Goal: Communication & Community: Answer question/provide support

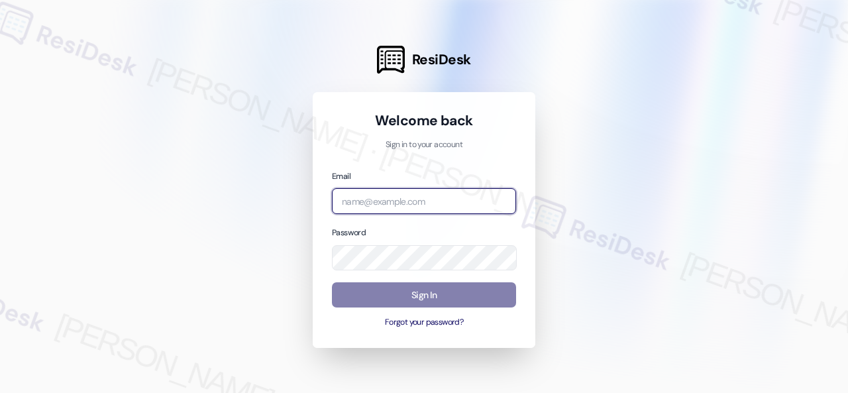
click at [414, 201] on input "email" at bounding box center [424, 201] width 184 height 26
paste input "automated-surveys-baron_properties-[PERSON_NAME].[PERSON_NAME]@baron_[DOMAIN_NA…"
type input "automated-surveys-baron_properties-[PERSON_NAME].[PERSON_NAME]@baron_[DOMAIN_NA…"
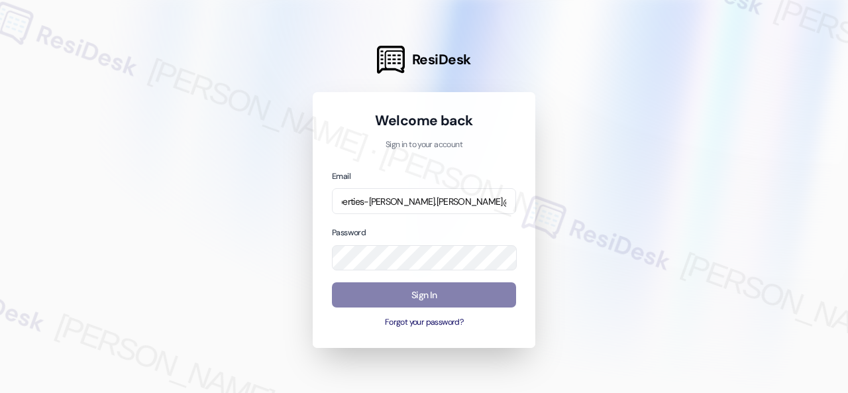
scroll to position [0, 0]
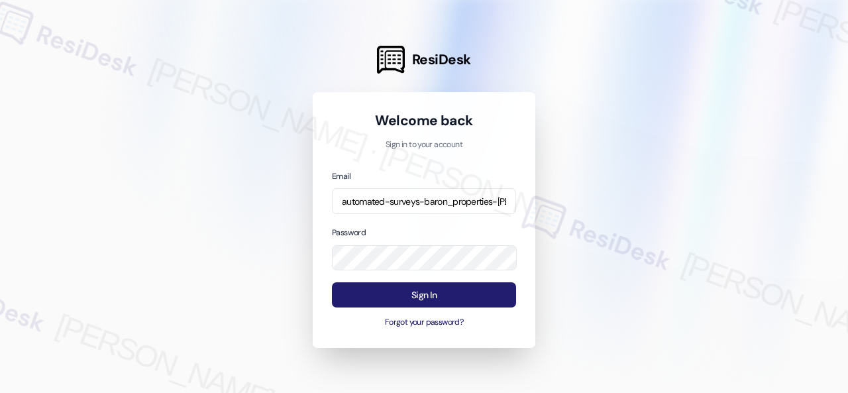
click at [402, 295] on button "Sign In" at bounding box center [424, 295] width 184 height 26
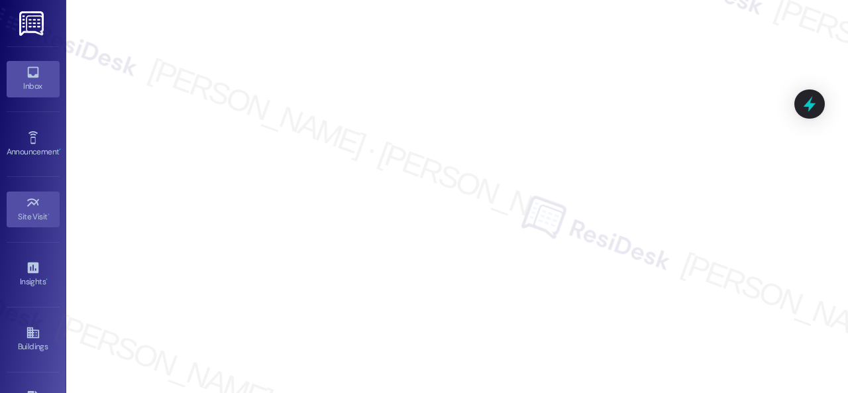
click at [27, 77] on icon at bounding box center [32, 72] width 11 height 11
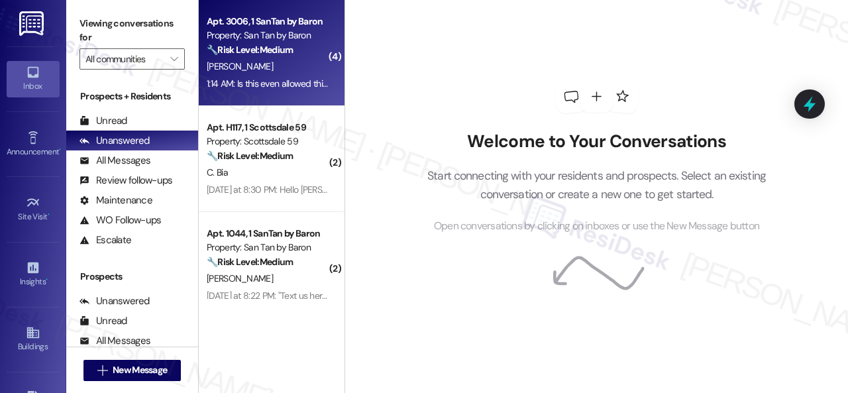
click at [289, 64] on div "[PERSON_NAME]" at bounding box center [267, 66] width 125 height 17
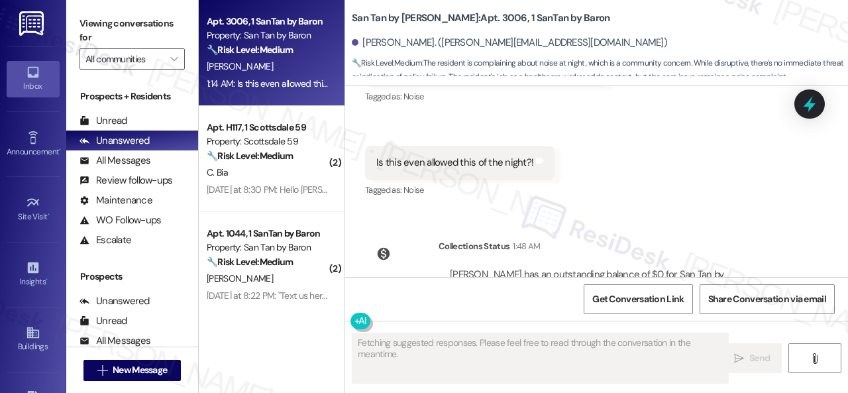
scroll to position [1490, 0]
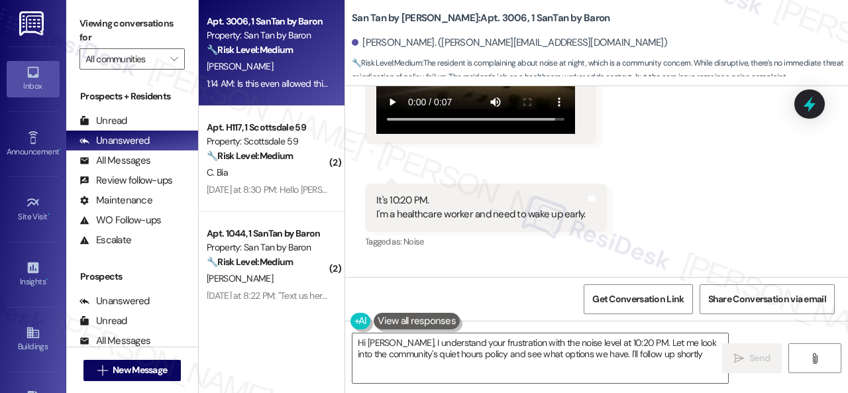
type textarea "Hi Kahti, I understand your frustration with the noise level at 10:20 PM. Let m…"
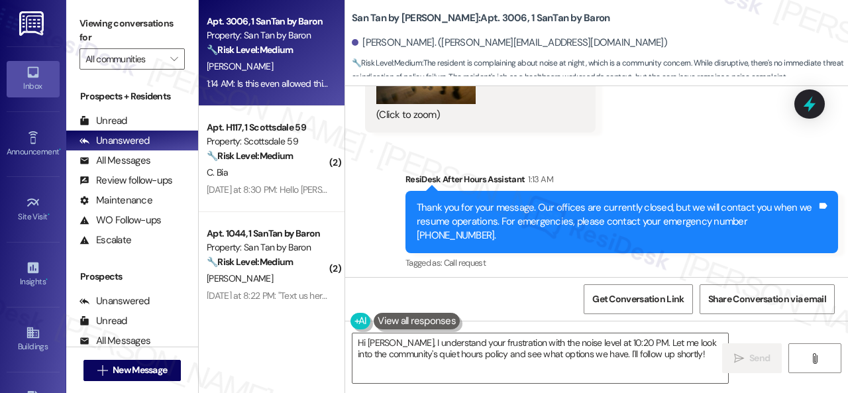
scroll to position [827, 0]
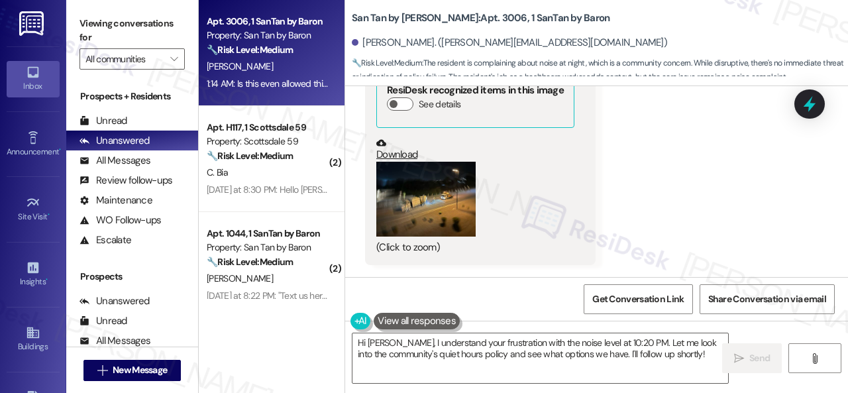
click at [463, 217] on button "Zoom image" at bounding box center [426, 199] width 99 height 75
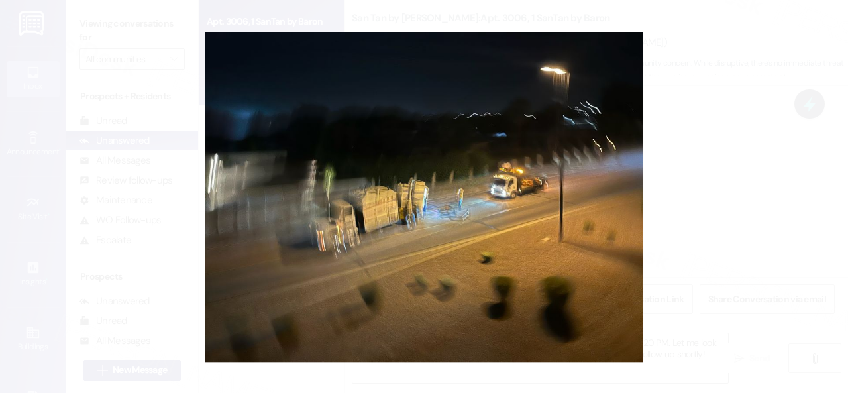
click at [512, 206] on button "Unzoom image" at bounding box center [424, 196] width 848 height 393
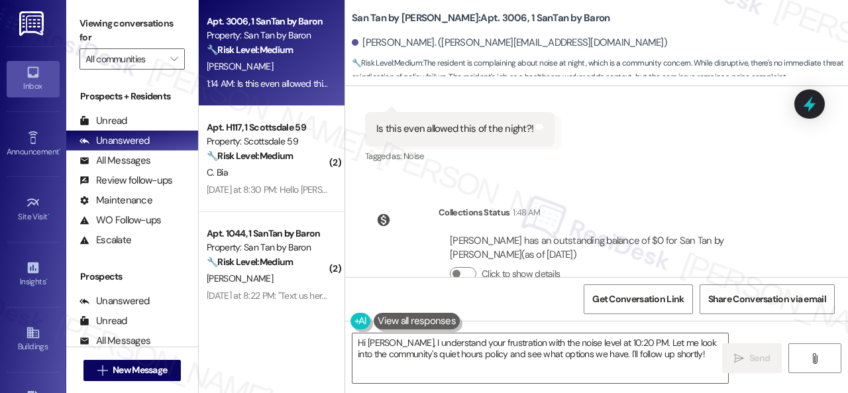
scroll to position [1556, 0]
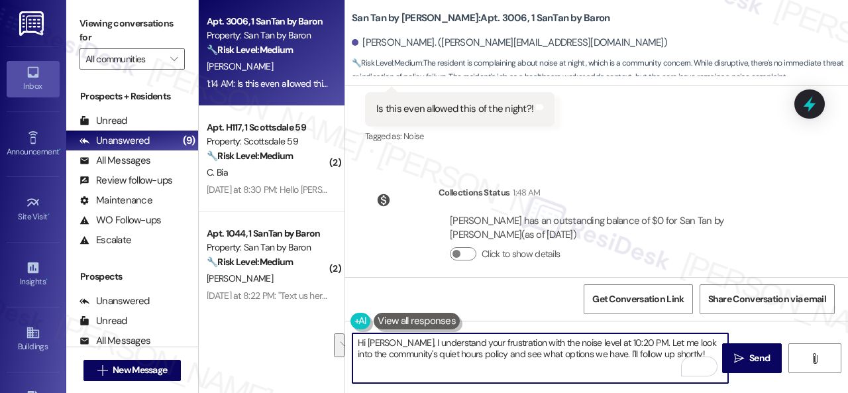
drag, startPoint x: 652, startPoint y: 341, endPoint x: 663, endPoint y: 349, distance: 13.3
click at [663, 349] on textarea "Hi Kahti, I understand your frustration with the noise level at 10:20 PM. Let m…" at bounding box center [541, 358] width 376 height 50
click at [649, 348] on textarea "Hi Kahti, I understand your frustration with the noise level at 10:20 PM. Let m…" at bounding box center [541, 358] width 376 height 50
drag, startPoint x: 652, startPoint y: 345, endPoint x: 672, endPoint y: 355, distance: 22.2
click at [672, 355] on textarea "Hi Kahti, I understand your frustration with the noise level at 10:20 PM. Let m…" at bounding box center [541, 358] width 376 height 50
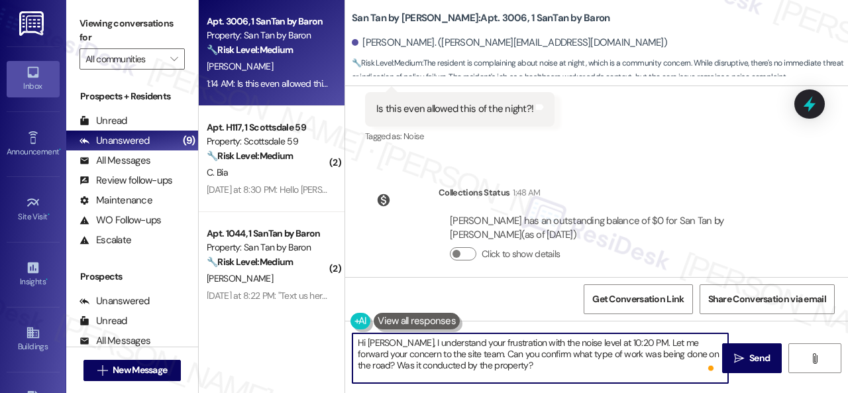
drag, startPoint x: 382, startPoint y: 365, endPoint x: 424, endPoint y: 363, distance: 41.8
click at [424, 363] on textarea "Hi Kahti, I understand your frustration with the noise level at 10:20 PM. Let m…" at bounding box center [541, 358] width 376 height 50
type textarea "Hi [PERSON_NAME], I understand your frustration with the noise level at 10:20 P…"
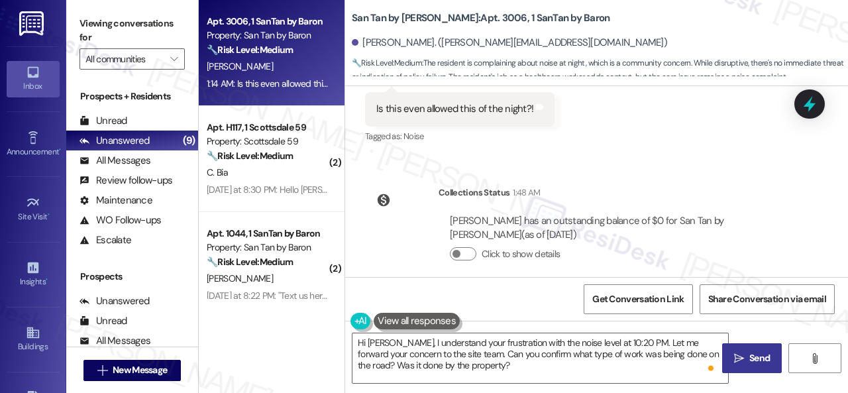
click at [758, 361] on span "Send" at bounding box center [760, 358] width 21 height 14
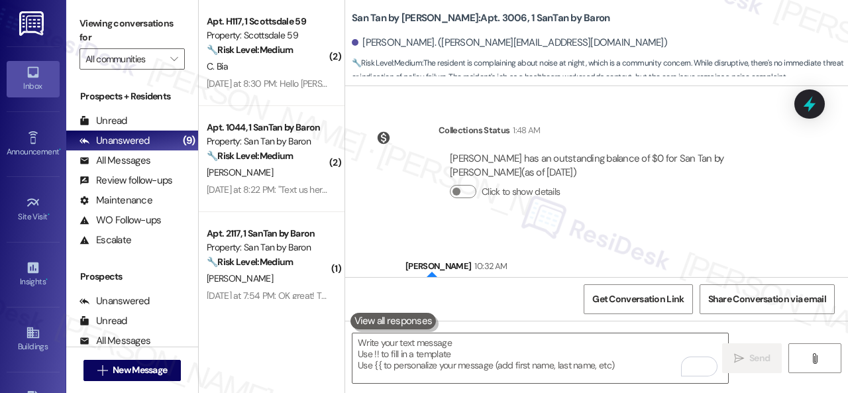
scroll to position [1677, 0]
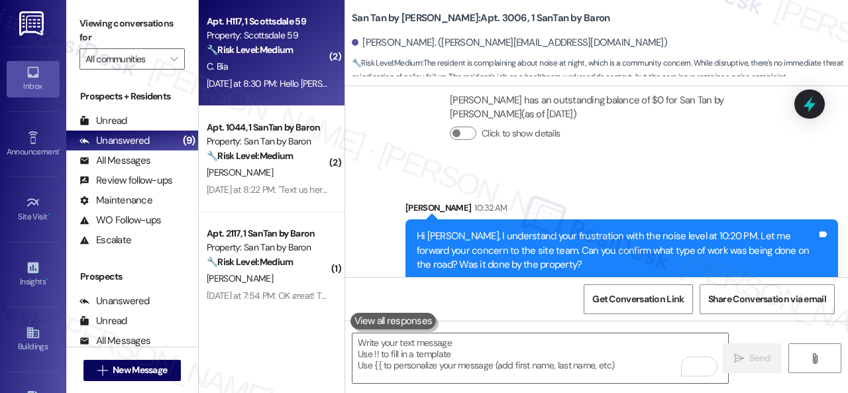
click at [294, 72] on div "C. Bia" at bounding box center [267, 66] width 125 height 17
type textarea "Fetching suggested responses. Please feel free to read through the conversation…"
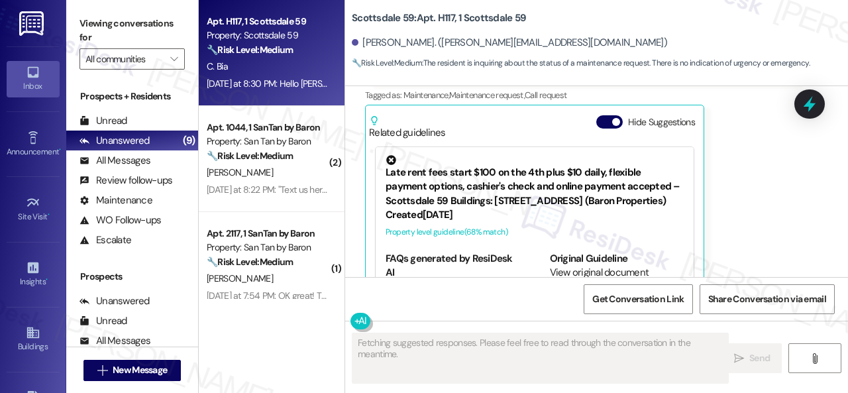
scroll to position [1537, 0]
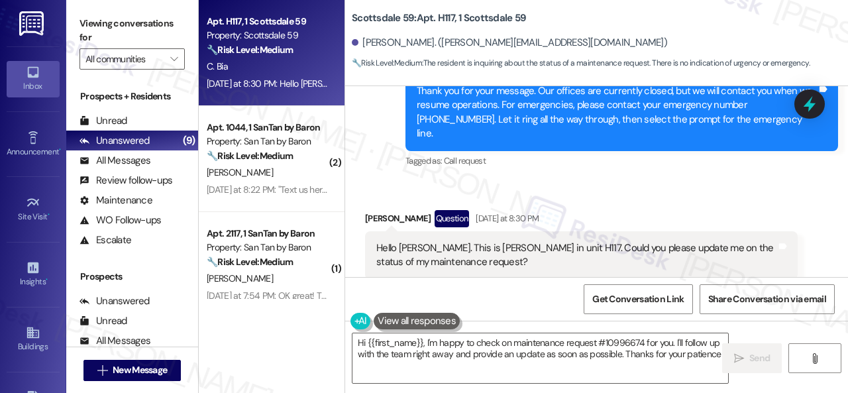
type textarea "Hi {{first_name}}, I'm happy to check on maintenance request #10996674 for you.…"
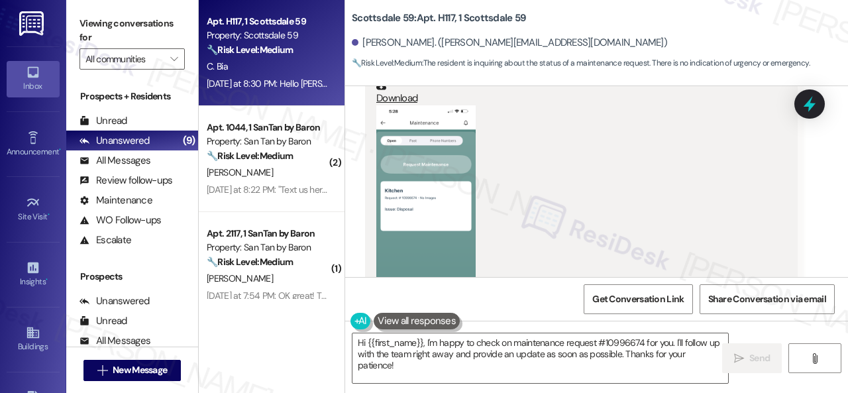
scroll to position [1193, 0]
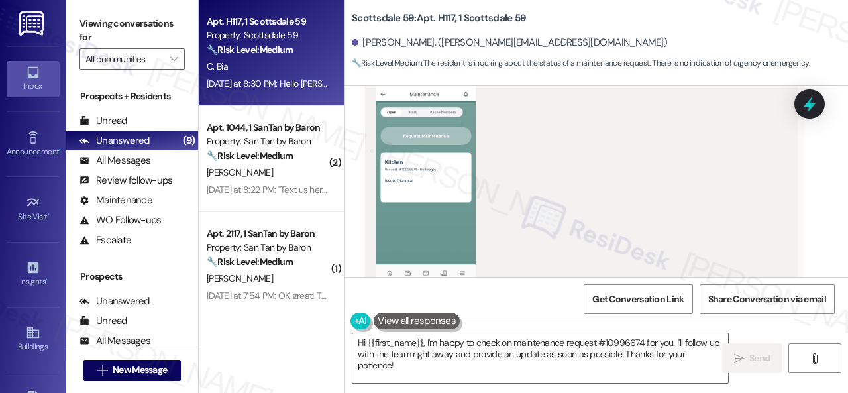
click at [428, 164] on button "Zoom image" at bounding box center [426, 184] width 99 height 215
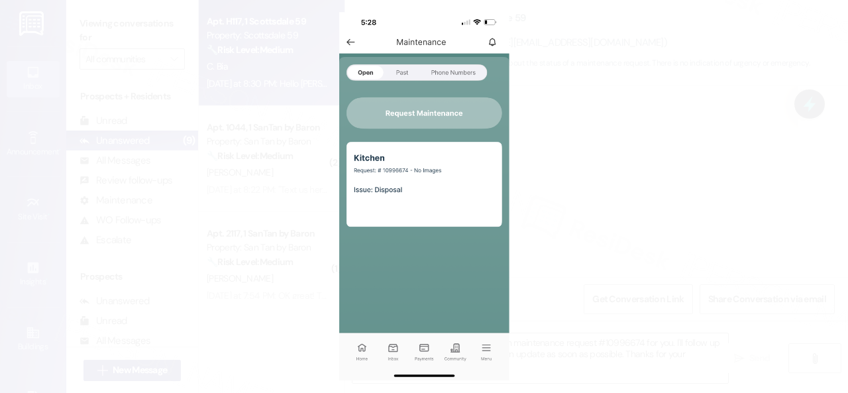
click at [601, 184] on button "Unzoom image" at bounding box center [424, 196] width 848 height 393
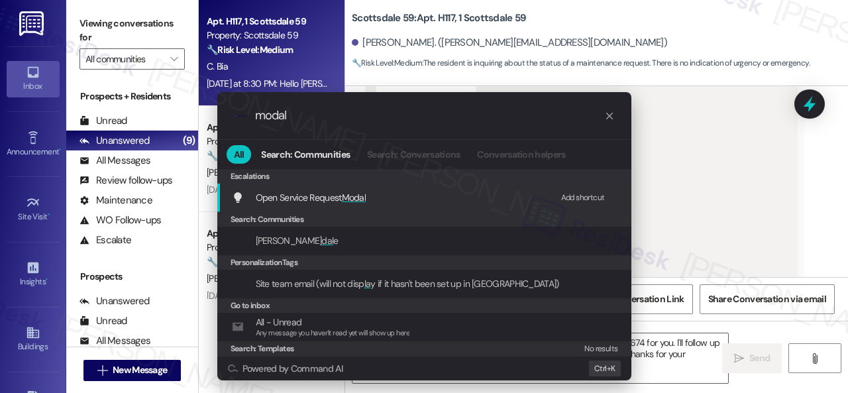
click at [571, 198] on div "Add shortcut" at bounding box center [583, 198] width 44 height 14
drag, startPoint x: 317, startPoint y: 117, endPoint x: 178, endPoint y: 117, distance: 139.2
click at [178, 117] on div ".cls-1{fill:#0a055f;}.cls-2{fill:#0cc4c4;} resideskLogoBlueOrange modal All Sea…" at bounding box center [424, 196] width 848 height 393
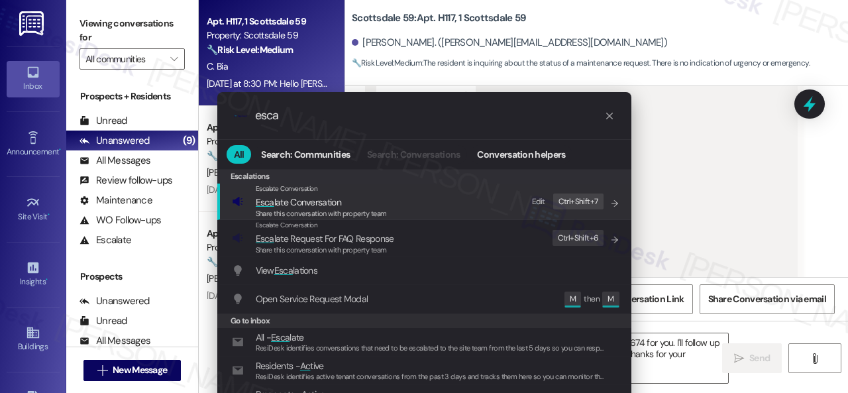
type input "esca"
click at [535, 200] on div "Edit" at bounding box center [538, 202] width 13 height 14
click at [611, 200] on icon "List of options" at bounding box center [615, 203] width 9 height 9
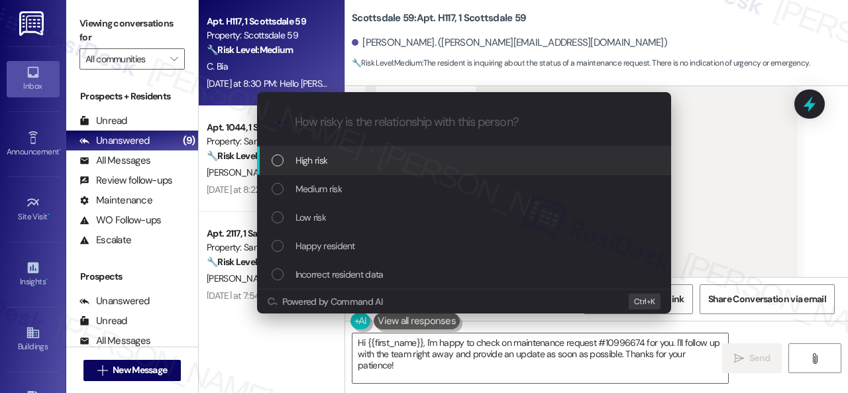
click at [312, 161] on span "High risk" at bounding box center [312, 160] width 32 height 15
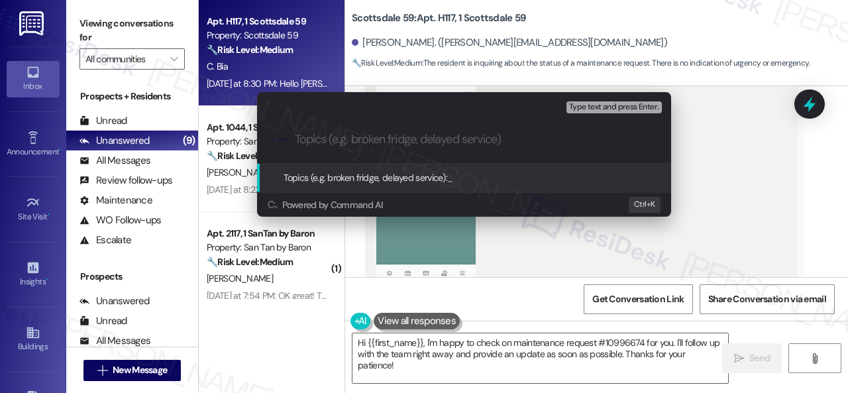
paste input "Follow-up on work order 10996674"
type input "Follow-up on work order 10996674"
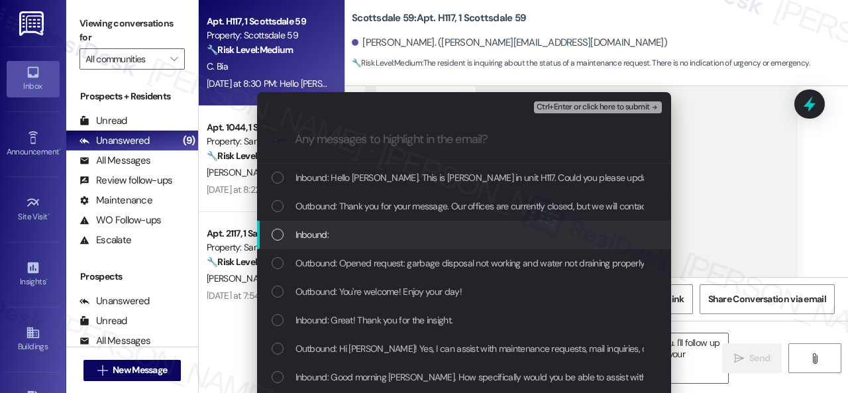
click at [320, 241] on span "Inbound:" at bounding box center [312, 234] width 33 height 15
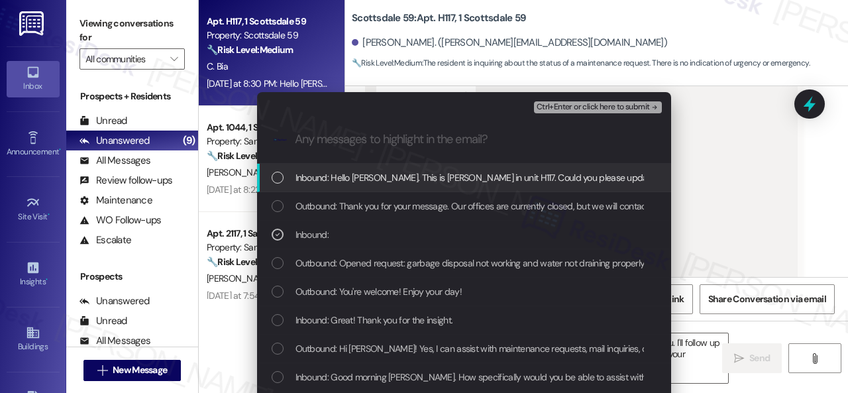
click at [347, 178] on span "Inbound: Hello Sarah. This is Carl in unit H117. Could you please update me on …" at bounding box center [566, 177] width 541 height 15
click at [583, 105] on span "Ctrl+Enter or click here to submit" at bounding box center [593, 107] width 113 height 9
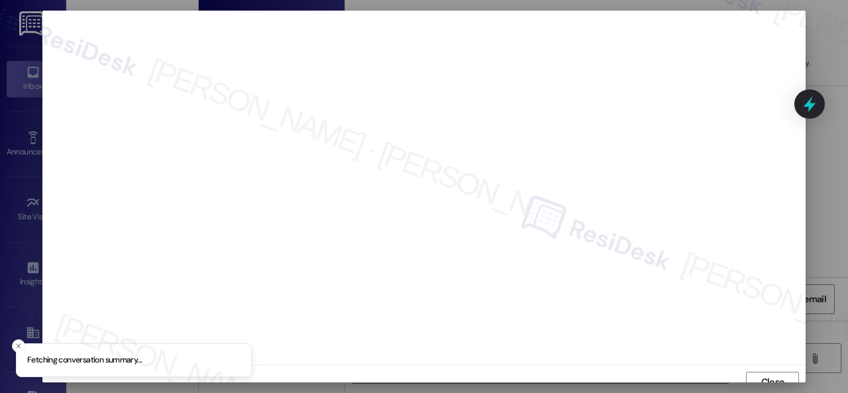
scroll to position [10, 0]
click at [769, 370] on span "Close" at bounding box center [773, 372] width 23 height 14
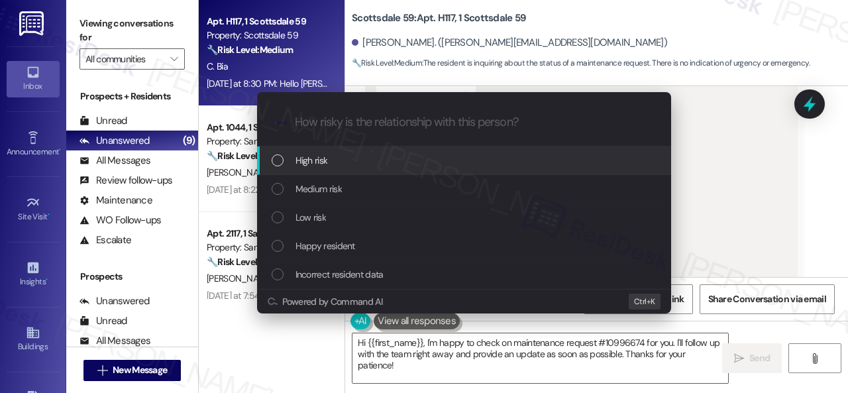
click at [301, 166] on span "High risk" at bounding box center [312, 160] width 32 height 15
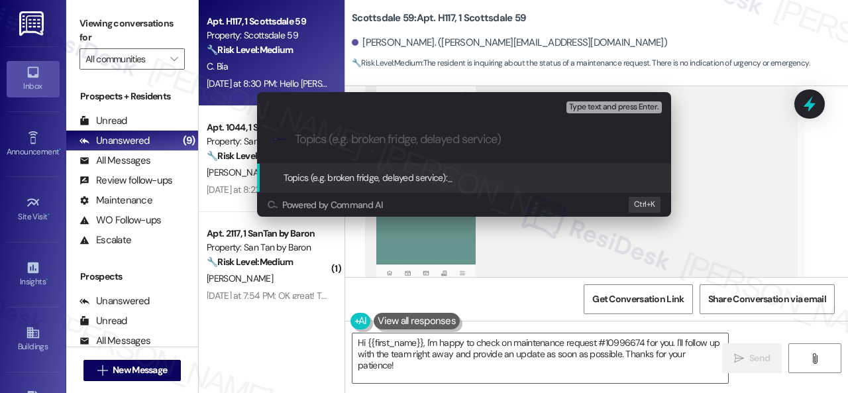
paste input "Follow-up on work order 10996674"
type input "Follow-up on work order 10996674"
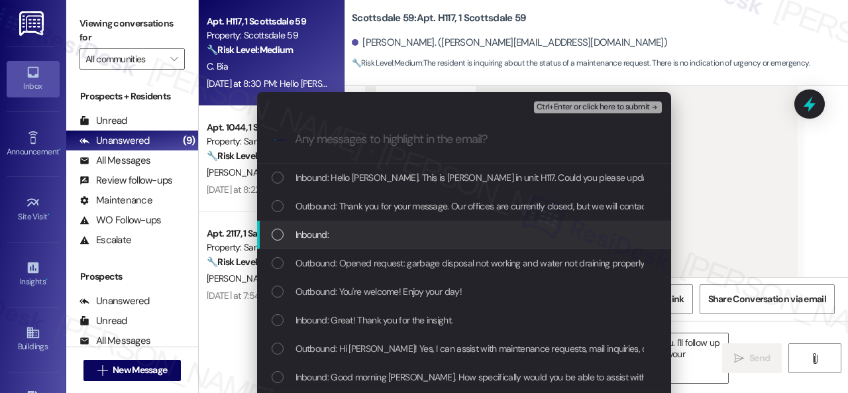
click at [312, 234] on span "Inbound:" at bounding box center [312, 234] width 33 height 15
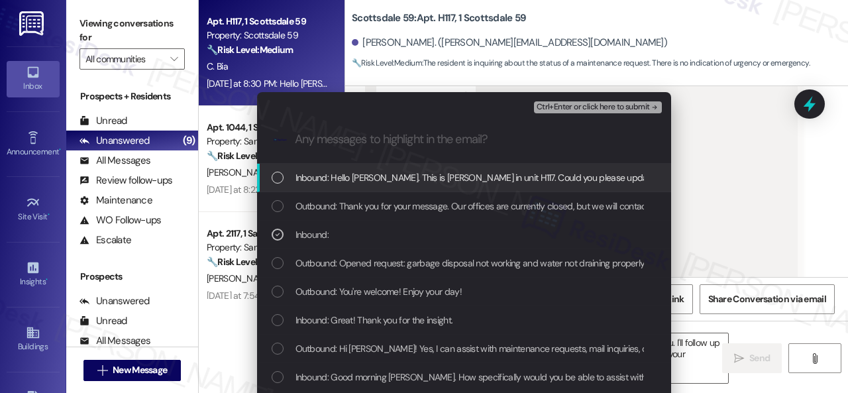
click at [331, 180] on span "Inbound: Hello Sarah. This is Carl in unit H117. Could you please update me on …" at bounding box center [566, 177] width 541 height 15
click at [585, 111] on span "Ctrl+Enter or click here to submit" at bounding box center [593, 107] width 113 height 9
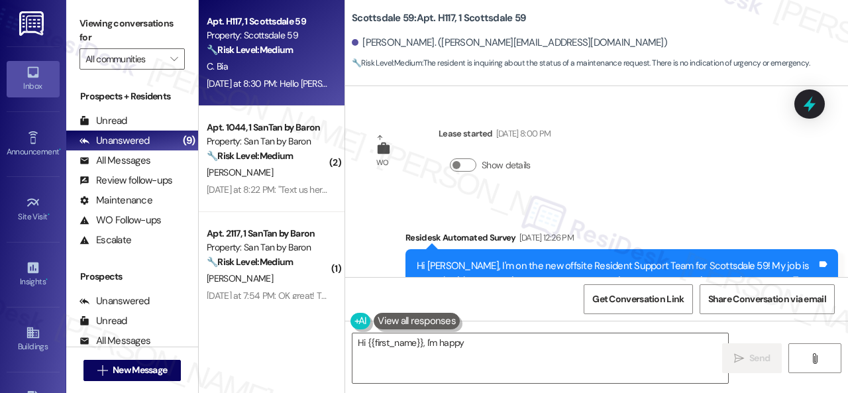
scroll to position [1736, 0]
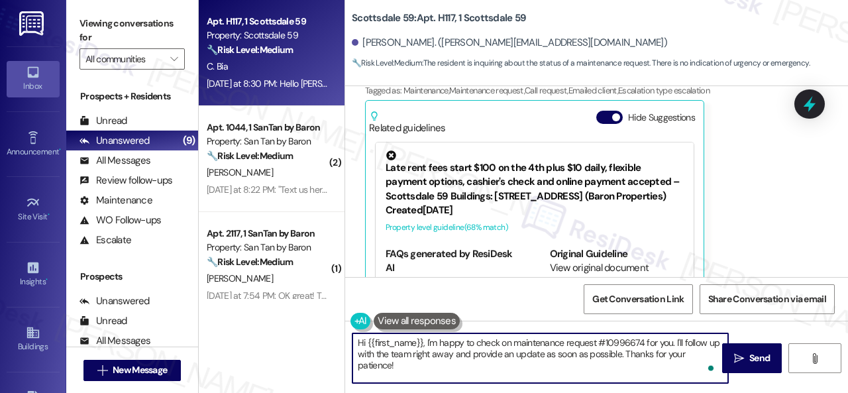
drag, startPoint x: 675, startPoint y: 343, endPoint x: 761, endPoint y: 384, distance: 94.6
click at [760, 385] on div "Hi {{first_name}}, I'm happy to check on maintenance request #10996674 for you.…" at bounding box center [596, 370] width 503 height 99
paste textarea "ve made a follow-up with the site team regarding your work order. Let me know w…"
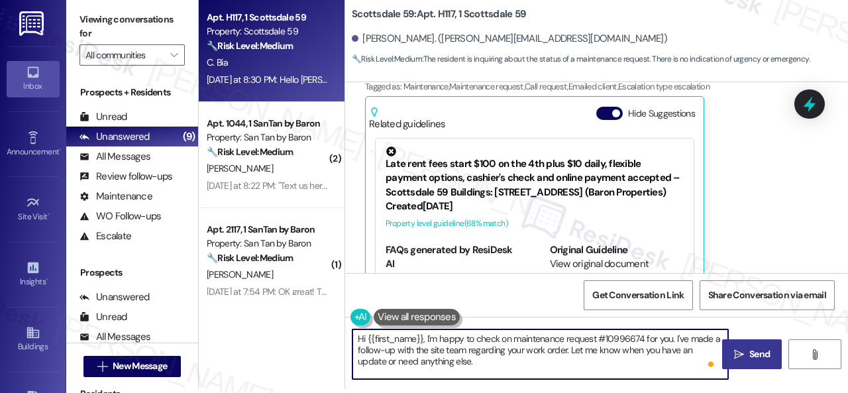
type textarea "Hi {{first_name}}, I'm happy to check on maintenance request #10996674 for you.…"
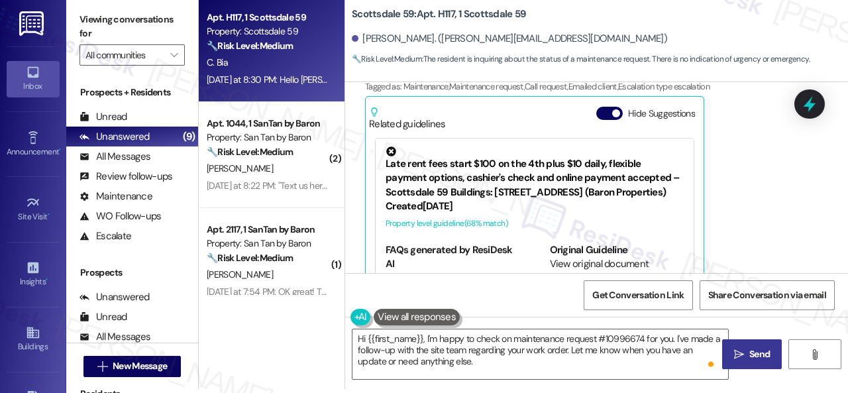
click at [750, 349] on span "Send" at bounding box center [760, 354] width 21 height 14
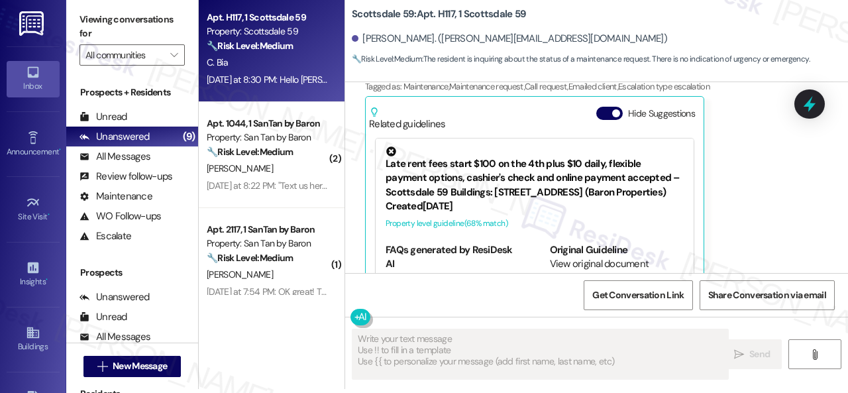
type textarea "Fetching suggested responses. Please feel free to read through the conversation…"
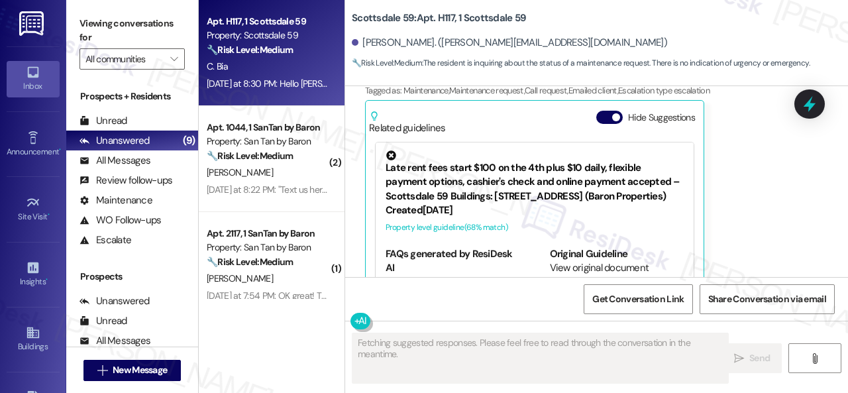
scroll to position [1735, 0]
click at [257, 67] on div "[PERSON_NAME]" at bounding box center [267, 66] width 125 height 17
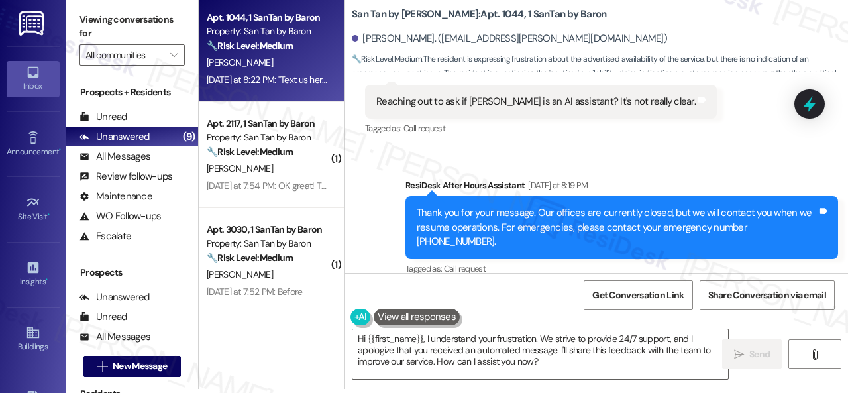
scroll to position [565, 0]
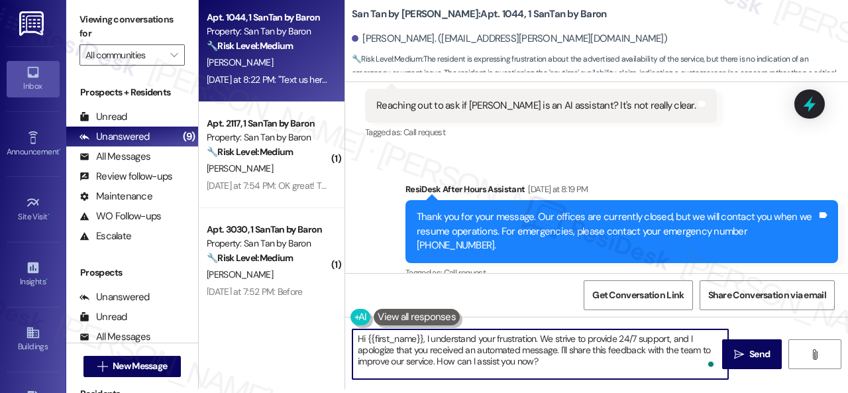
drag, startPoint x: 430, startPoint y: 338, endPoint x: 586, endPoint y: 368, distance: 158.6
click at [585, 368] on textarea "Hi {{first_name}}, I understand your frustration. We strive to provide 24/7 sup…" at bounding box center [541, 354] width 376 height 50
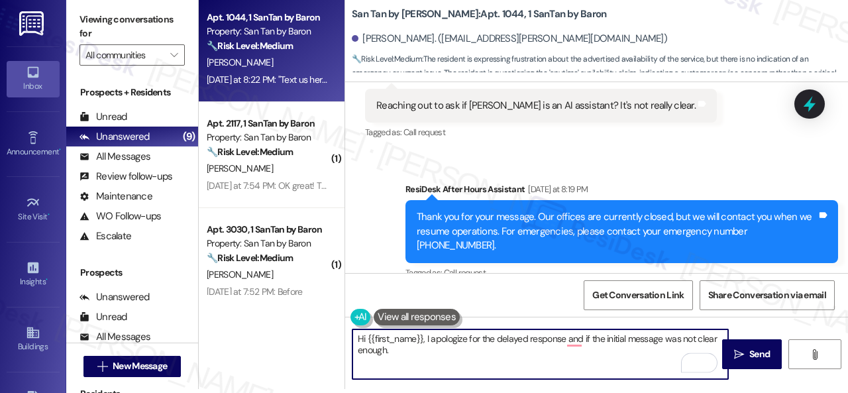
click at [564, 263] on div "Tagged as: Call request Click to highlight conversations about Call request" at bounding box center [622, 272] width 433 height 19
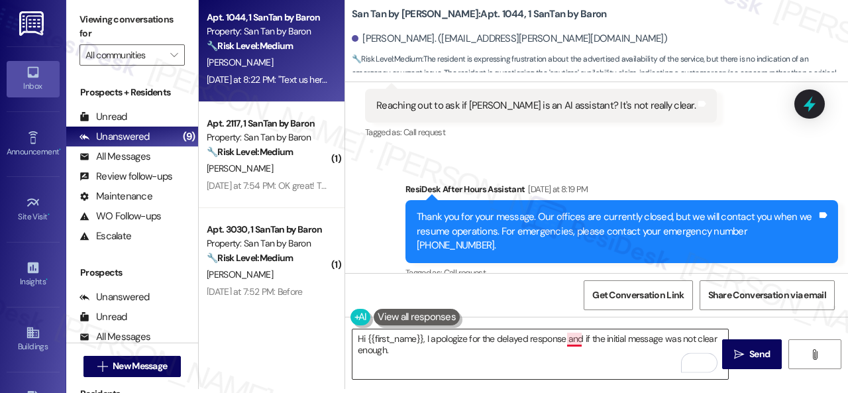
click at [575, 340] on textarea "Hi {{first_name}}, I apologize for the delayed response and if the initial mess…" at bounding box center [541, 354] width 376 height 50
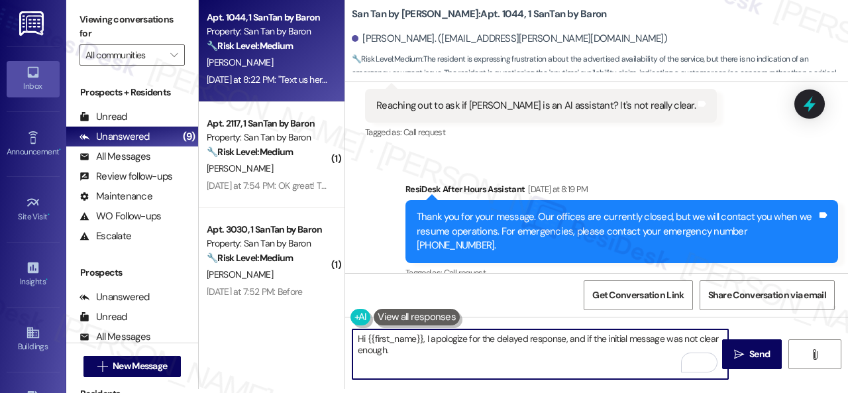
click at [447, 354] on textarea "Hi {{first_name}}, I apologize for the delayed response, and if the initial mes…" at bounding box center [541, 354] width 376 height 50
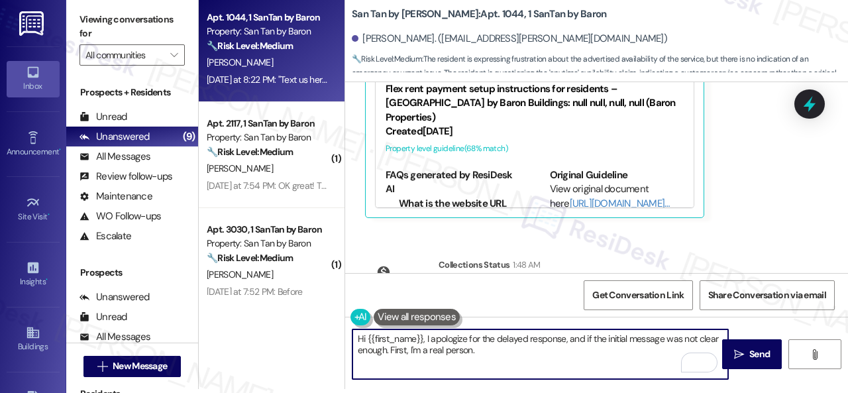
scroll to position [994, 0]
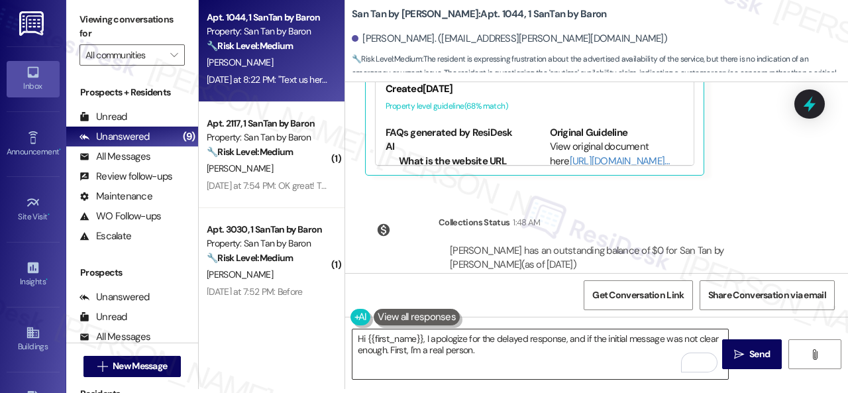
click at [633, 353] on textarea "Hi {{first_name}}, I apologize for the delayed response, and if the initial mes…" at bounding box center [541, 354] width 376 height 50
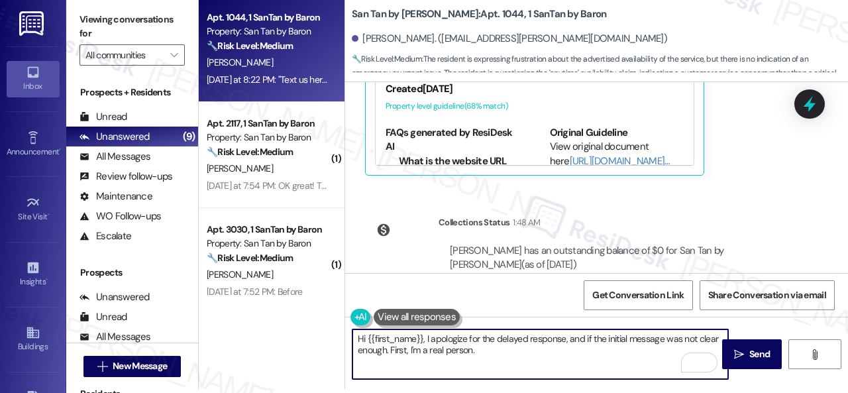
paste textarea "I'm part of {{property}}'s Resident Support Offsite Team, working closely with …"
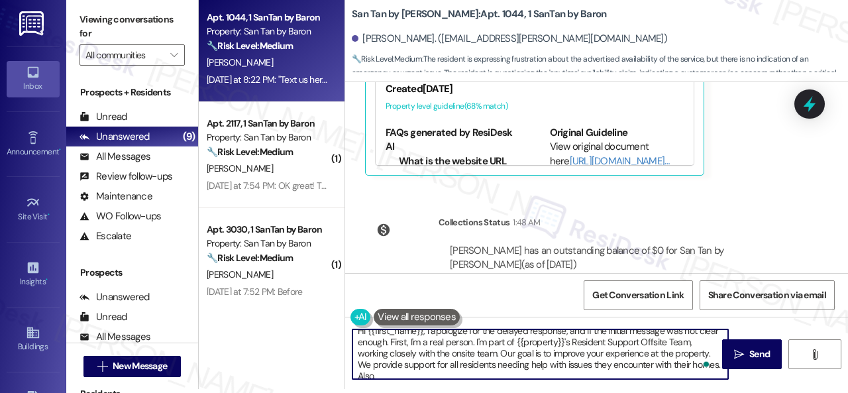
scroll to position [5, 0]
drag, startPoint x: 391, startPoint y: 337, endPoint x: 408, endPoint y: 345, distance: 18.7
click at [408, 345] on textarea "Hi {{first_name}}, I apologize for the delayed response, and if the initial mes…" at bounding box center [541, 354] width 376 height 50
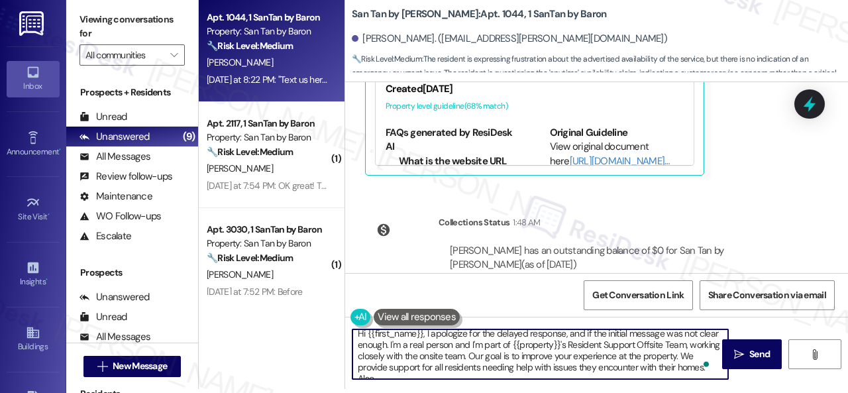
click at [489, 351] on textarea "Hi {{first_name}}, I apologize for the delayed response, and if the initial mes…" at bounding box center [541, 354] width 376 height 50
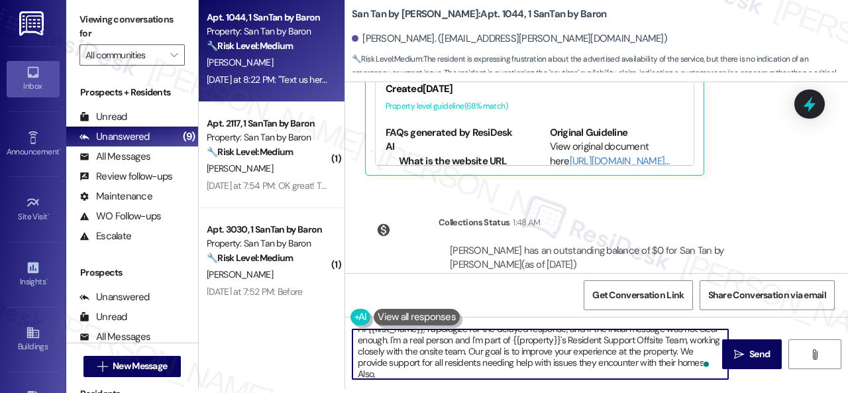
scroll to position [15, 0]
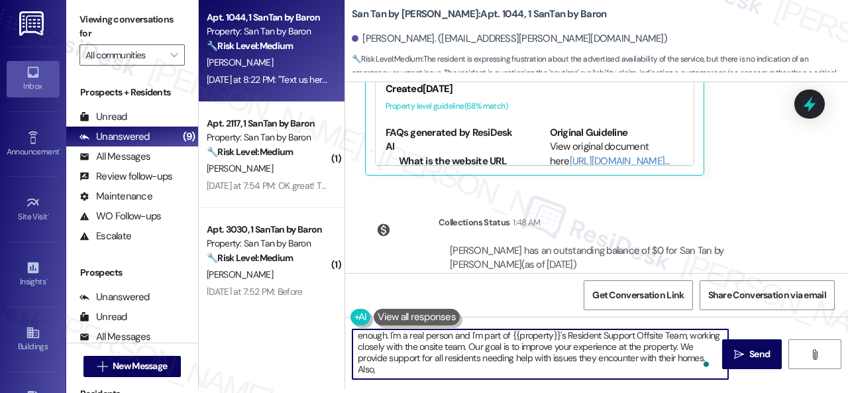
click at [412, 368] on textarea "Hi {{first_name}}, I apologize for the delayed response, and if the initial mes…" at bounding box center [541, 354] width 376 height 50
click at [471, 361] on textarea "Hi {{first_name}}, I apologize for the delayed response, and if the initial mes…" at bounding box center [541, 354] width 376 height 50
click at [565, 365] on textarea "Hi {{first_name}}, I apologize for the delayed response, and if the initial mes…" at bounding box center [541, 354] width 376 height 50
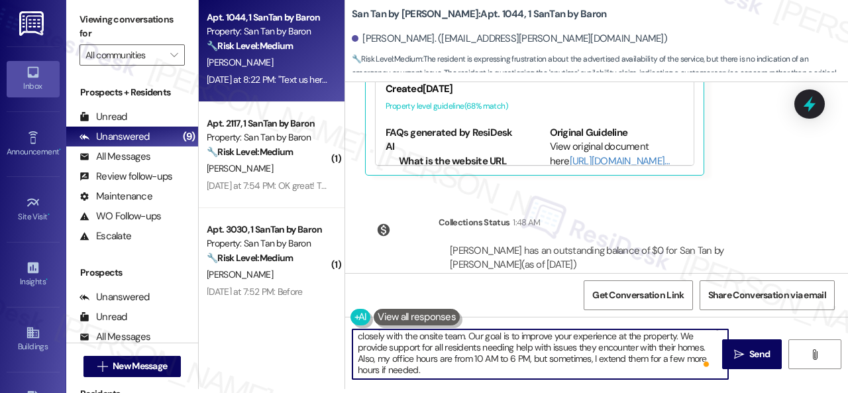
click at [474, 368] on textarea "Hi {{first_name}}, I apologize for the delayed response, and if the initial mes…" at bounding box center [541, 354] width 376 height 50
type textarea "Hi {{first_name}}, I apologize for the delayed response, and if the initial mes…"
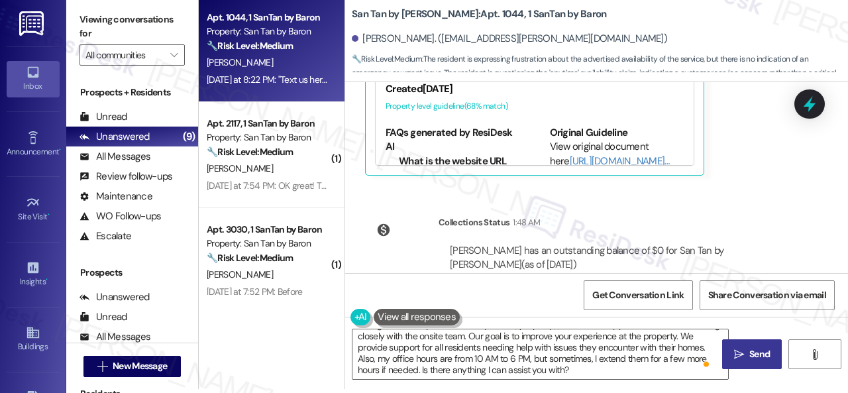
click at [747, 354] on span "Send" at bounding box center [760, 354] width 26 height 14
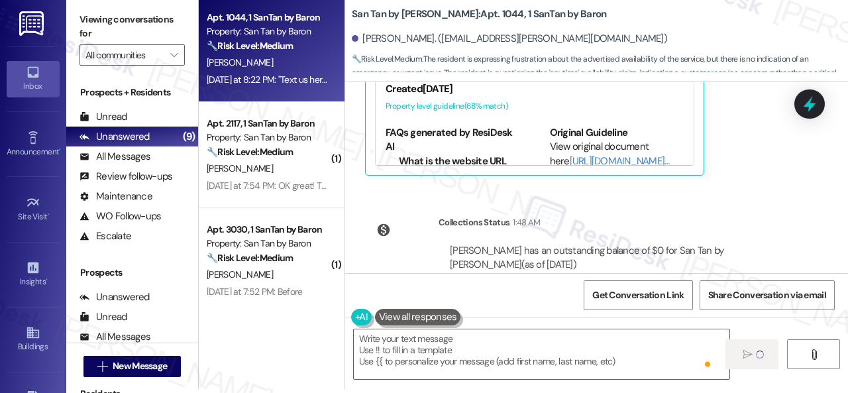
scroll to position [0, 0]
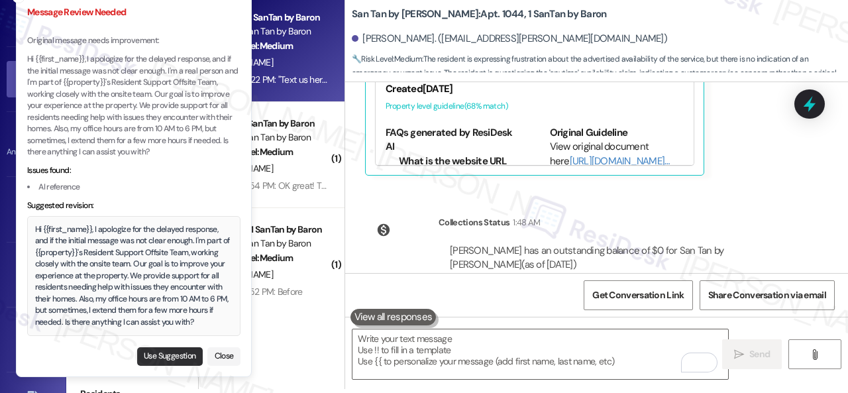
click at [160, 359] on button "Use Suggestion" at bounding box center [170, 356] width 66 height 19
type textarea "Hi {{first_name}}, I apologize for the delayed response, and if the initial mes…"
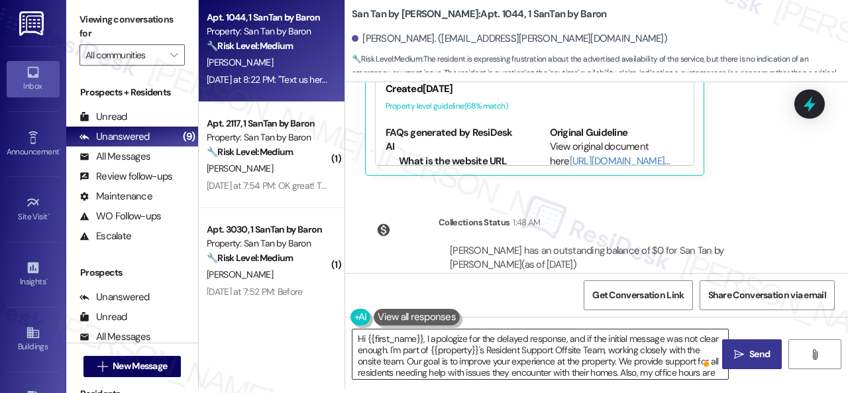
click at [449, 351] on textarea "Hi {{first_name}}, I apologize for the delayed response, and if the initial mes…" at bounding box center [541, 354] width 376 height 50
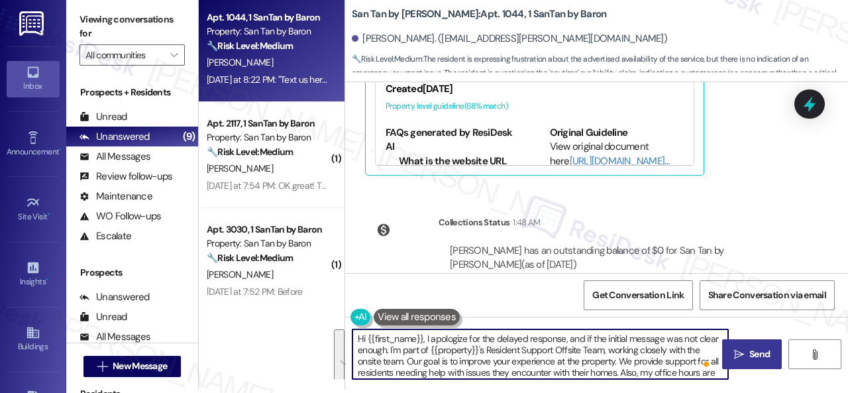
click at [505, 315] on div "Get Conversation Link Share Conversation via email" at bounding box center [596, 295] width 503 height 44
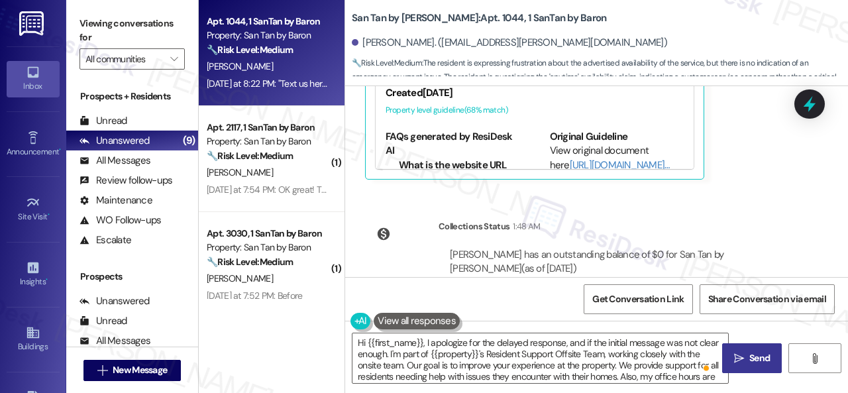
click at [734, 361] on icon "" at bounding box center [739, 358] width 10 height 11
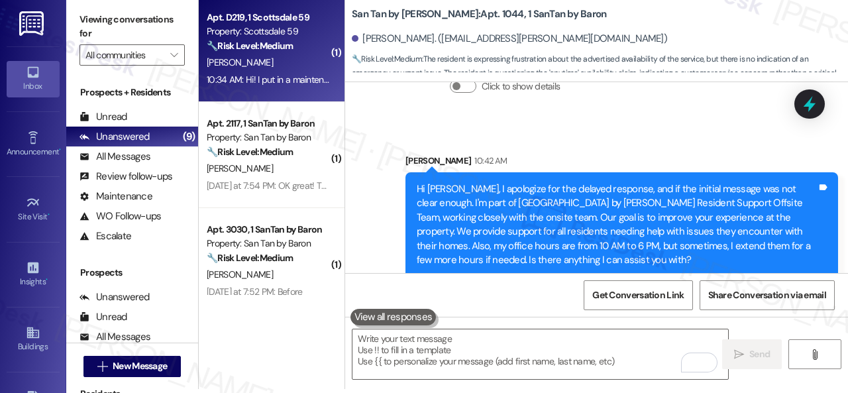
click at [292, 62] on div "[PERSON_NAME]" at bounding box center [267, 62] width 125 height 17
type textarea "Fetching suggested responses. Please feel free to read through the conversation…"
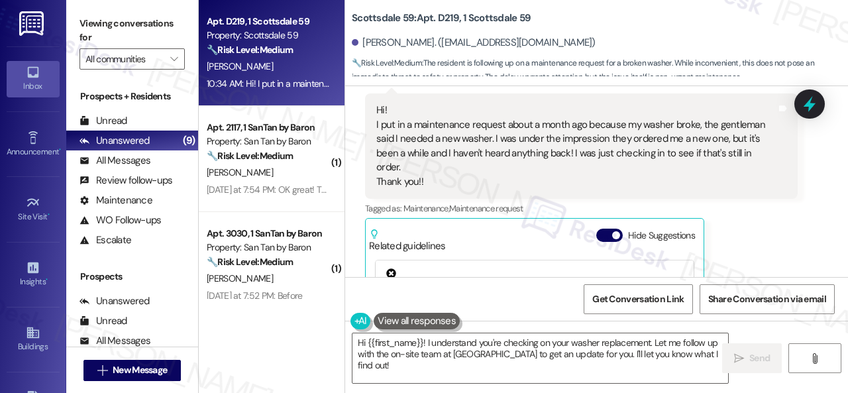
click at [761, 199] on div "Tagged as: Maintenance , Click to highlight conversations about Maintenance Mai…" at bounding box center [581, 208] width 433 height 19
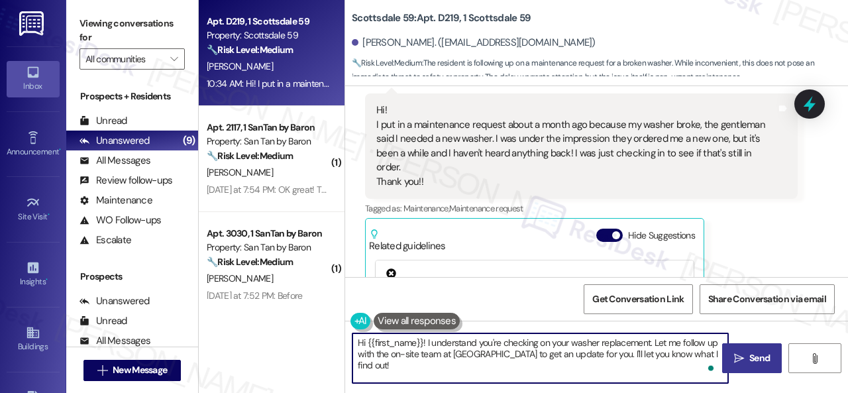
drag, startPoint x: 652, startPoint y: 341, endPoint x: 737, endPoint y: 368, distance: 89.1
click at [737, 368] on div "Hi {{first_name}}! I understand you're checking on your washer replacement. Let…" at bounding box center [596, 370] width 503 height 99
paste textarea "Do you have a maintenance request for the issue? If so, is the work order still…"
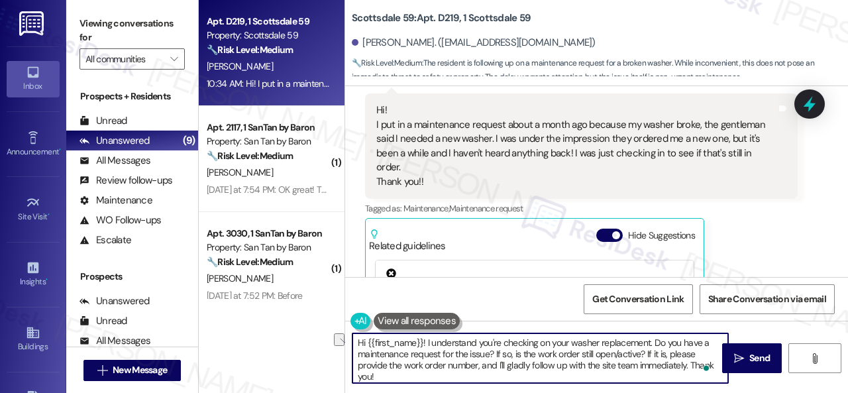
drag, startPoint x: 357, startPoint y: 358, endPoint x: 439, endPoint y: 353, distance: 81.7
click at [439, 353] on textarea "Hi {{first_name}}! I understand you're checking on your washer replacement. Do …" at bounding box center [541, 358] width 376 height 50
click at [448, 357] on textarea "Hi {{first_name}}! I understand you're checking on your washer replacement. Do …" at bounding box center [541, 358] width 376 height 50
click at [689, 368] on textarea "Hi {{first_name}}! I understand you're checking on your washer replacement. Do …" at bounding box center [541, 358] width 376 height 50
type textarea "Hi {{first_name}}! I understand you're checking on your washer replacement. Do …"
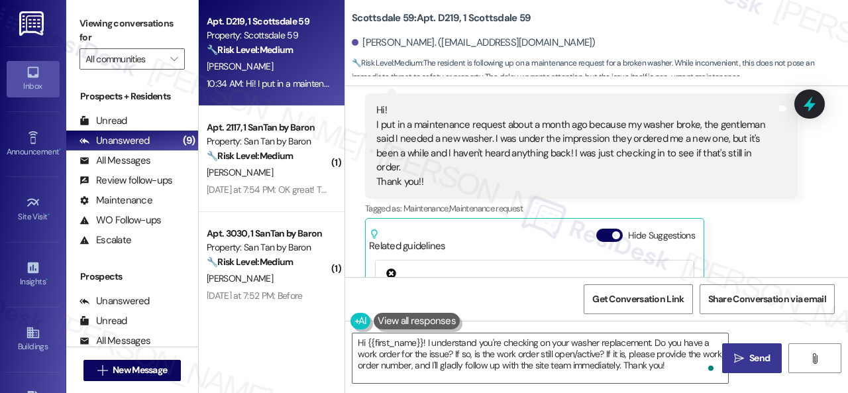
click at [737, 359] on icon "" at bounding box center [739, 358] width 10 height 11
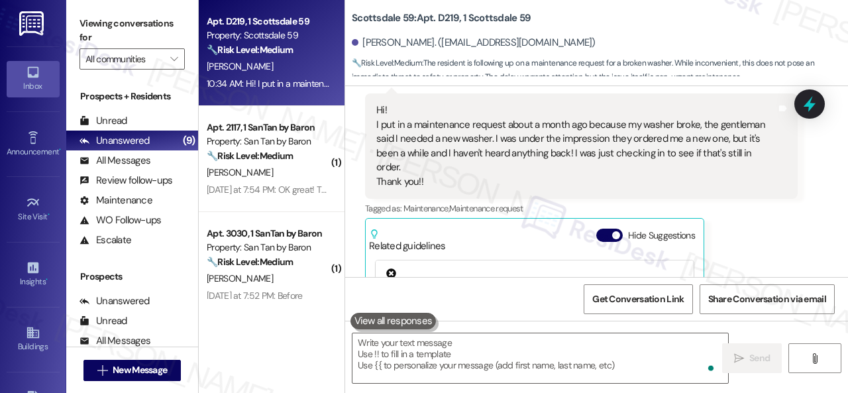
type textarea "Fetching suggested responses. Please feel free to read through the conversation…"
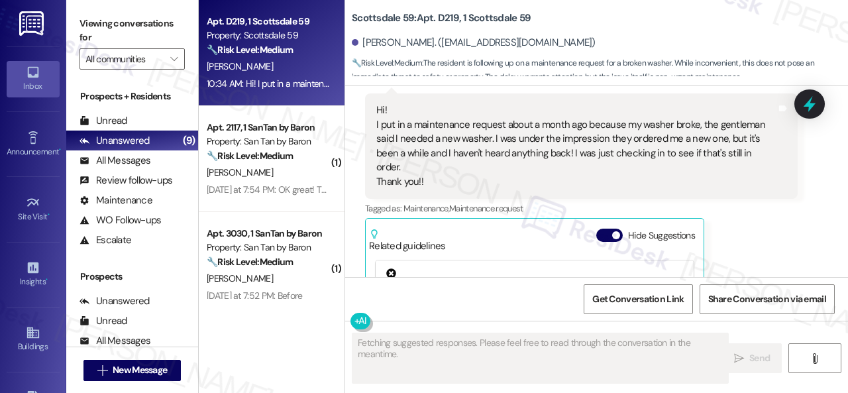
scroll to position [581, 0]
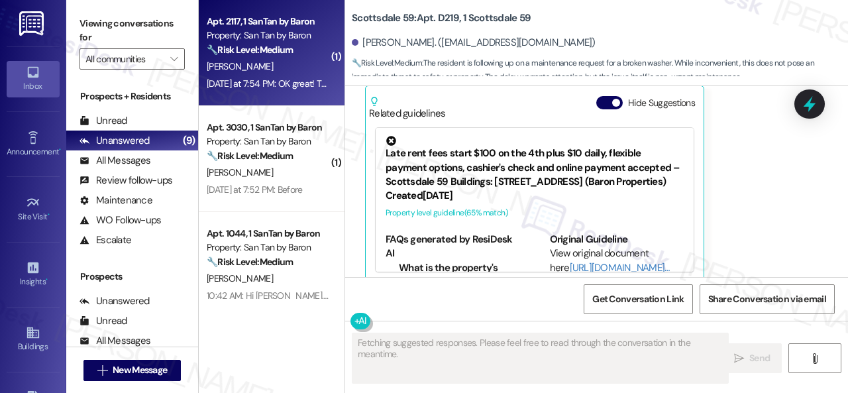
click at [301, 64] on div "[PERSON_NAME]" at bounding box center [267, 66] width 125 height 17
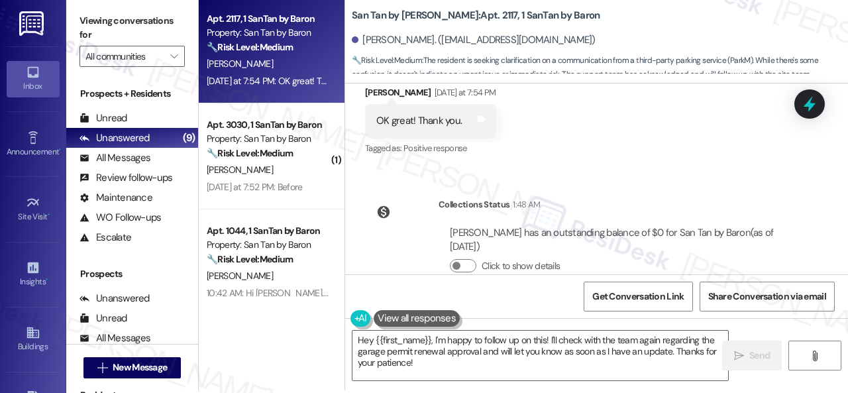
scroll to position [4, 0]
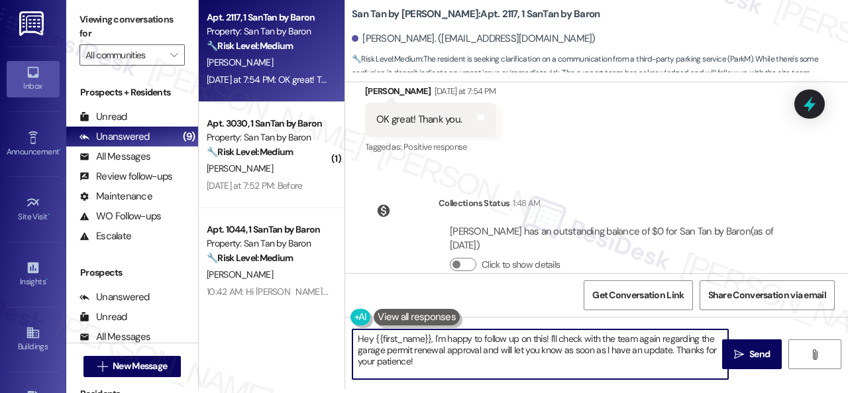
drag, startPoint x: 353, startPoint y: 336, endPoint x: 299, endPoint y: 306, distance: 61.7
click at [310, 319] on div "Apt. 2117, 1 SanTan by Baron Property: San Tan by Baron 🔧 Risk Level: Medium Th…" at bounding box center [524, 192] width 650 height 393
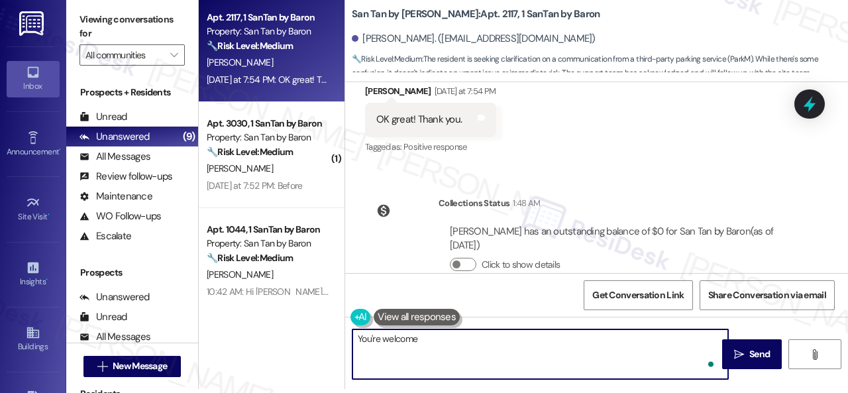
type textarea "You're welcome."
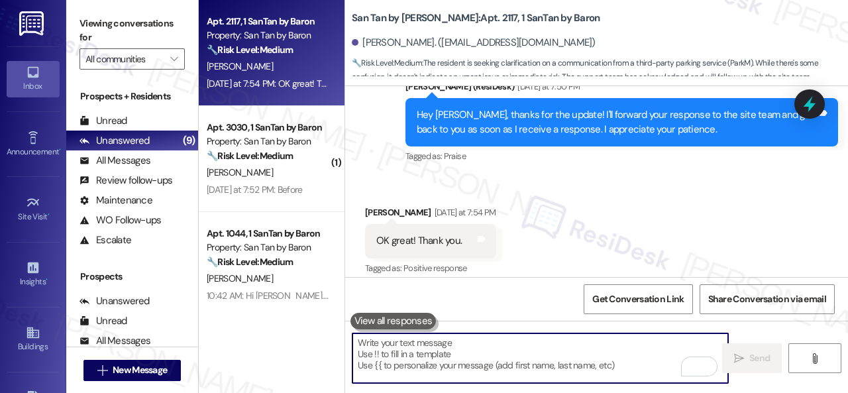
scroll to position [2040, 0]
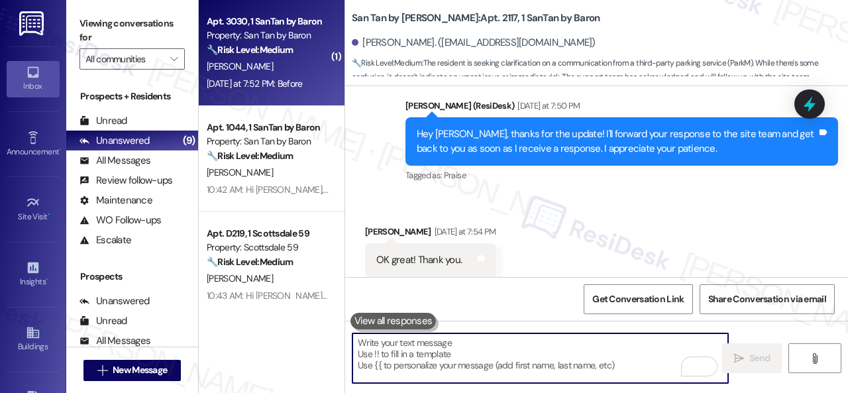
click at [296, 86] on div "Yesterday at 7:52 PM: Before Yesterday at 7:52 PM: Before" at bounding box center [255, 84] width 96 height 12
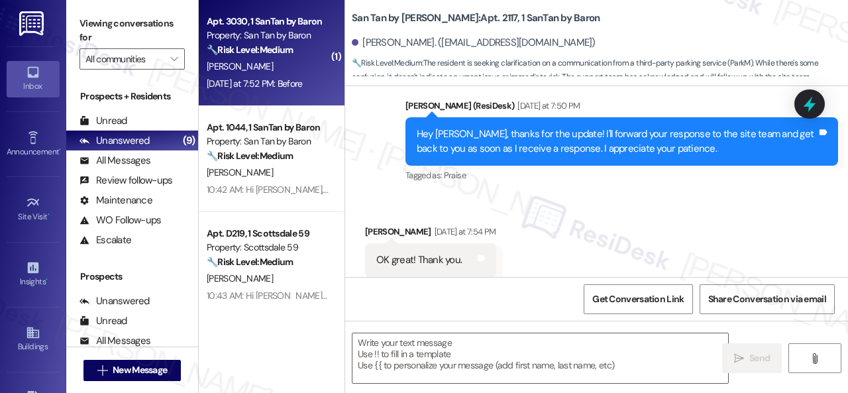
type textarea "Fetching suggested responses. Please feel free to read through the conversation…"
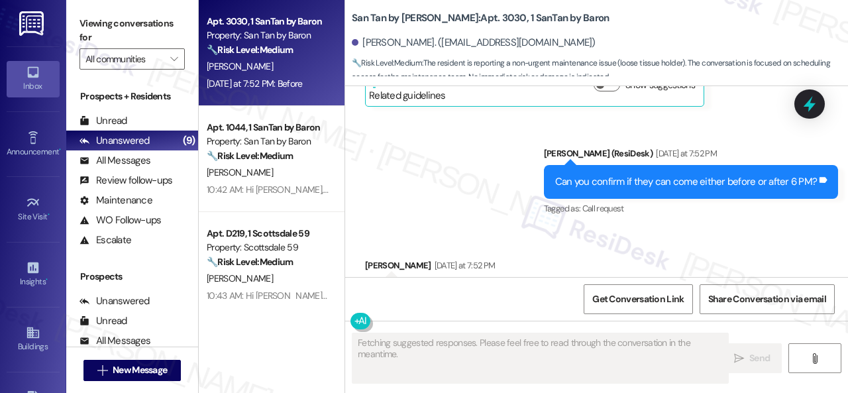
scroll to position [1131, 0]
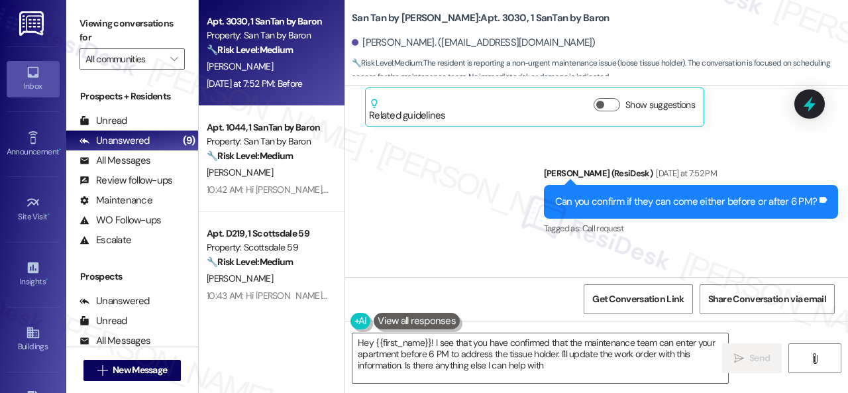
type textarea "Hey {{first_name}}! I see that you have confirmed that the maintenance team can…"
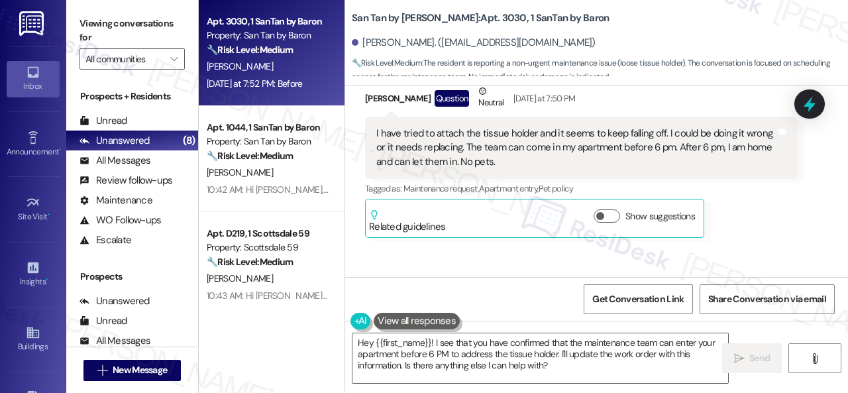
scroll to position [998, 0]
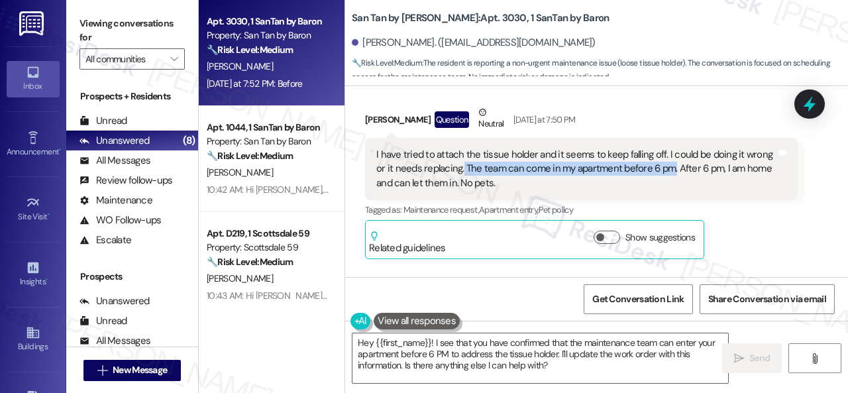
drag, startPoint x: 463, startPoint y: 166, endPoint x: 672, endPoint y: 168, distance: 209.5
click at [672, 168] on div "I have tried to attach the tissue holder and it seems to keep falling off. I co…" at bounding box center [577, 169] width 400 height 42
copy div "The team can come in my apartment before 6 pm."
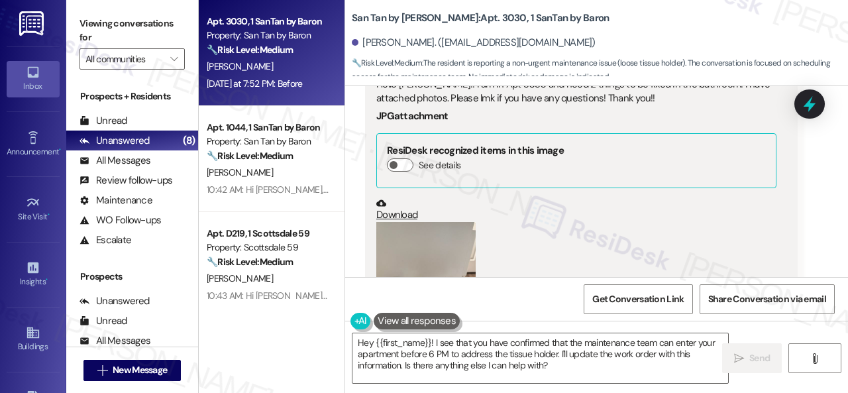
scroll to position [534, 0]
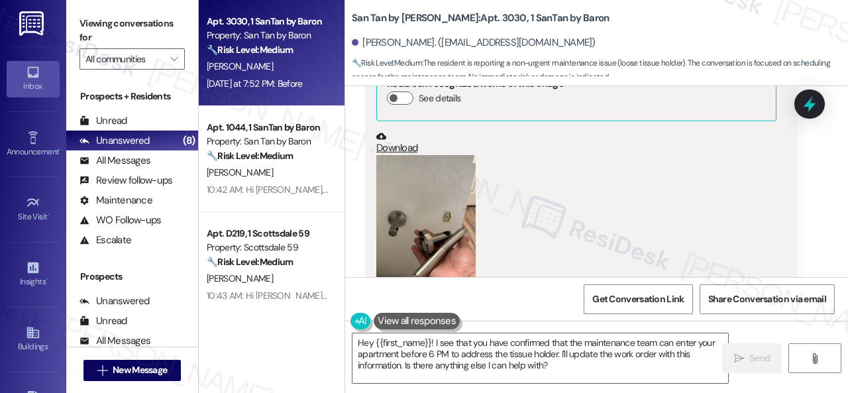
click at [448, 227] on button "Zoom image" at bounding box center [426, 221] width 99 height 133
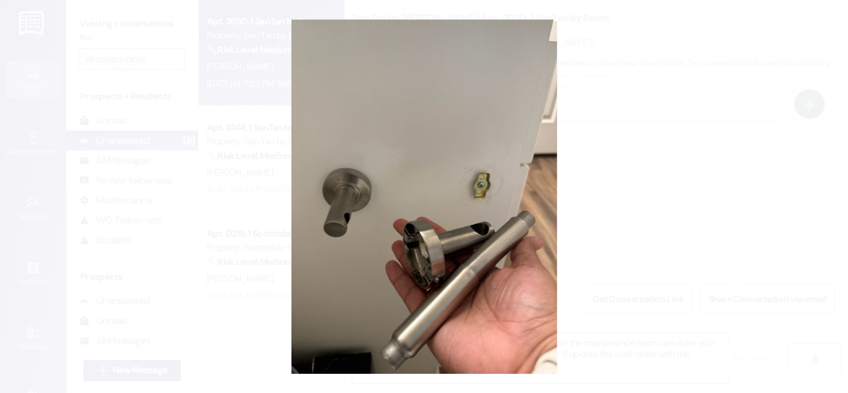
click at [522, 224] on button "Unzoom image" at bounding box center [424, 196] width 848 height 393
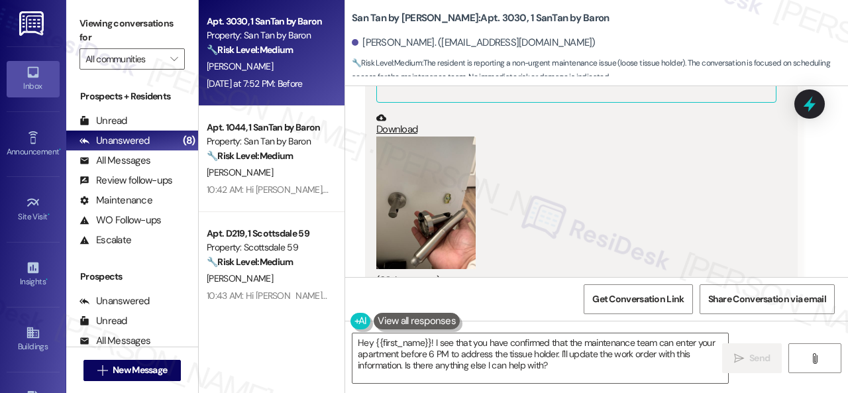
scroll to position [601, 0]
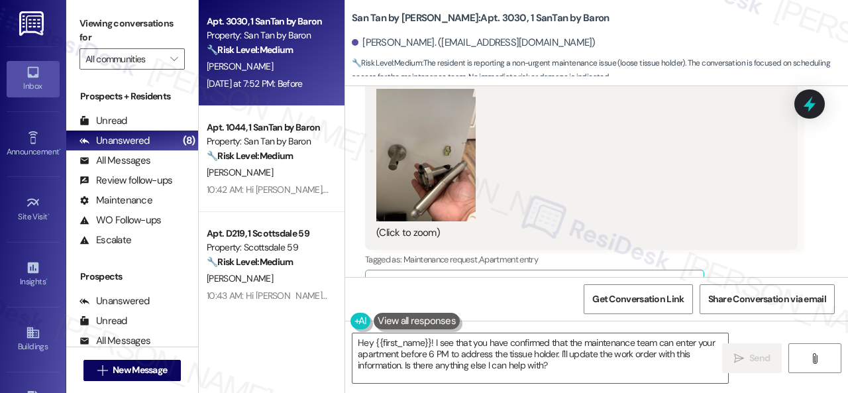
click at [435, 175] on button "Zoom image" at bounding box center [426, 155] width 99 height 133
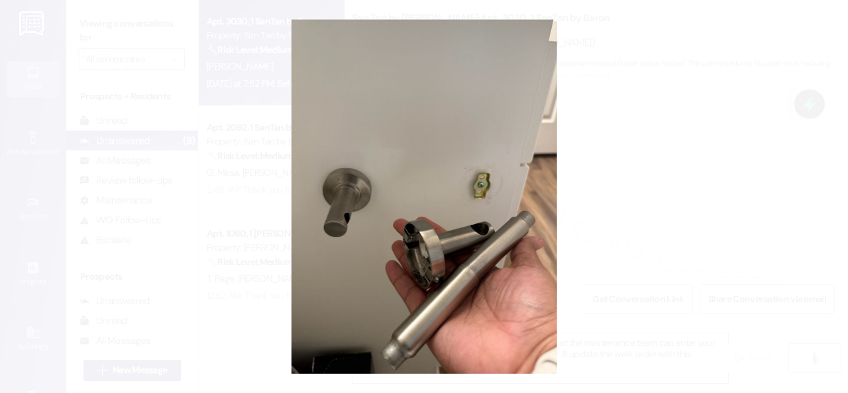
click at [496, 272] on button "Unzoom image" at bounding box center [424, 196] width 848 height 393
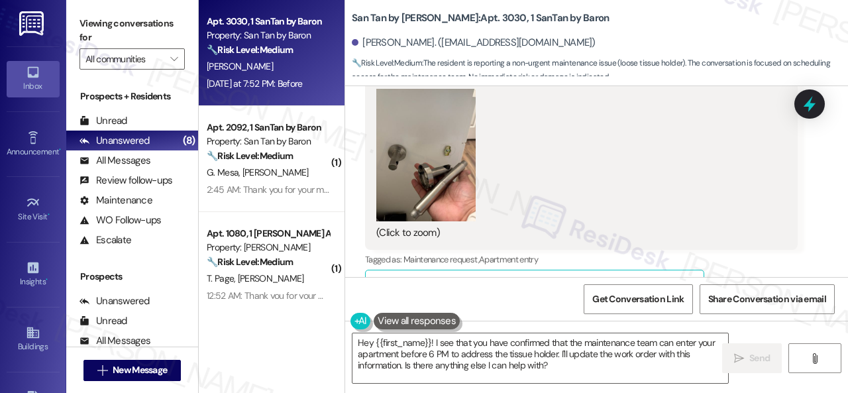
click at [695, 156] on div "(Click to zoom)" at bounding box center [577, 164] width 400 height 151
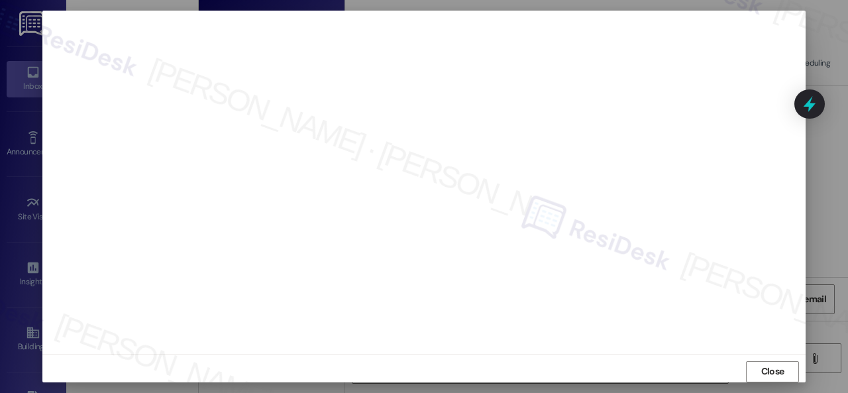
scroll to position [17, 0]
click at [776, 366] on span "Close" at bounding box center [773, 366] width 23 height 14
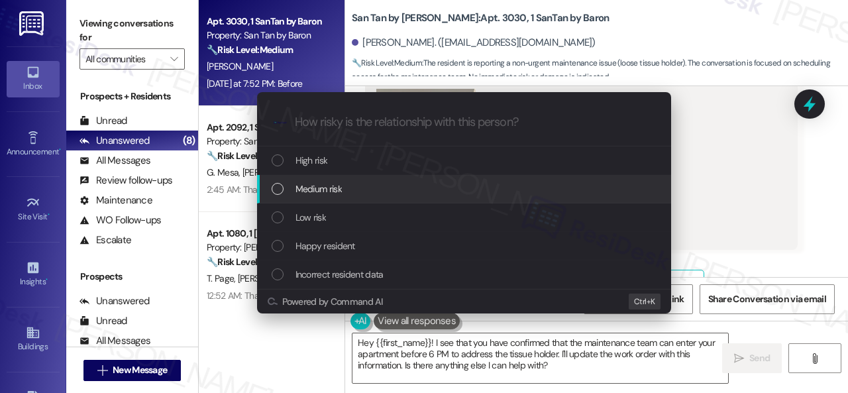
click at [314, 190] on span "Medium risk" at bounding box center [319, 189] width 46 height 15
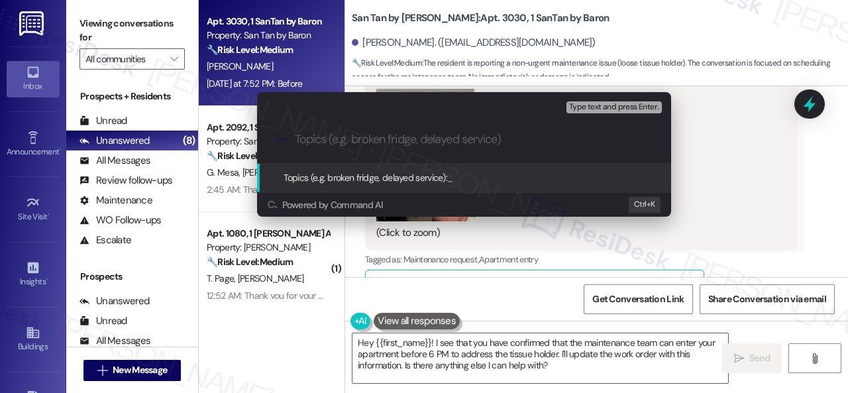
paste input "New work order/s submitted - Toilet paper holder issue"
type input "New work order/s submitted - Toilet paper holder issue"
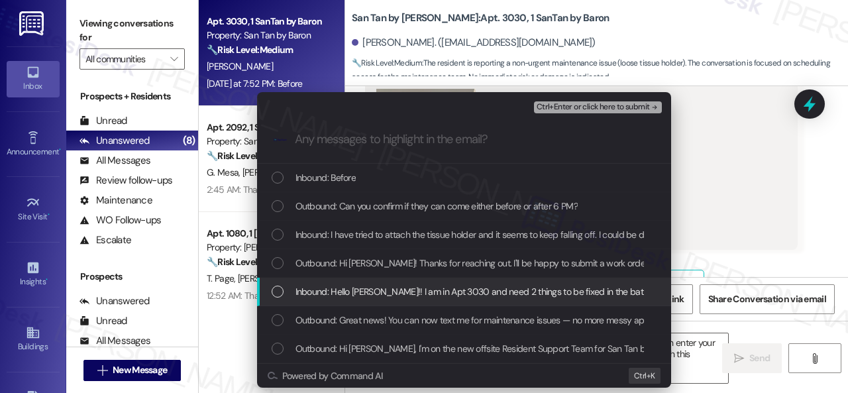
click at [329, 291] on span "Inbound: Hello Sarah!! I am in Apt 3030 and need 2 things to be fixed in the ba…" at bounding box center [625, 291] width 659 height 15
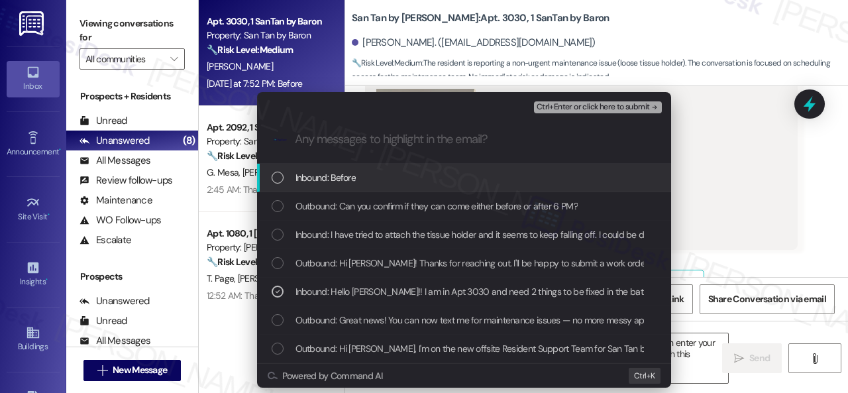
click at [594, 107] on span "Ctrl+Enter or click here to submit" at bounding box center [593, 107] width 113 height 9
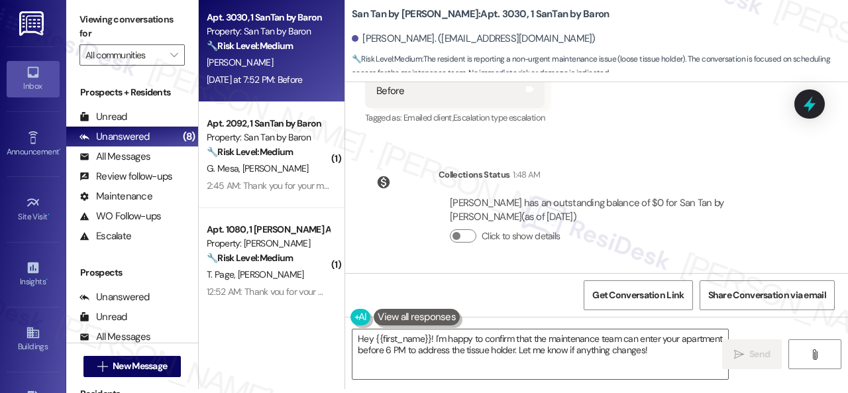
scroll to position [1283, 0]
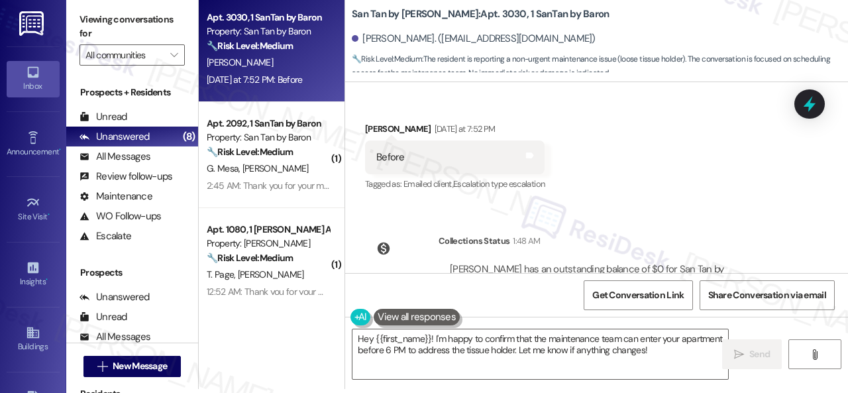
click at [675, 160] on div "Received via SMS Avianna Olivo Yesterday at 7:52 PM Before Tags and notes Tagge…" at bounding box center [596, 148] width 503 height 112
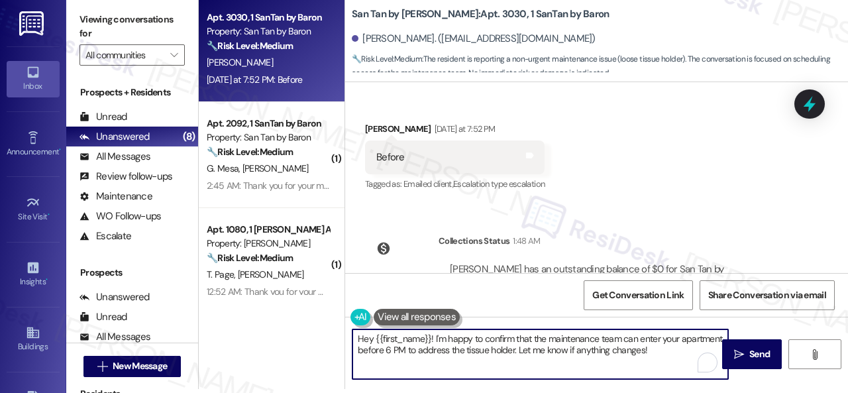
drag, startPoint x: 554, startPoint y: 343, endPoint x: 300, endPoint y: 314, distance: 254.9
click at [300, 314] on div "Apt. 3030, 1 SanTan by Baron Property: San Tan by Baron 🔧 Risk Level: Medium Th…" at bounding box center [524, 192] width 650 height 393
paste textarea "Thank you. I've submitted a work order on your behalf and notified the site tea…"
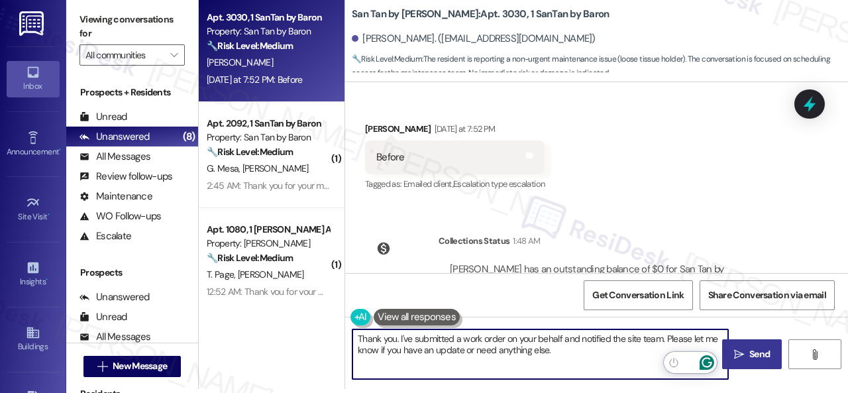
type textarea "Thank you. I've submitted a work order on your behalf and notified the site tea…"
click at [740, 355] on span " Send" at bounding box center [753, 354] width 42 height 14
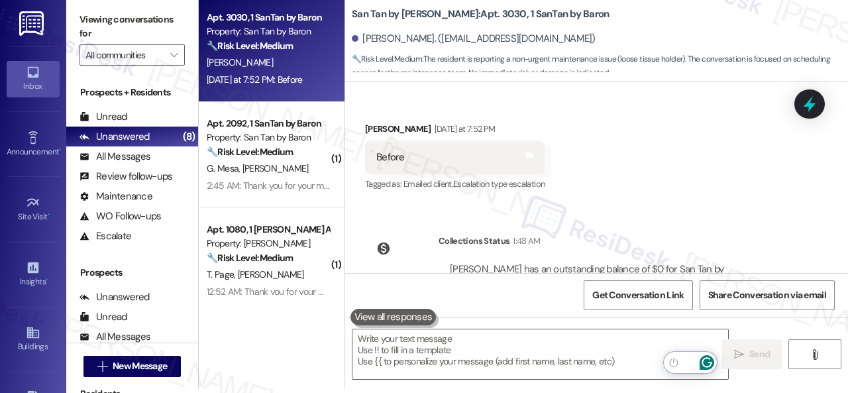
scroll to position [1212, 0]
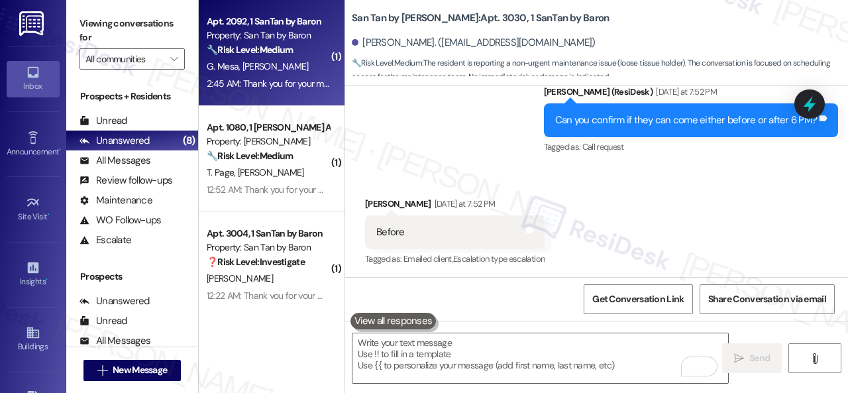
click at [306, 71] on div "G. Mesa [PERSON_NAME]" at bounding box center [267, 66] width 125 height 17
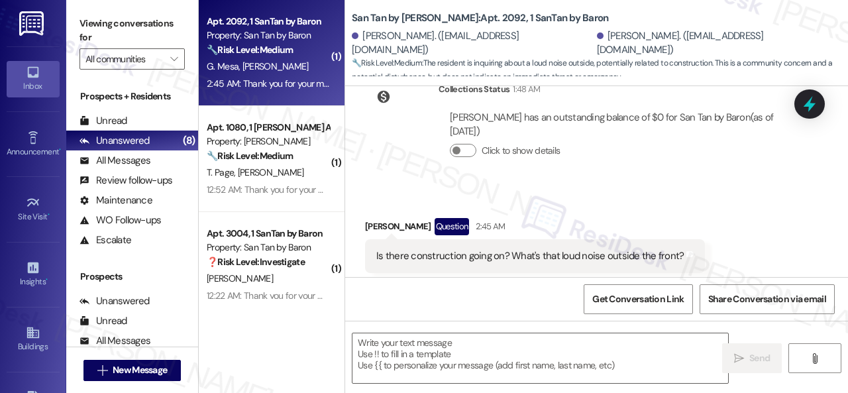
scroll to position [288, 0]
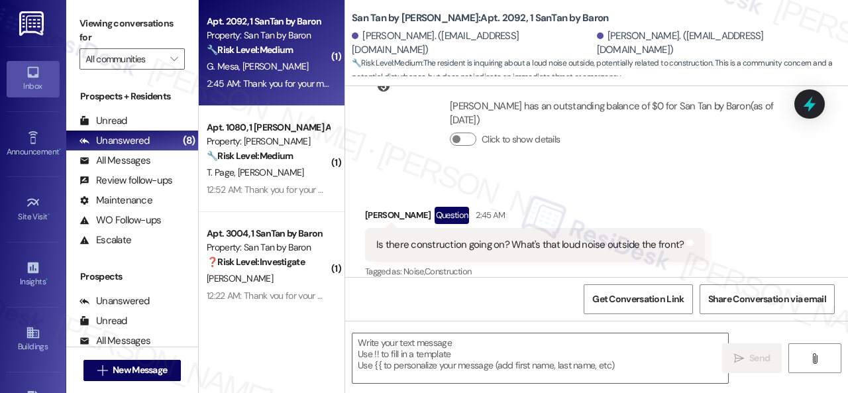
type textarea "Fetching suggested responses. Please feel free to read through the conversation…"
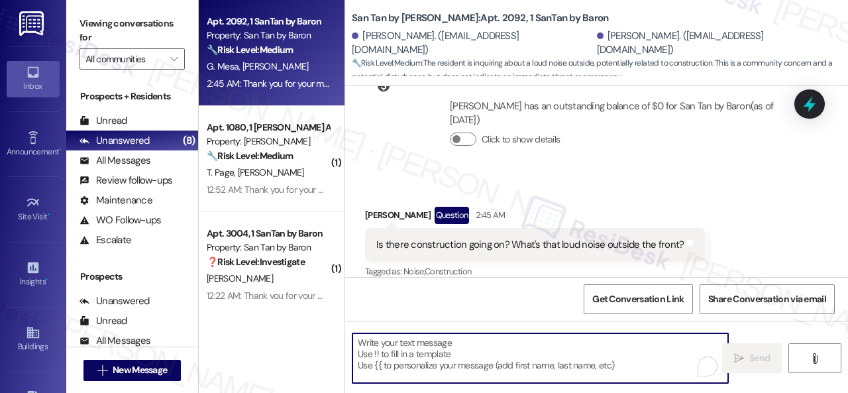
click at [430, 351] on textarea "To enrich screen reader interactions, please activate Accessibility in Grammarl…" at bounding box center [541, 358] width 376 height 50
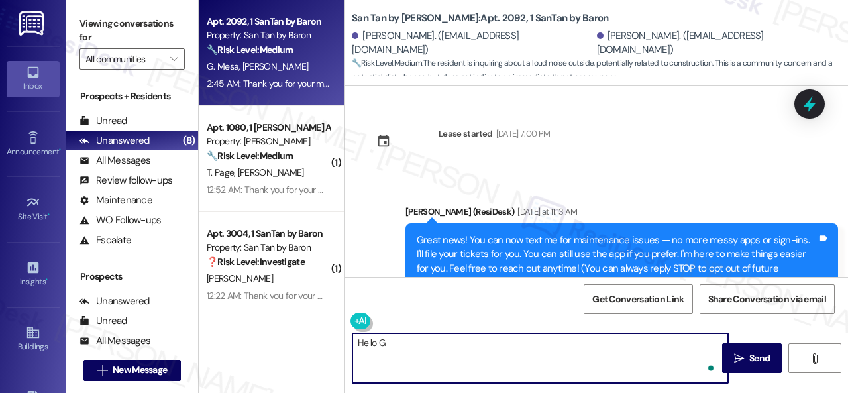
scroll to position [288, 0]
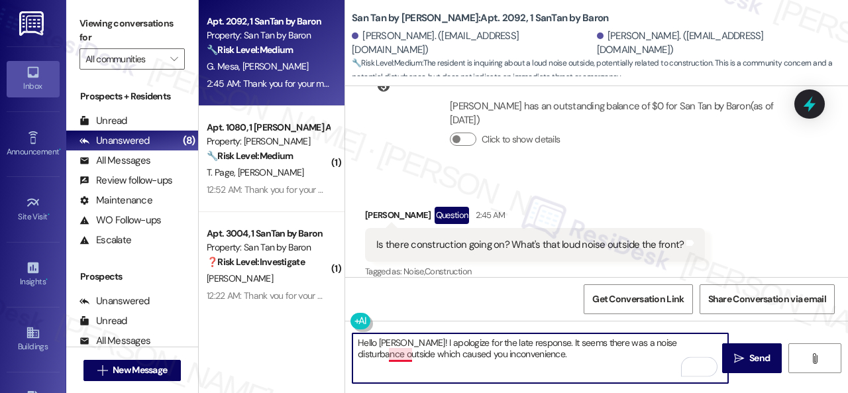
click at [404, 357] on textarea "Hello [PERSON_NAME]! I apologize for the late response. It seems there was a no…" at bounding box center [541, 358] width 376 height 50
click at [513, 355] on textarea "Hello [PERSON_NAME]! I apologize for the late response. It seems there was a no…" at bounding box center [541, 358] width 376 height 50
drag, startPoint x: 415, startPoint y: 355, endPoint x: 518, endPoint y: 355, distance: 103.4
click at [518, 355] on textarea "Hello [PERSON_NAME]! I apologize for the late response. It seems there was a no…" at bounding box center [541, 358] width 376 height 50
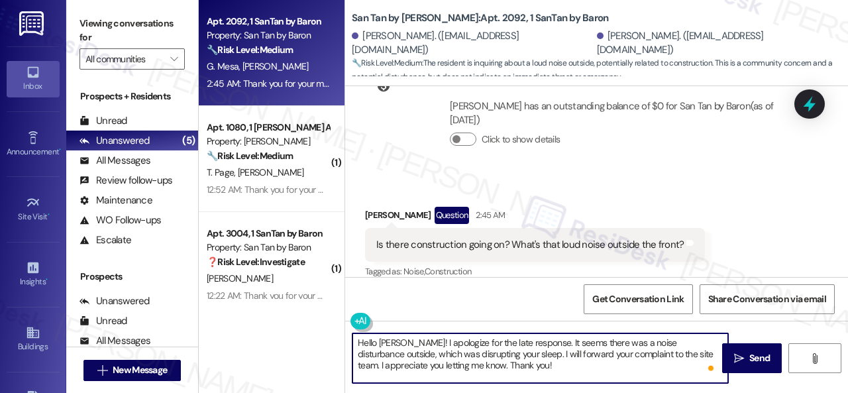
click at [528, 366] on textarea "Hello [PERSON_NAME]! I apologize for the late response. It seems there was a no…" at bounding box center [541, 358] width 376 height 50
drag, startPoint x: 528, startPoint y: 366, endPoint x: 335, endPoint y: 333, distance: 195.0
click at [335, 333] on div "Apt. 2092, 1 SanTan by Baron Property: San Tan by Baron 🔧 Risk Level: Medium Th…" at bounding box center [524, 196] width 650 height 393
click at [585, 375] on textarea "Hello [PERSON_NAME]! I apologize for the late response. It seems there was a no…" at bounding box center [541, 358] width 376 height 50
drag, startPoint x: 547, startPoint y: 366, endPoint x: 316, endPoint y: 342, distance: 232.6
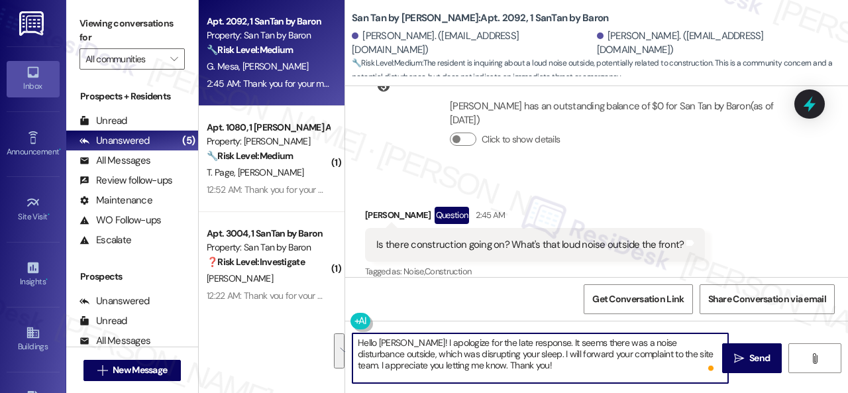
click at [316, 342] on div "Apt. 2092, 1 SanTan by Baron Property: San Tan by Baron 🔧 Risk Level: Medium Th…" at bounding box center [524, 196] width 650 height 393
type textarea "Hello [PERSON_NAME]! I apologize for the late response. It seems there was a no…"
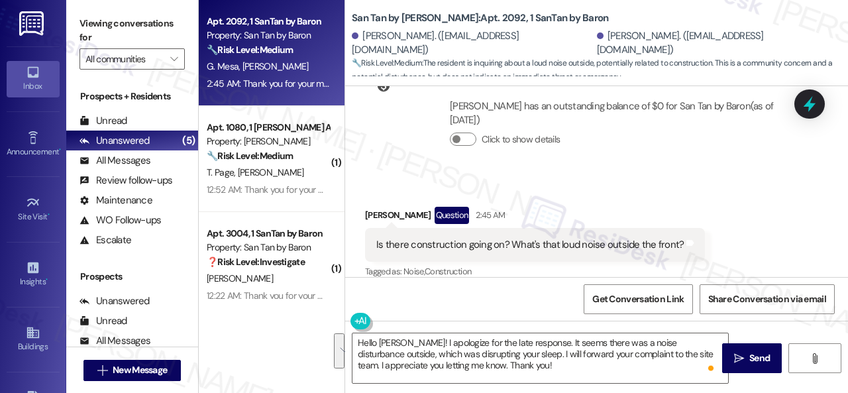
click at [481, 298] on div "Get Conversation Link Share Conversation via email" at bounding box center [596, 299] width 503 height 44
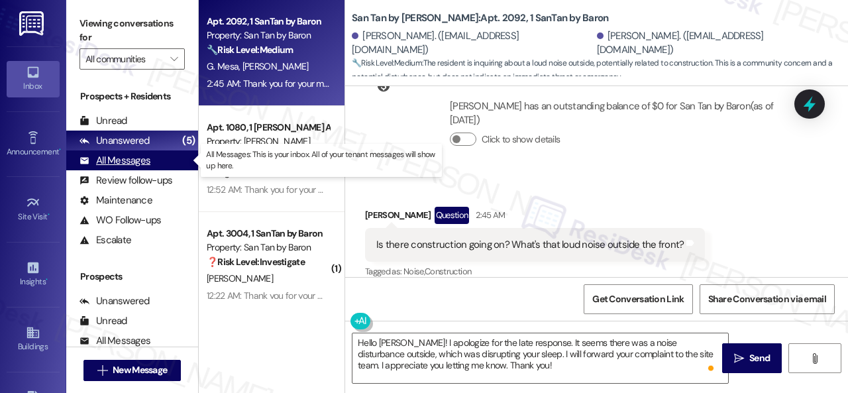
click at [129, 156] on div "All Messages" at bounding box center [115, 161] width 71 height 14
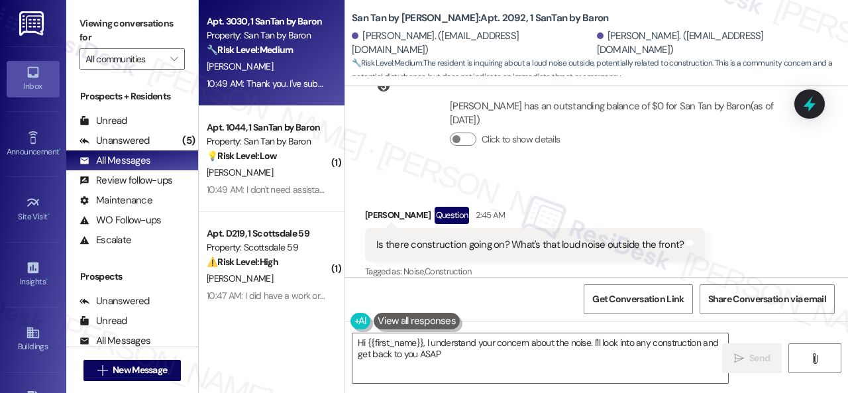
type textarea "Hi {{first_name}}, I understand your concern about the noise. I'll look into an…"
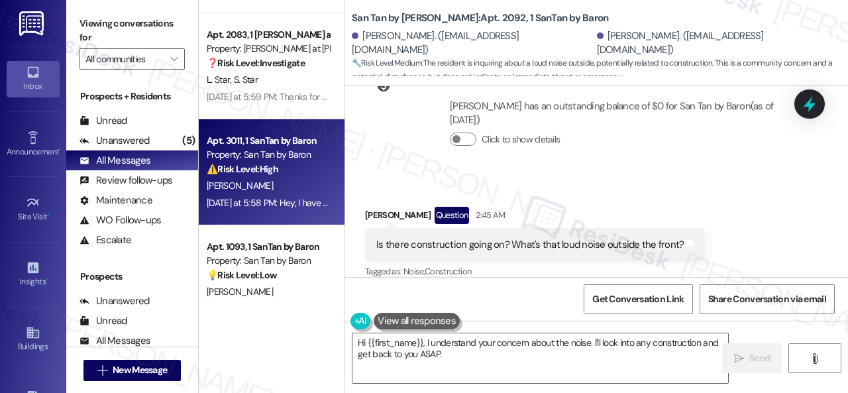
scroll to position [1326, 0]
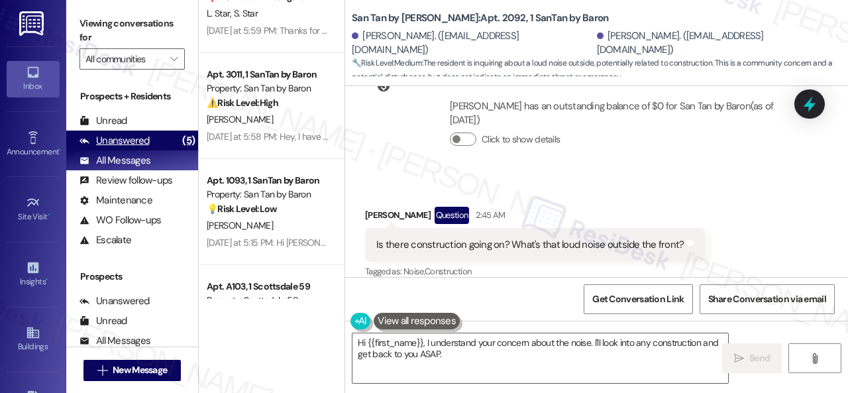
click at [125, 141] on div "Unanswered" at bounding box center [115, 141] width 70 height 14
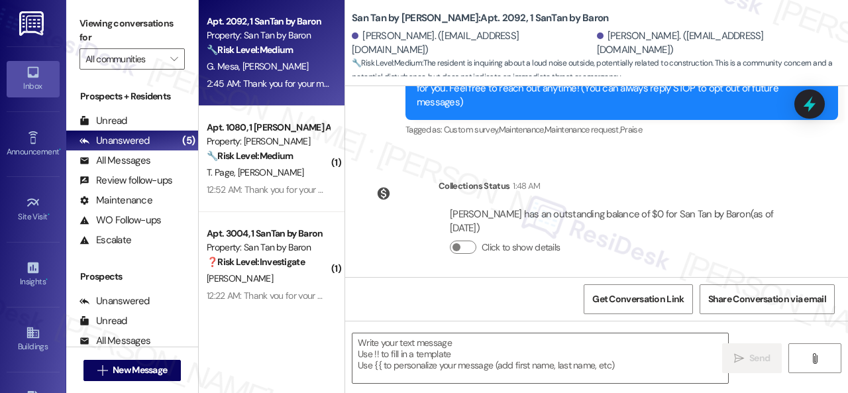
type textarea "Fetching suggested responses. Please feel free to read through the conversation…"
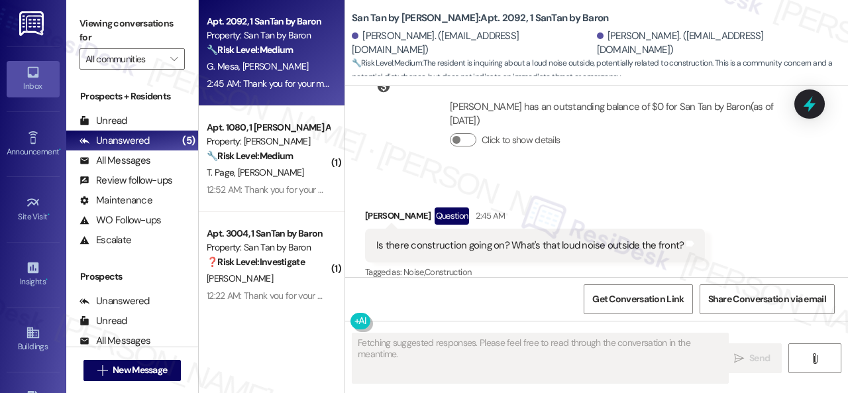
scroll to position [288, 0]
click at [166, 62] on button "" at bounding box center [174, 58] width 21 height 21
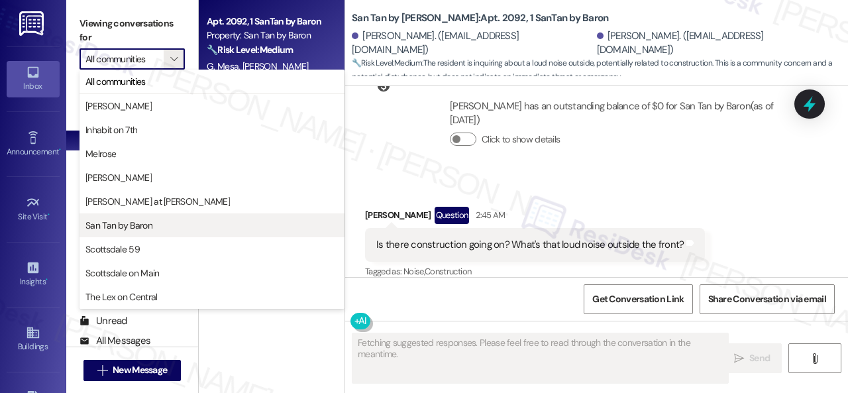
click at [138, 218] on button "San Tan by Baron" at bounding box center [212, 225] width 265 height 24
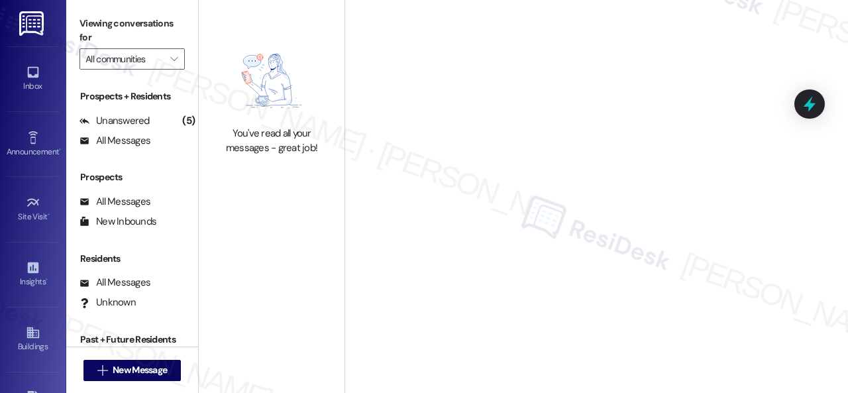
type input "San Tan by Baron"
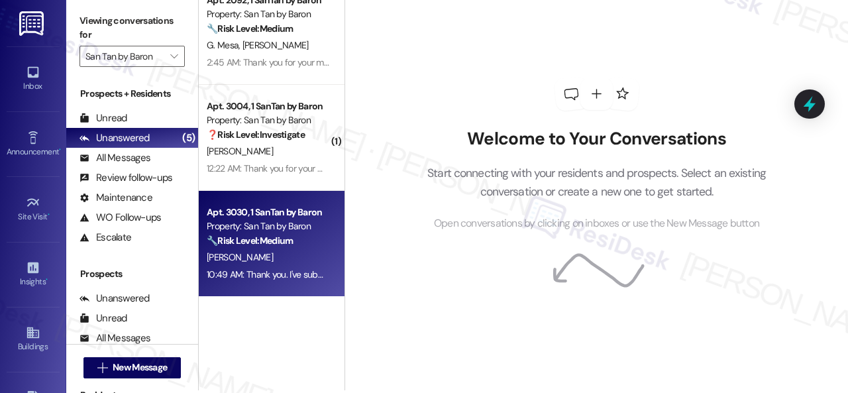
scroll to position [4, 0]
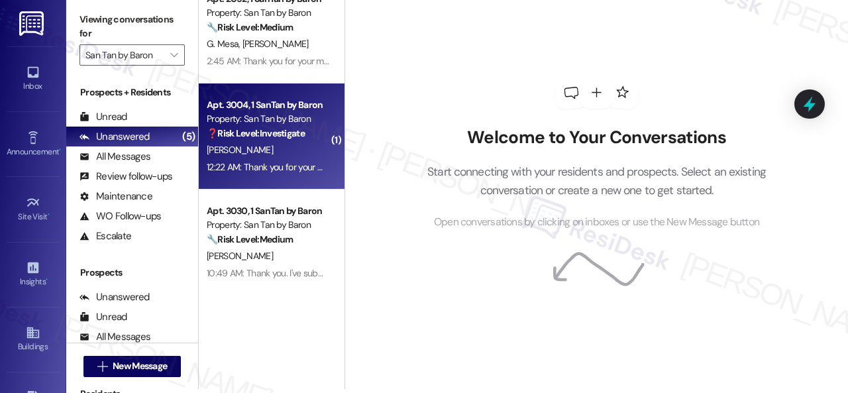
click at [284, 158] on div "[PERSON_NAME]" at bounding box center [267, 150] width 125 height 17
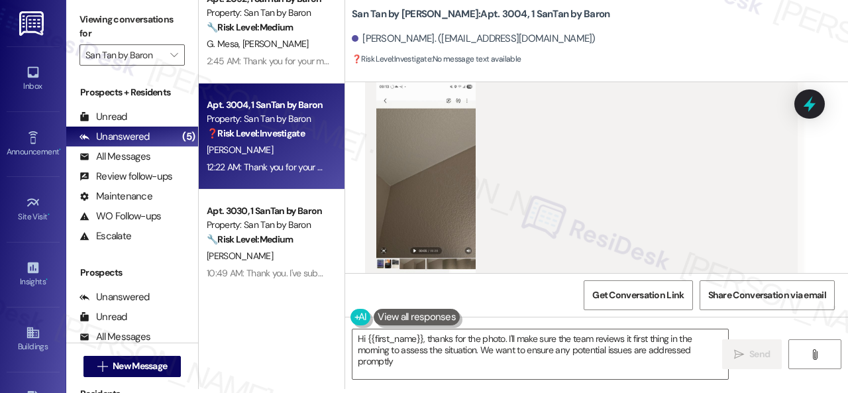
type textarea "Hi {{first_name}}, thanks for the photo. I'll make sure the team reviews it fir…"
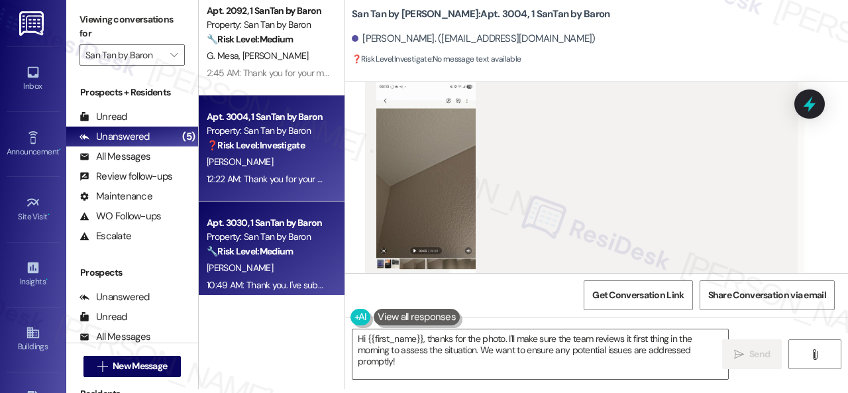
scroll to position [0, 0]
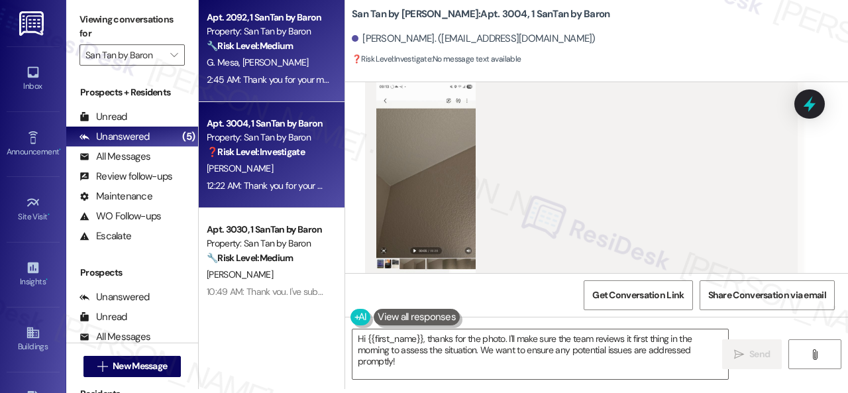
click at [305, 70] on div "G. Mesa [PERSON_NAME]" at bounding box center [267, 62] width 125 height 17
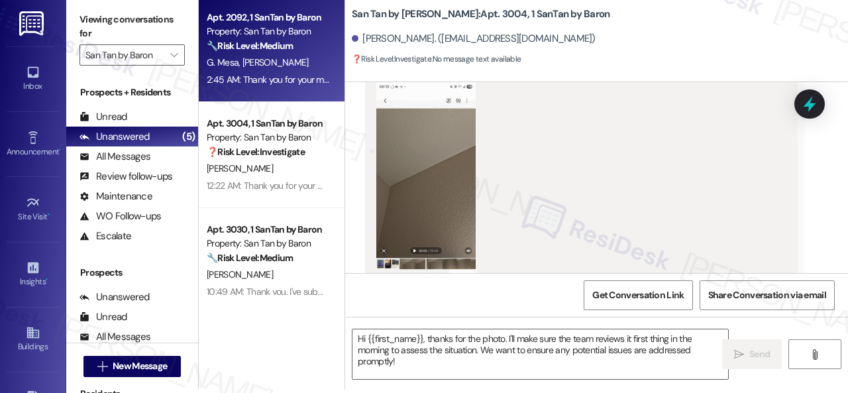
type textarea "Fetching suggested responses. Please feel free to read through the conversation…"
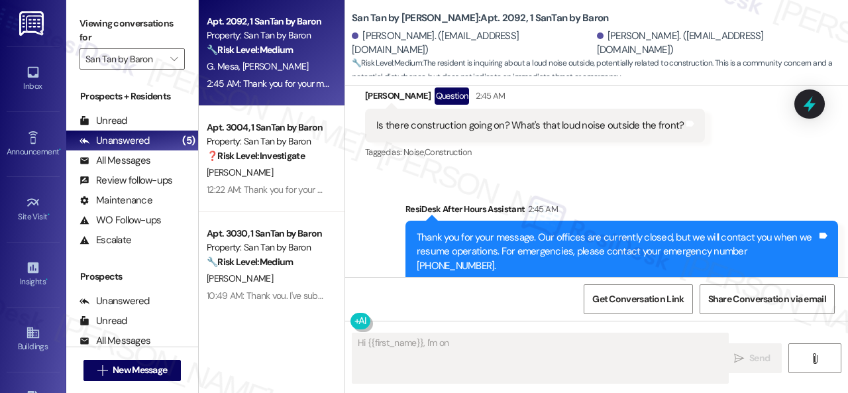
scroll to position [415, 0]
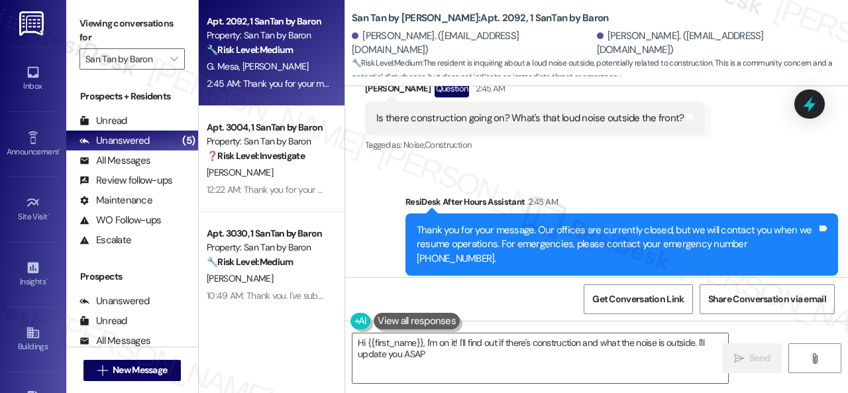
type textarea "Hi {{first_name}}, I'm on it! I'll find out if there's construction and what th…"
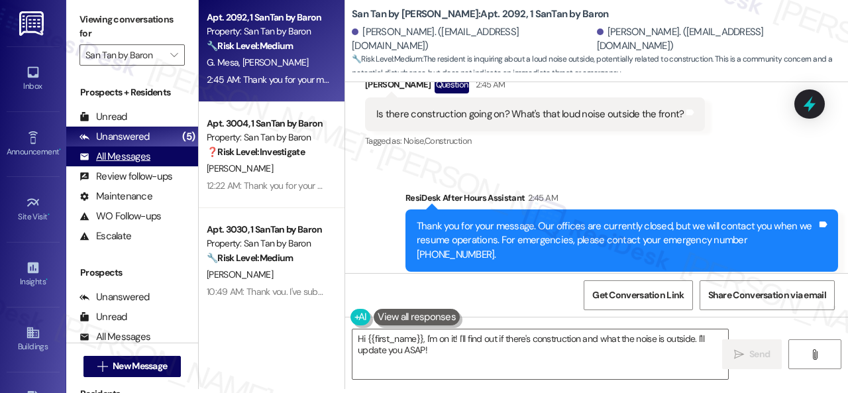
click at [137, 157] on div "All Messages" at bounding box center [115, 157] width 71 height 14
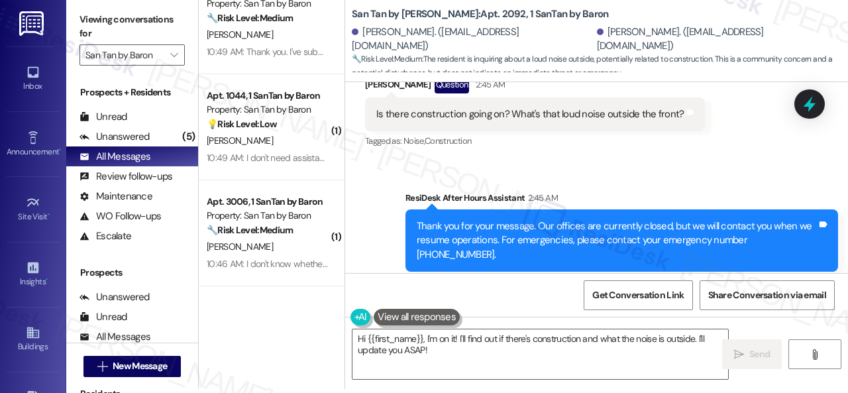
scroll to position [66, 0]
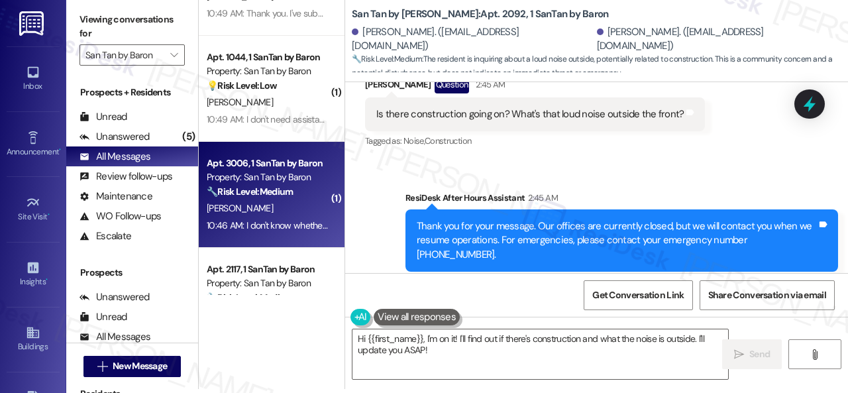
click at [276, 207] on div "[PERSON_NAME]" at bounding box center [267, 208] width 125 height 17
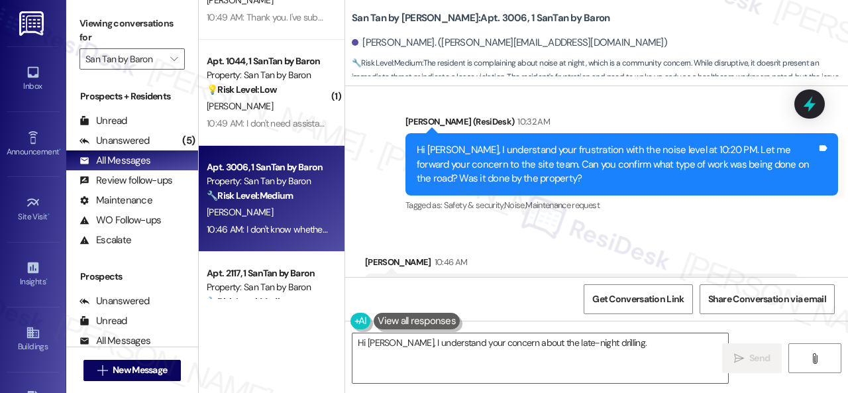
scroll to position [1757, 0]
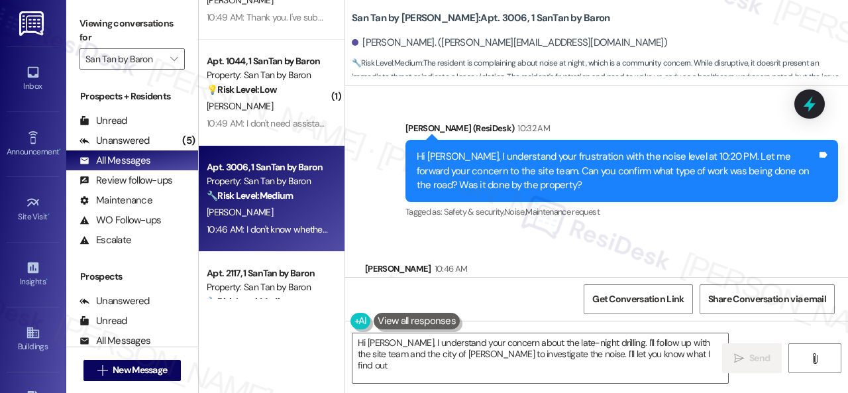
type textarea "Hi [PERSON_NAME], I understand your concern about the late-night drilling. I'll…"
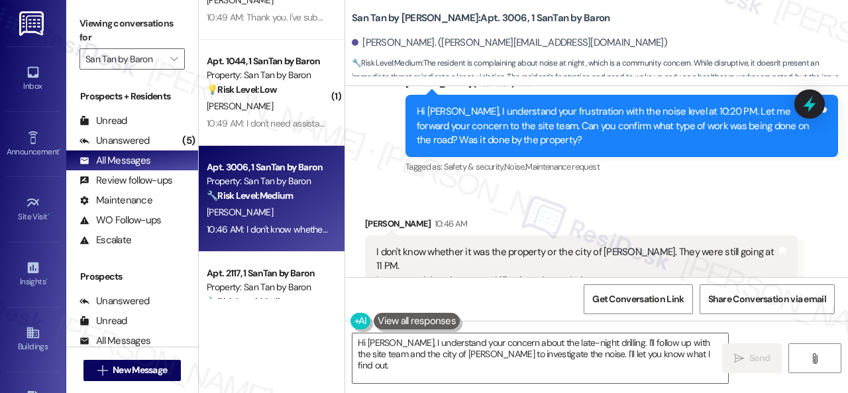
scroll to position [1823, 0]
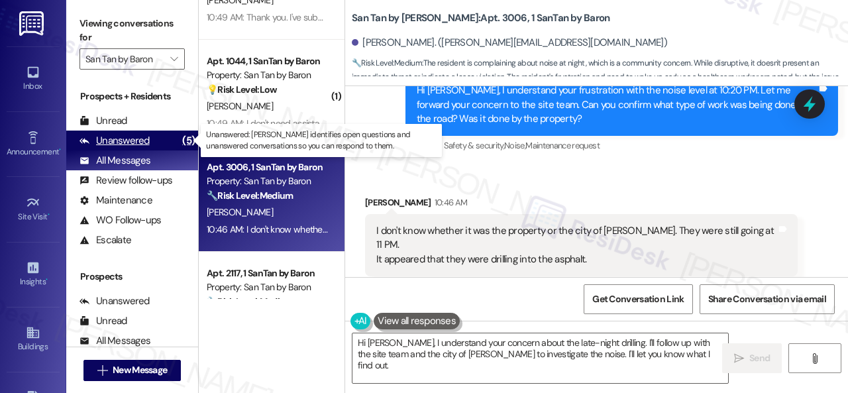
click at [135, 141] on div "Unanswered" at bounding box center [115, 141] width 70 height 14
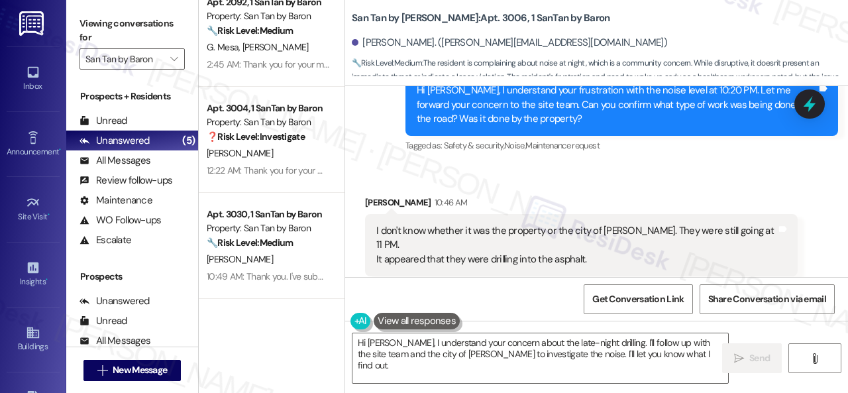
scroll to position [19, 0]
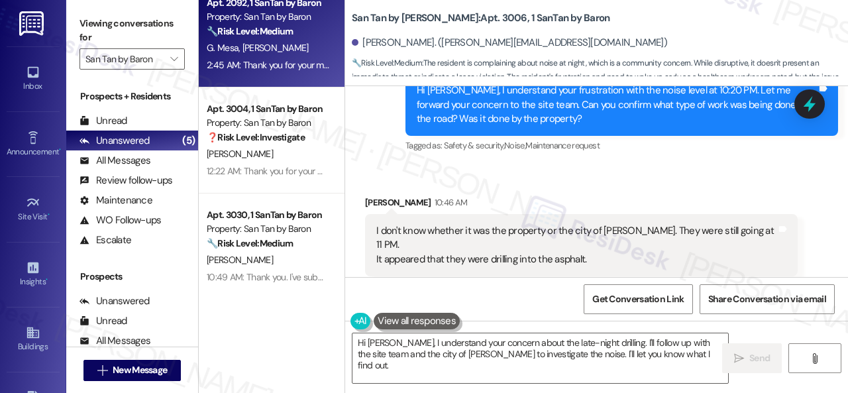
click at [278, 57] on div "2:45 AM: Thank you for your message. Our offices are currently closed, but we w…" at bounding box center [267, 65] width 125 height 17
type textarea "Fetching suggested responses. Please feel free to read through the conversation…"
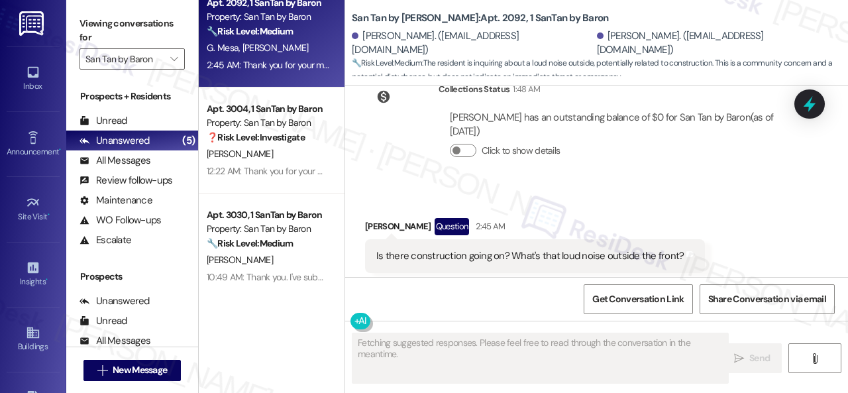
scroll to position [288, 0]
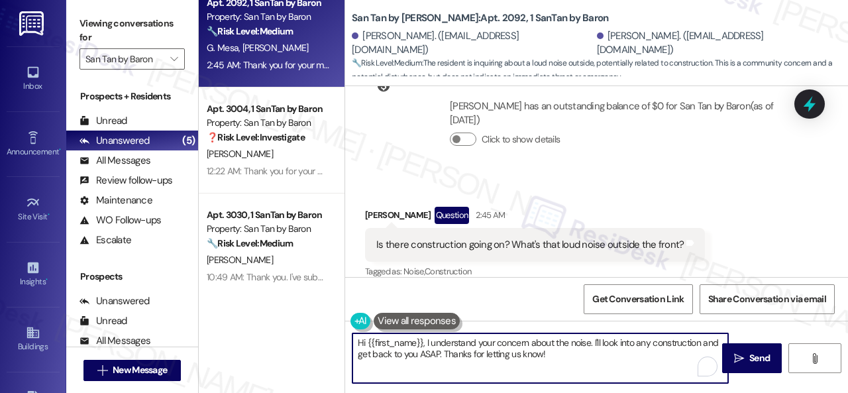
drag, startPoint x: 485, startPoint y: 355, endPoint x: 271, endPoint y: 341, distance: 213.9
click at [271, 341] on div "Apt. 2092, 1 SanTan by Baron Property: San Tan by Baron 🔧 Risk Level: Medium Th…" at bounding box center [524, 196] width 650 height 393
paste textarea "[PERSON_NAME]! I apologize for the late response. It seems there was a noise di…"
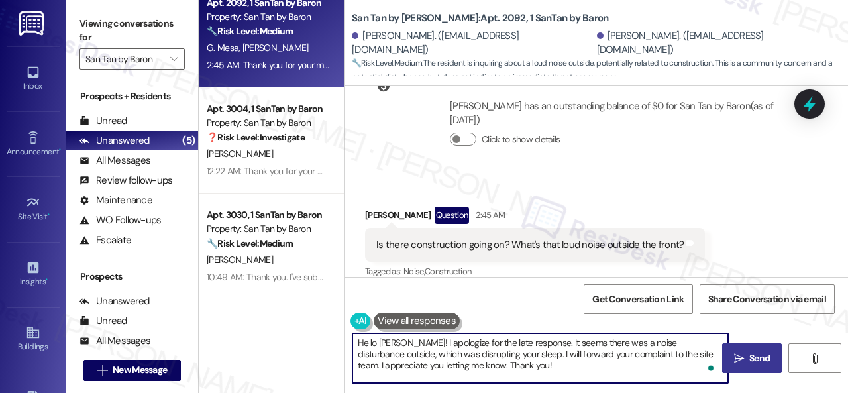
type textarea "Hello [PERSON_NAME]! I apologize for the late response. It seems there was a no…"
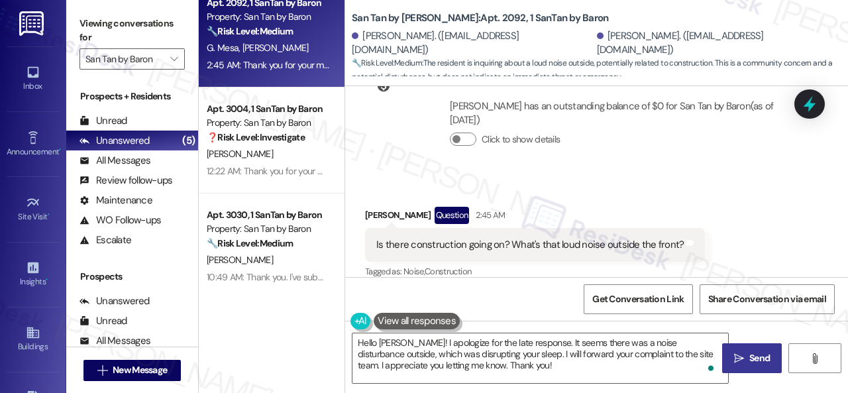
click at [750, 363] on span "Send" at bounding box center [760, 358] width 21 height 14
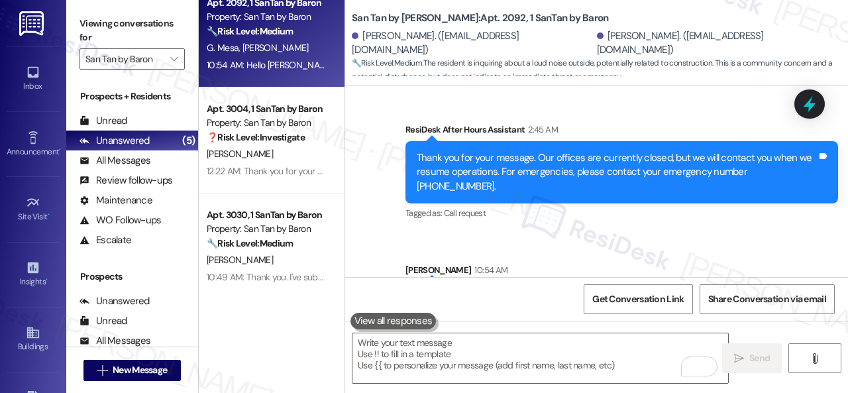
scroll to position [536, 0]
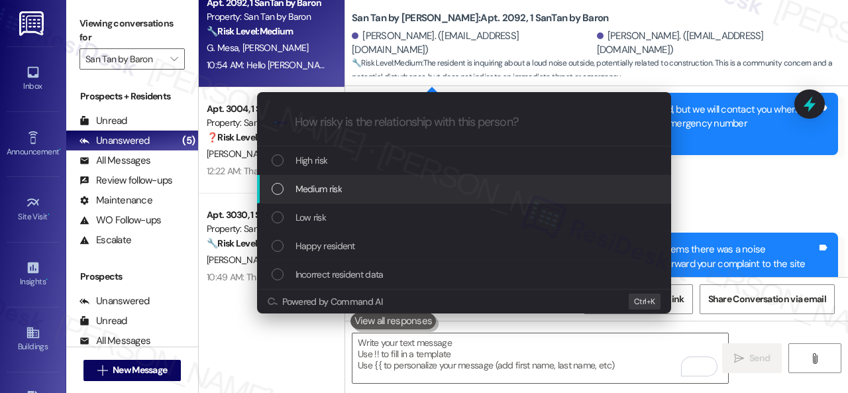
click at [321, 190] on span "Medium risk" at bounding box center [319, 189] width 46 height 15
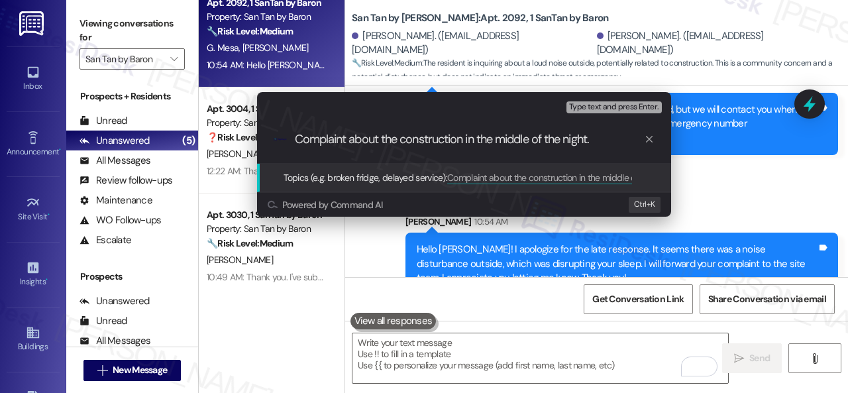
click at [399, 141] on input "Complaint about the construction in the middle of the night." at bounding box center [469, 140] width 349 height 14
type input "Complaint about the noise from the construction in the middle of the night."
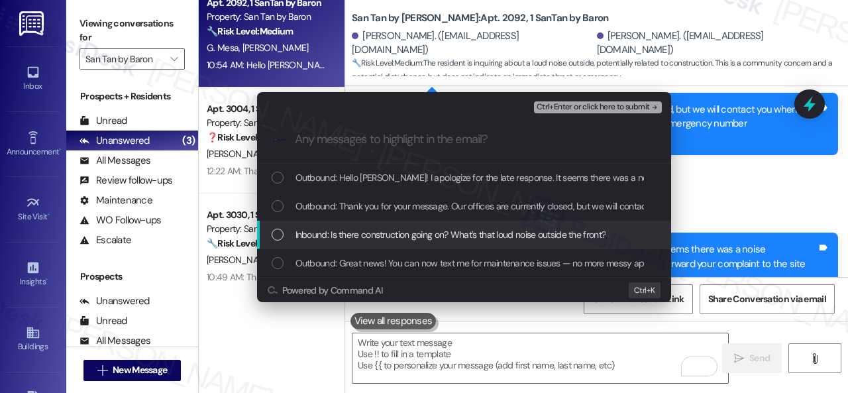
click at [365, 231] on span "Inbound: Is there construction going on? What's that loud noise outside the fro…" at bounding box center [451, 234] width 311 height 15
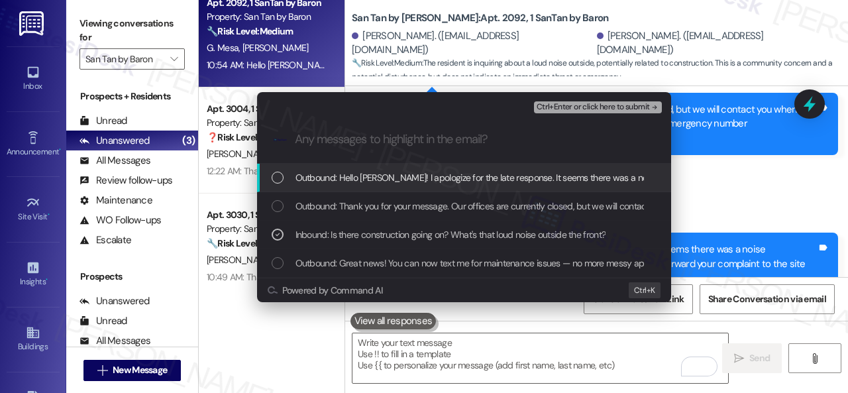
click at [578, 109] on span "Ctrl+Enter or click here to submit" at bounding box center [593, 107] width 113 height 9
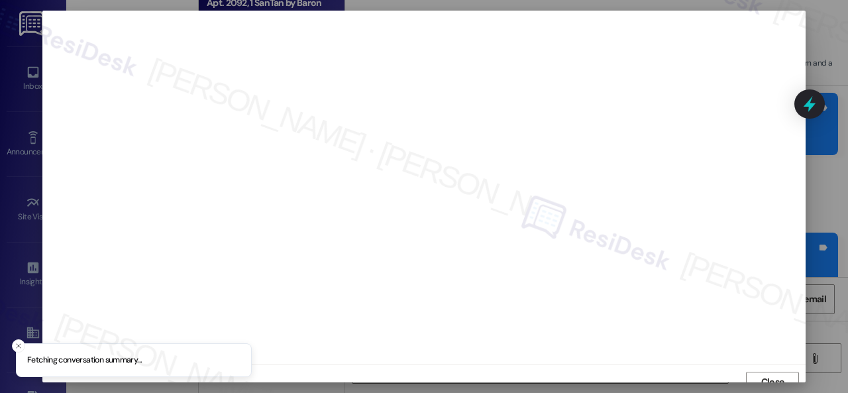
scroll to position [10, 0]
click at [760, 363] on span "Close" at bounding box center [773, 373] width 29 height 20
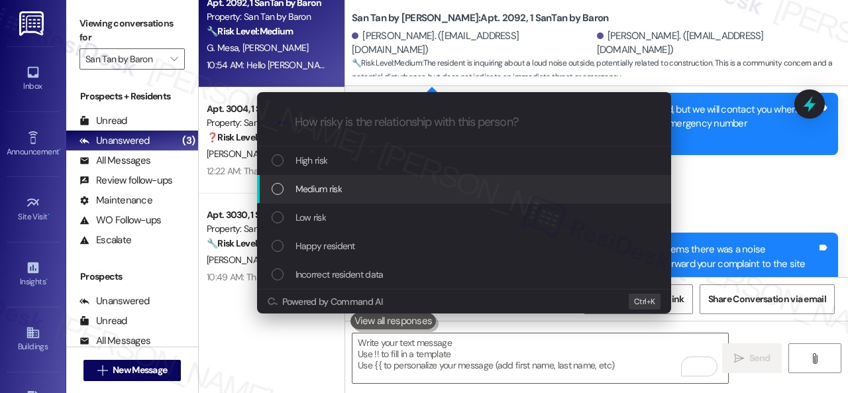
click at [304, 184] on span "Medium risk" at bounding box center [319, 189] width 46 height 15
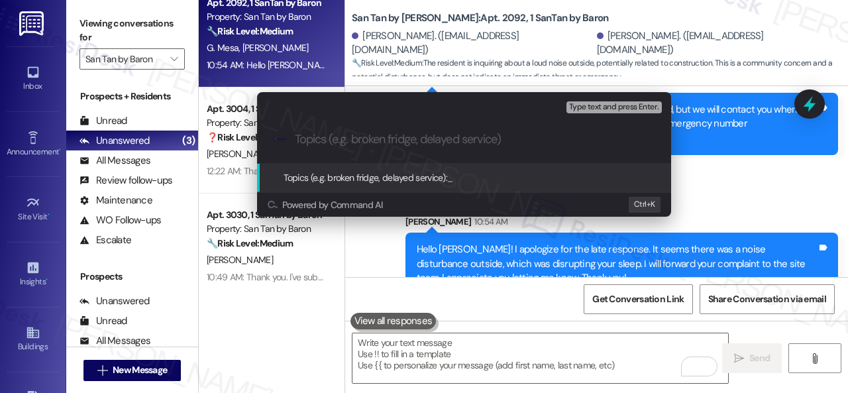
paste input "Complaint about the noise from the construction in the middle of the night."
type input "Complaint about the noise from the construction in the middle of the night."
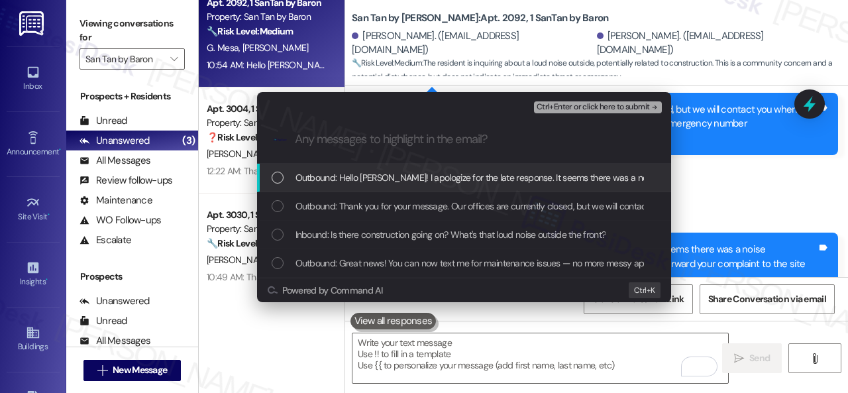
scroll to position [0, 0]
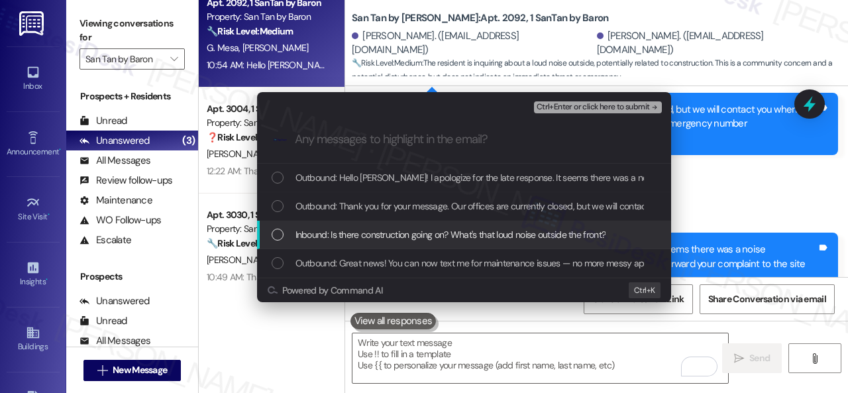
drag, startPoint x: 325, startPoint y: 233, endPoint x: 331, endPoint y: 228, distance: 7.6
click at [324, 231] on span "Inbound: Is there construction going on? What's that loud noise outside the fro…" at bounding box center [451, 234] width 311 height 15
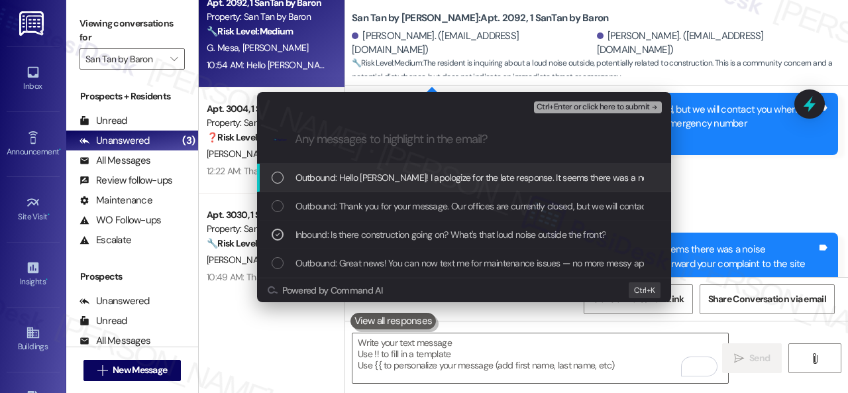
click at [558, 109] on span "Ctrl+Enter or click here to submit" at bounding box center [593, 107] width 113 height 9
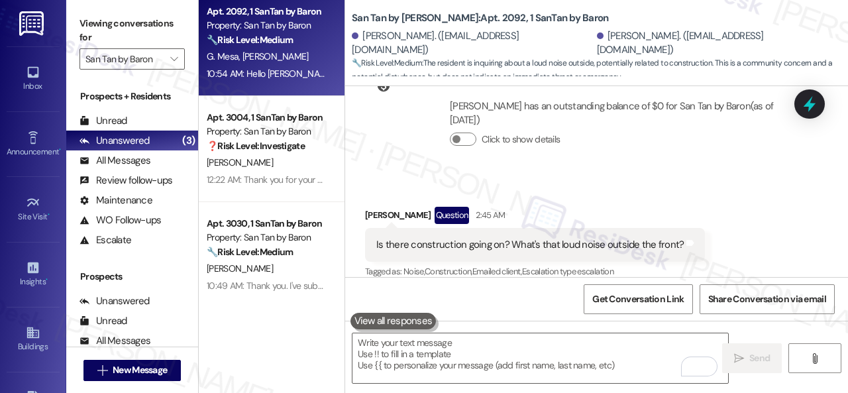
scroll to position [19, 0]
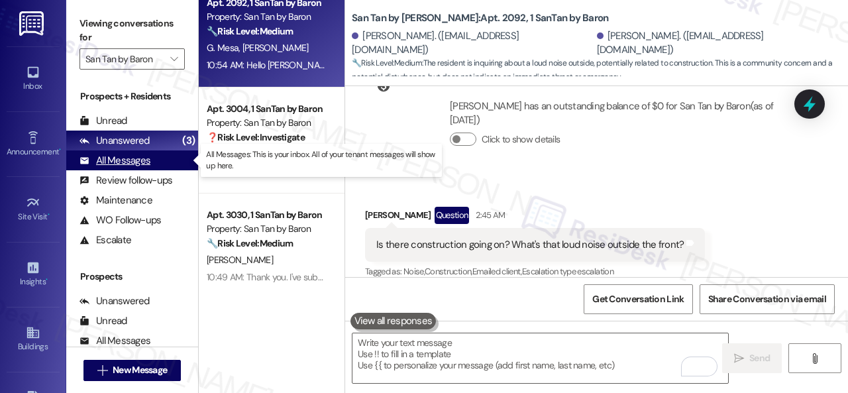
click at [124, 160] on div "All Messages" at bounding box center [115, 161] width 71 height 14
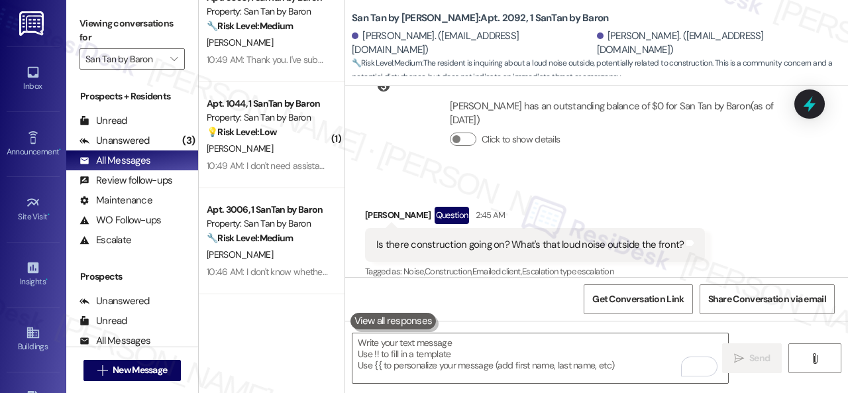
scroll to position [151, 0]
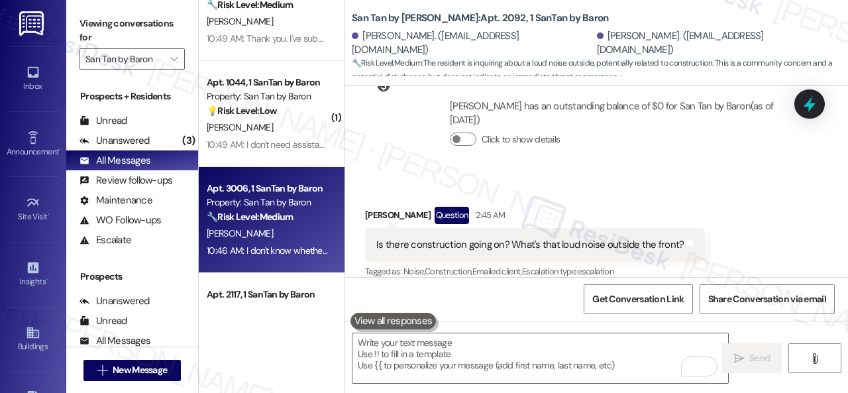
click at [294, 227] on div "[PERSON_NAME]" at bounding box center [267, 233] width 125 height 17
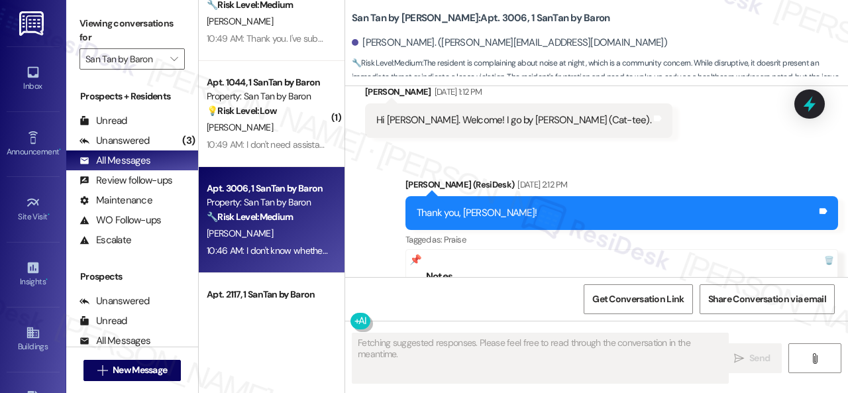
scroll to position [1823, 0]
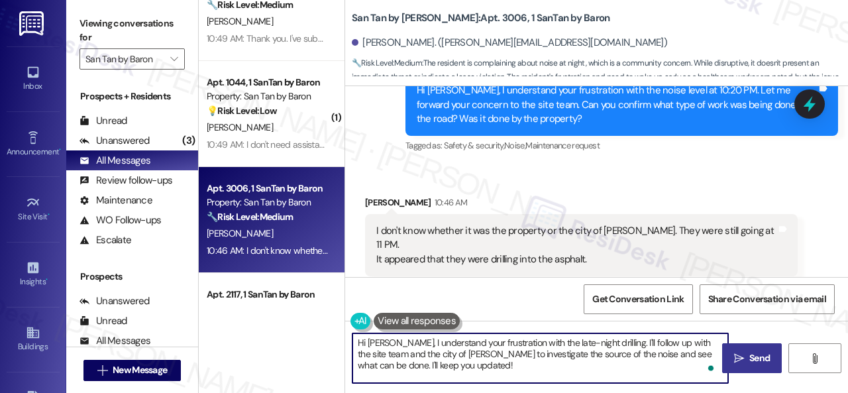
drag, startPoint x: 442, startPoint y: 369, endPoint x: 341, endPoint y: 337, distance: 105.7
click at [341, 337] on div "Apt. 2092, 1 SanTan by Baron Property: San Tan by Baron 🔧 Risk Level: Medium Th…" at bounding box center [524, 196] width 650 height 393
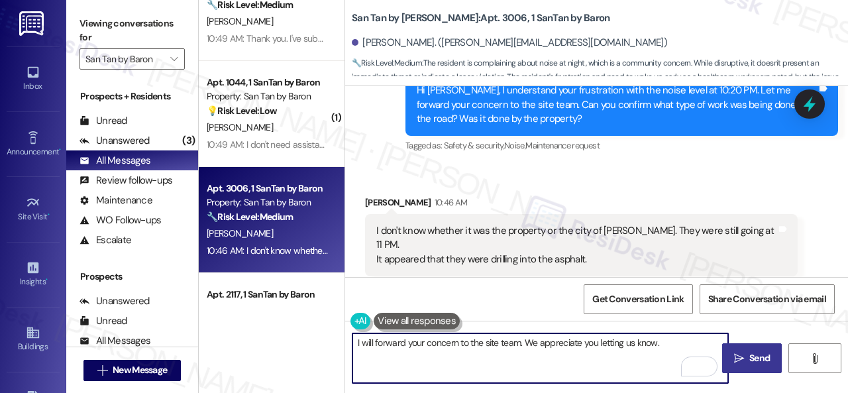
click at [357, 341] on textarea "I will forward your concern to the site team. We appreciate you letting us know." at bounding box center [541, 358] width 376 height 50
type textarea "Thank you. I will forward your concern to the site team. We appreciate you lett…"
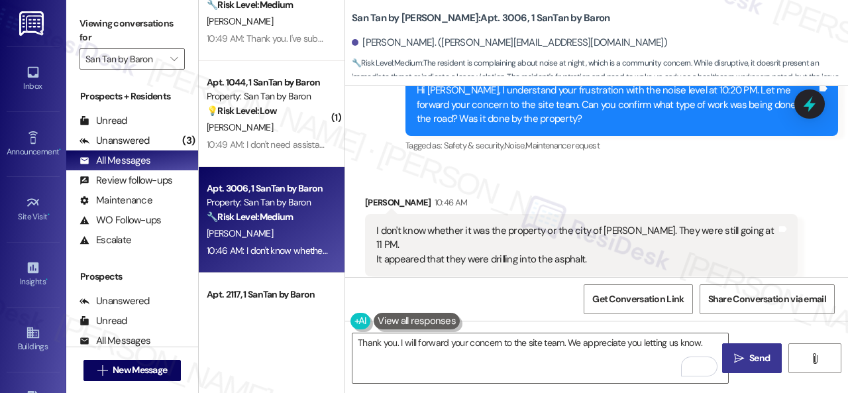
click at [740, 352] on span " Send" at bounding box center [753, 358] width 42 height 14
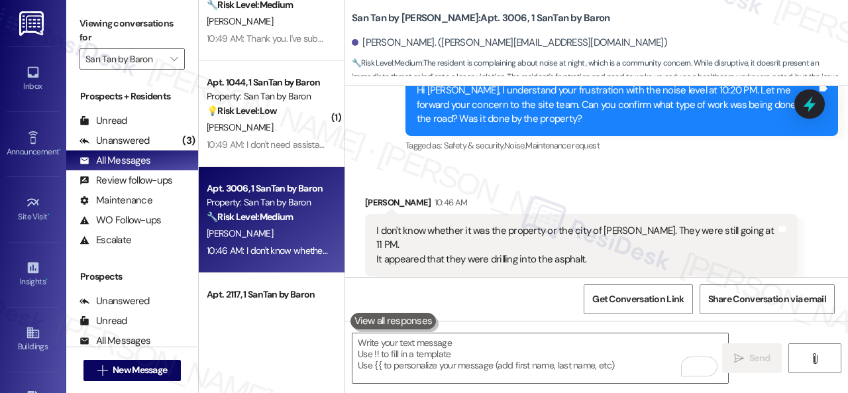
scroll to position [1822, 0]
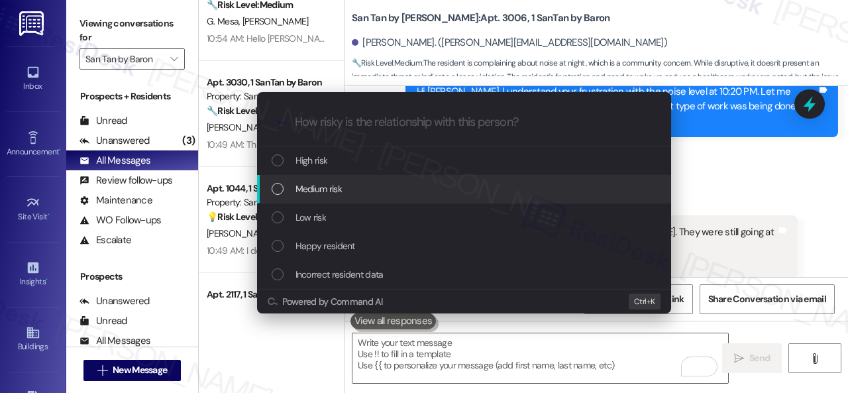
click at [316, 189] on span "Medium risk" at bounding box center [319, 189] width 46 height 15
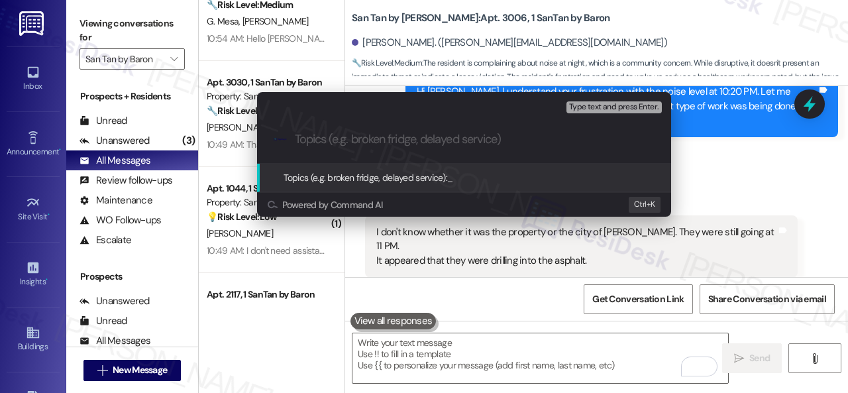
paste input "Complaint about the noise from the construction in the middle of the night."
type input "Complaint about the noise from the construction in the middle of the night."
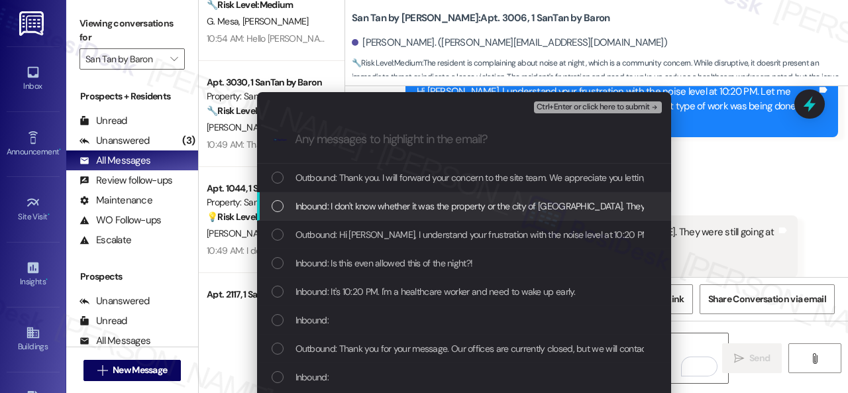
click at [359, 204] on span "Inbound: I don't know whether it was the property or the city of [GEOGRAPHIC_DA…" at bounding box center [614, 206] width 637 height 15
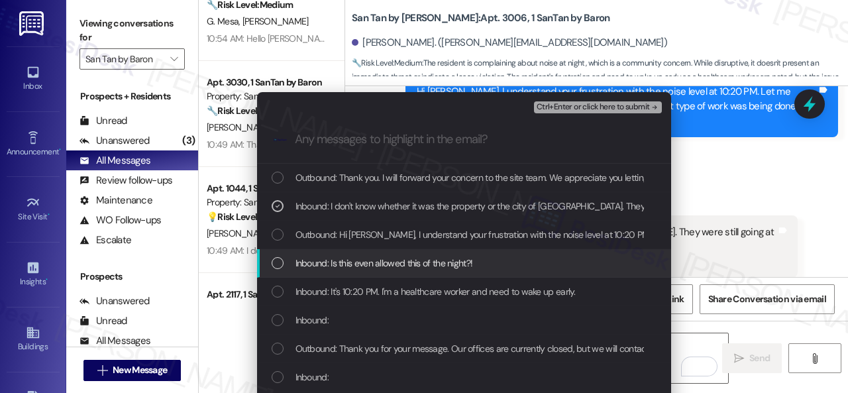
click at [350, 263] on span "Inbound: Is this even allowed this of the night?!" at bounding box center [385, 263] width 178 height 15
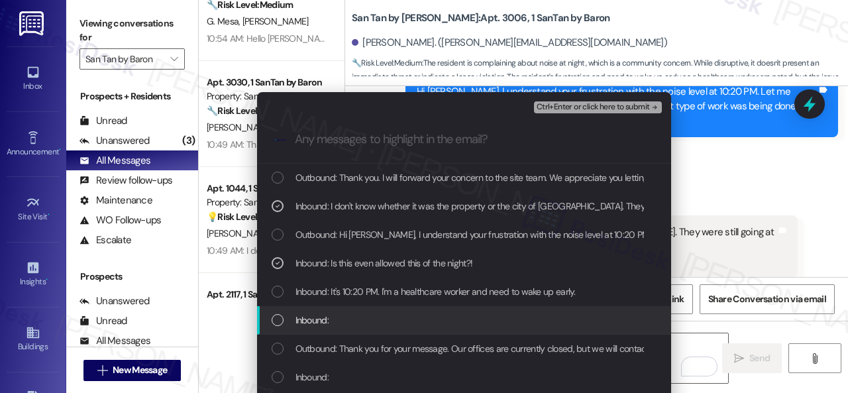
click at [323, 320] on span "Inbound:" at bounding box center [312, 320] width 33 height 15
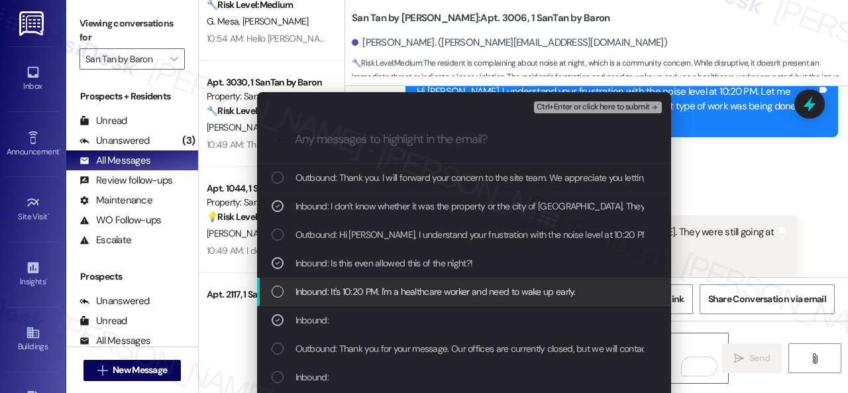
click at [333, 289] on span "Inbound: It's 10:20 PM. I'm a healthcare worker and need to wake up early." at bounding box center [436, 291] width 280 height 15
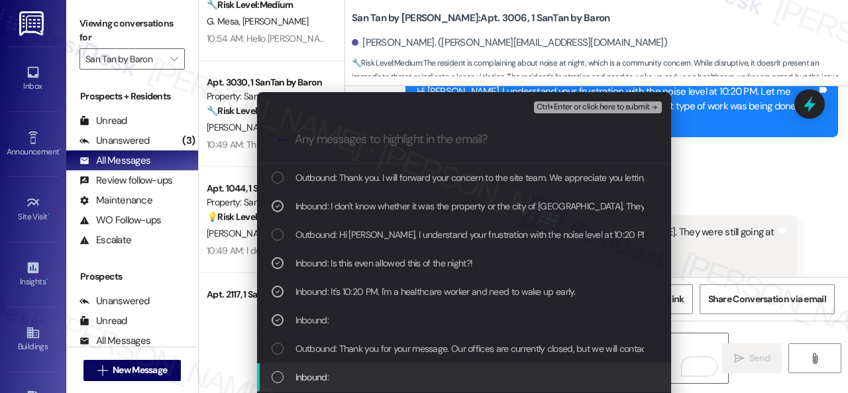
click at [324, 375] on span "Inbound:" at bounding box center [312, 377] width 33 height 15
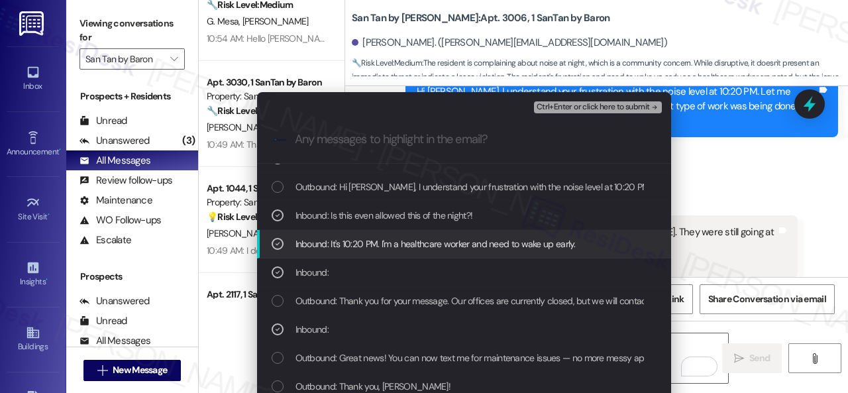
scroll to position [66, 0]
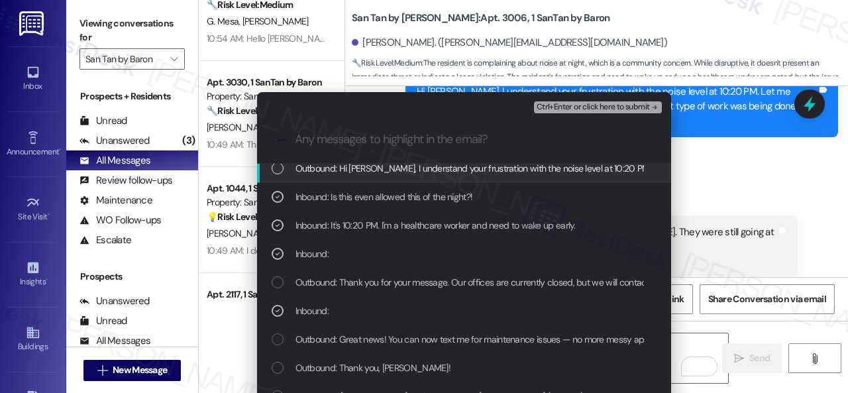
click at [550, 111] on span "Ctrl+Enter or click here to submit" at bounding box center [593, 107] width 113 height 9
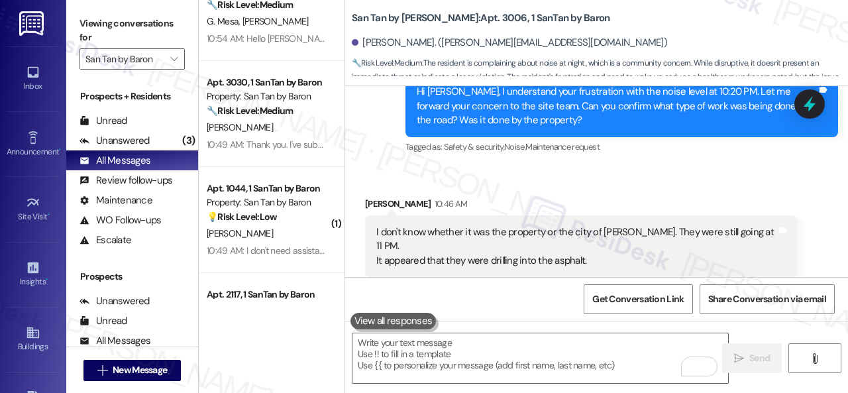
scroll to position [1915, 0]
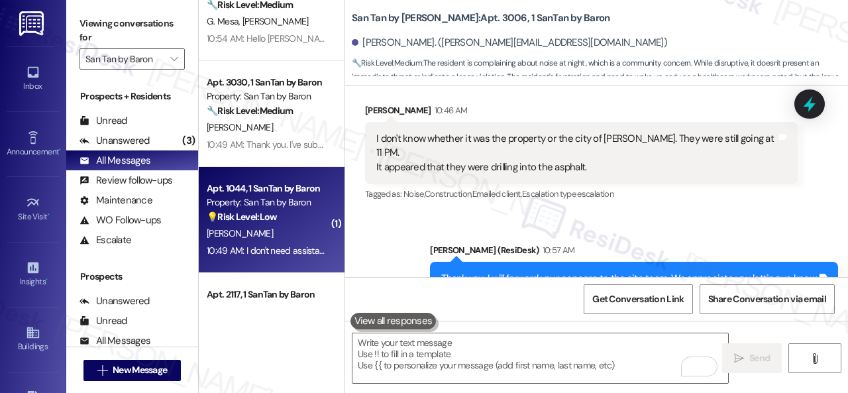
click at [294, 240] on div "[PERSON_NAME]" at bounding box center [267, 233] width 125 height 17
type textarea "Fetching suggested responses. Please feel free to read through the conversation…"
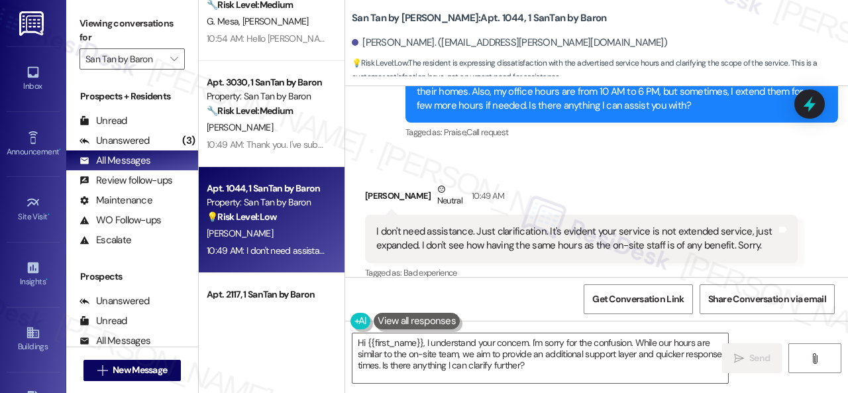
scroll to position [1194, 0]
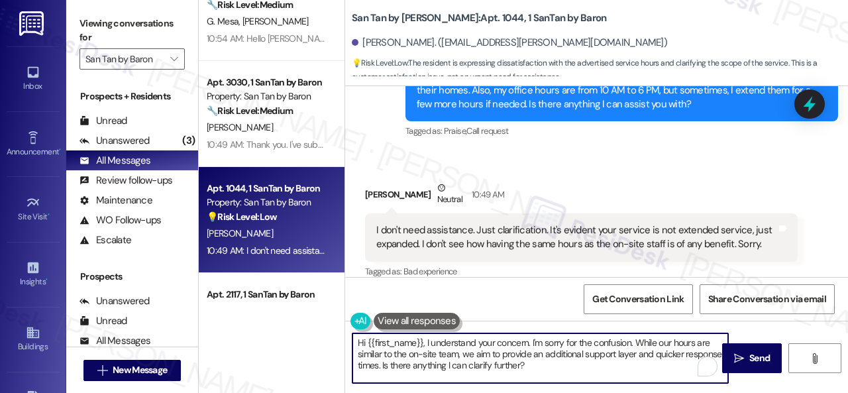
drag, startPoint x: 567, startPoint y: 363, endPoint x: 327, endPoint y: 336, distance: 241.4
click at [327, 336] on div "Apt. 3006, 1 SanTan by Baron Property: San Tan by Baron 🔧 Risk Level: Medium Th…" at bounding box center [524, 196] width 650 height 393
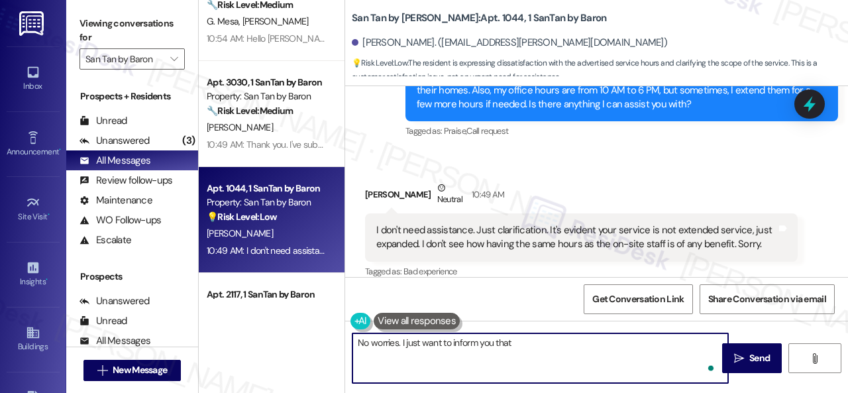
paste textarea "I am one text away from you when you encounter issues with your unit and/or the…"
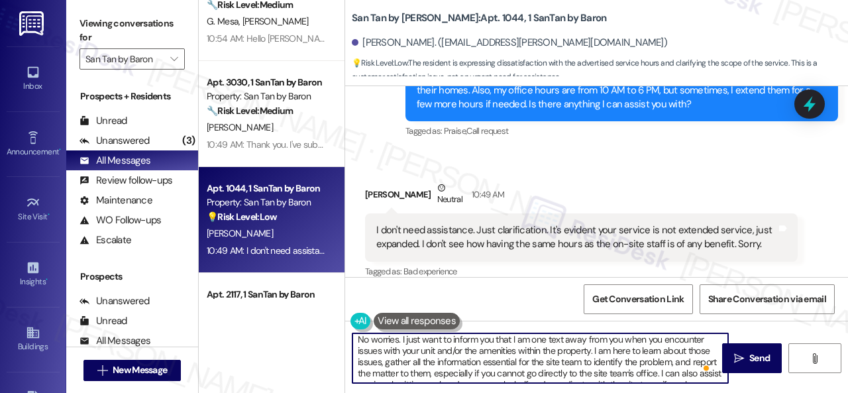
scroll to position [0, 0]
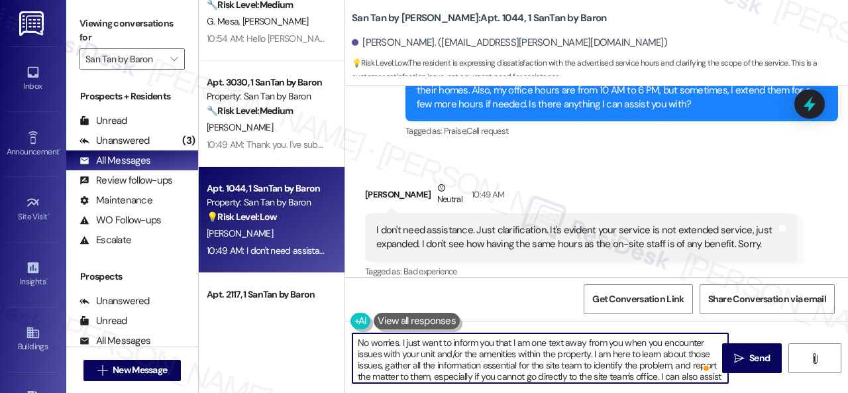
click at [591, 353] on textarea "No worries. I just want to inform you that I am one text away from you when you…" at bounding box center [541, 358] width 376 height 50
click at [525, 377] on textarea "No worries. I just want to inform you that I am one text away from you when you…" at bounding box center [541, 358] width 376 height 50
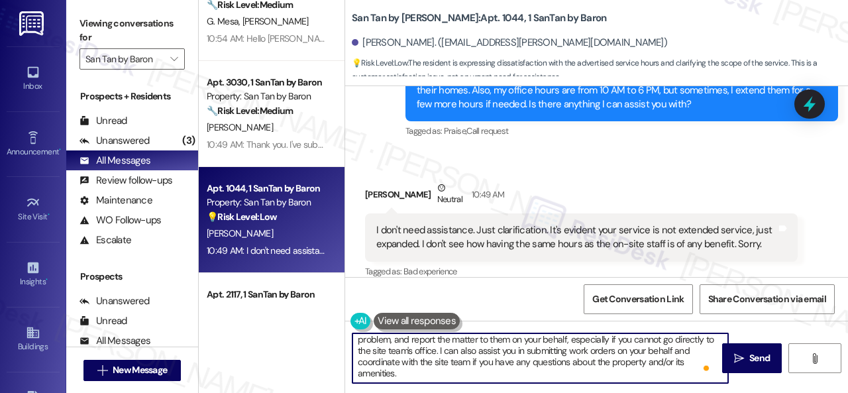
scroll to position [37, 0]
click at [676, 343] on textarea "No worries. I just want to inform you that I am one text away from you when you…" at bounding box center [541, 358] width 376 height 50
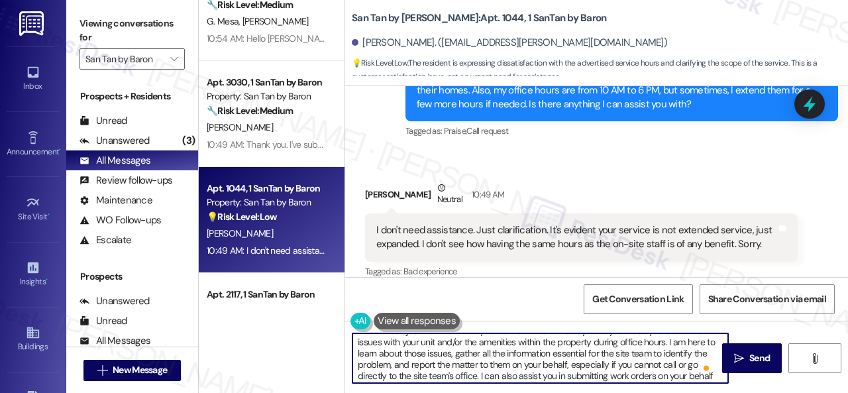
scroll to position [0, 0]
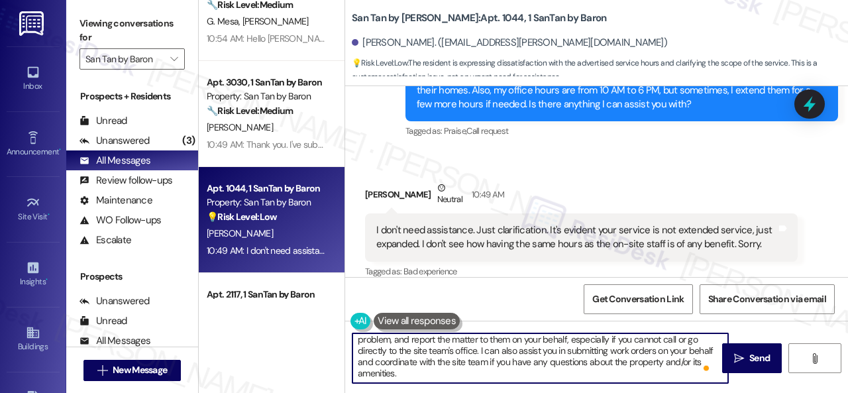
click at [424, 376] on textarea "No worries. I just want to inform you that I am one text away from you when you…" at bounding box center [541, 358] width 376 height 50
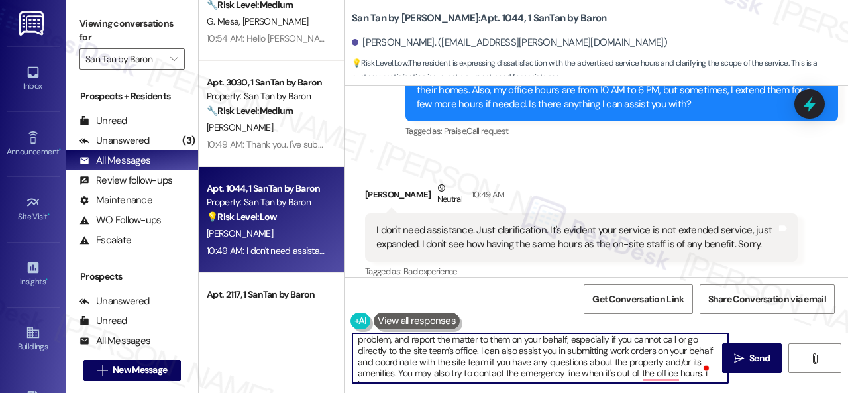
scroll to position [45, 0]
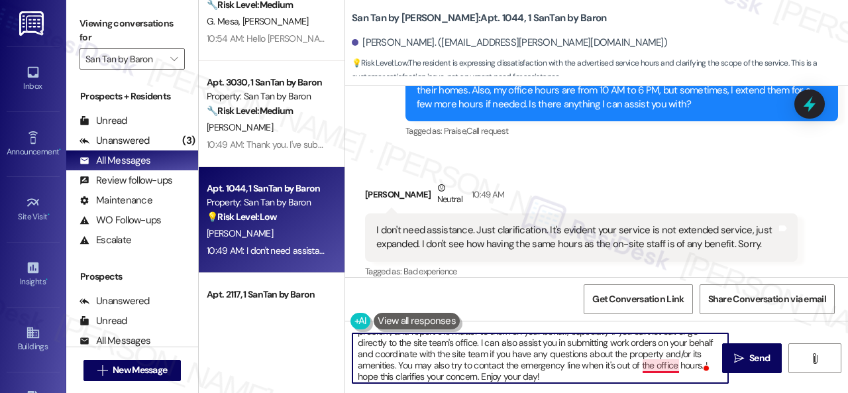
click at [661, 369] on textarea "No worries. I just want to inform you that I am one text away from you when you…" at bounding box center [541, 358] width 376 height 50
click at [662, 367] on textarea "No worries. I just want to inform you that I am one text away from you when you…" at bounding box center [541, 358] width 376 height 50
drag, startPoint x: 630, startPoint y: 367, endPoint x: 640, endPoint y: 365, distance: 10.1
click at [640, 365] on textarea "No worries. I just want to inform you that I am one text away from you when you…" at bounding box center [541, 358] width 376 height 50
click at [612, 369] on textarea "No worries. I just want to inform you that I am one text away from you when you…" at bounding box center [541, 358] width 376 height 50
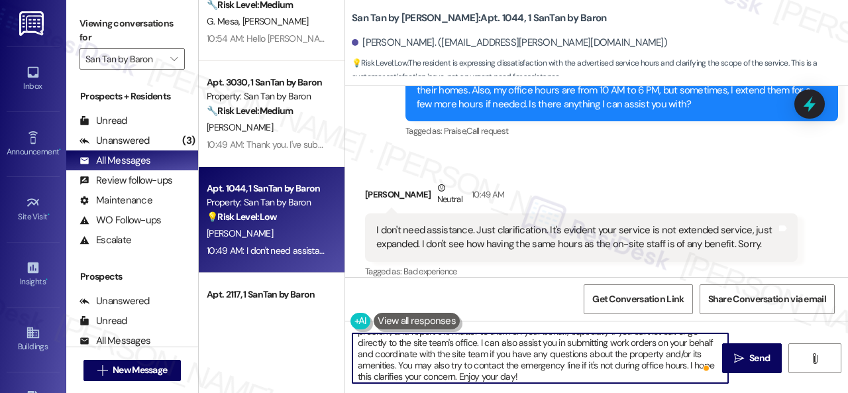
click at [598, 373] on textarea "No worries. I just want to inform you that I am one text away from you when you…" at bounding box center [541, 358] width 376 height 50
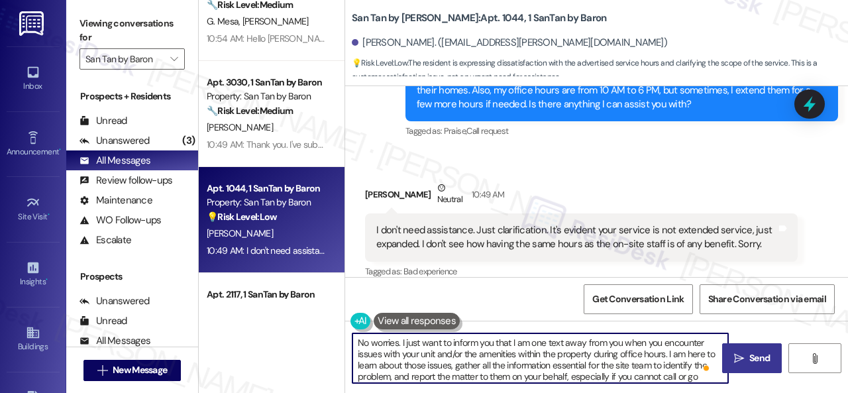
type textarea "No worries. I just want to inform you that I am one text away from you when you…"
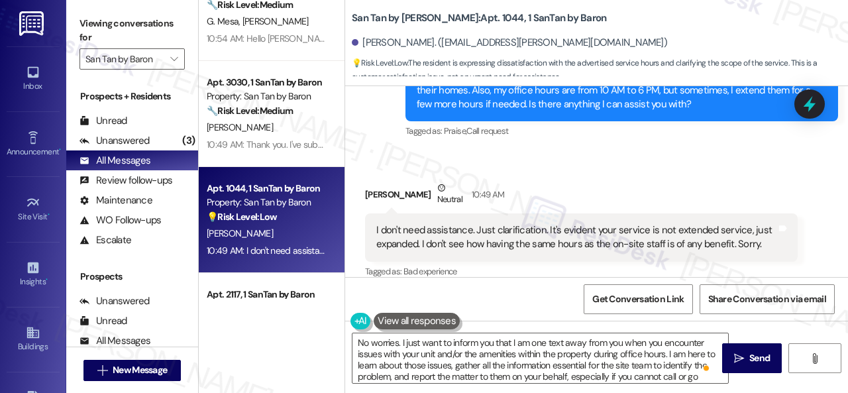
drag, startPoint x: 737, startPoint y: 351, endPoint x: 740, endPoint y: 340, distance: 10.9
click at [737, 351] on button " Send" at bounding box center [753, 358] width 60 height 30
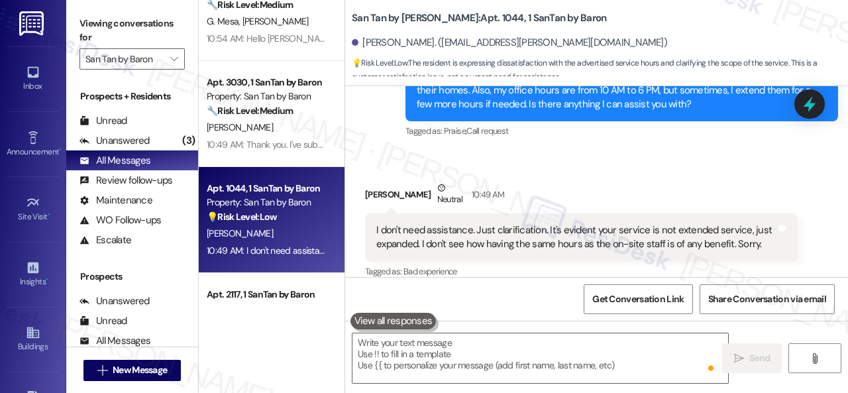
scroll to position [1193, 0]
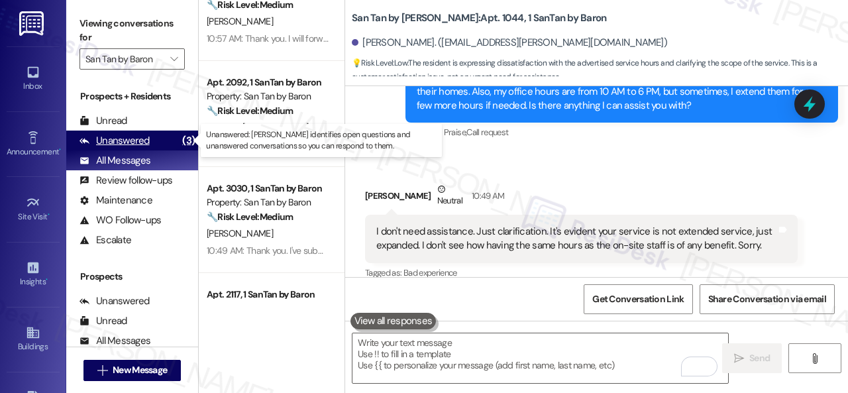
click at [126, 141] on div "Unanswered" at bounding box center [115, 141] width 70 height 14
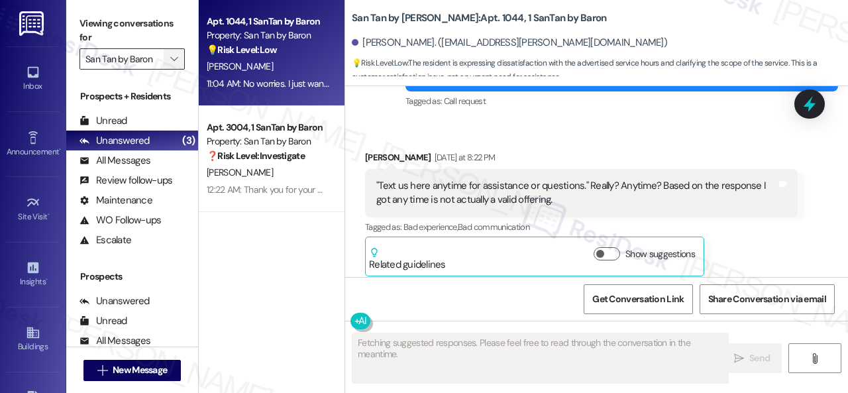
type textarea "Fetching suggested responses. Please feel free to read through the conversation…"
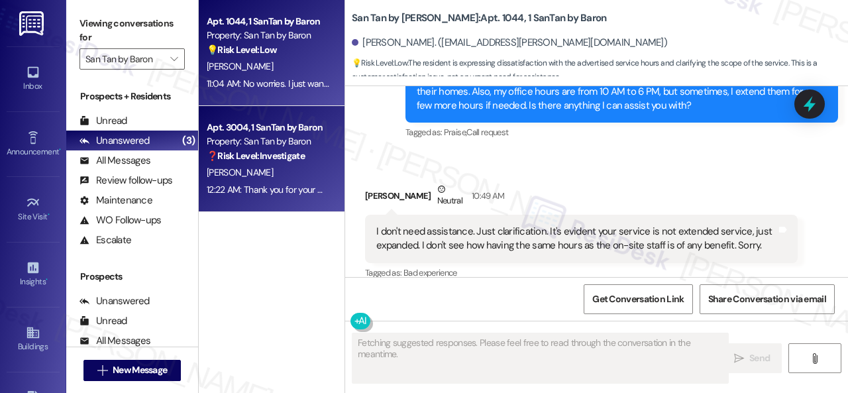
click at [293, 156] on strong "❓ Risk Level: Investigate" at bounding box center [256, 156] width 98 height 12
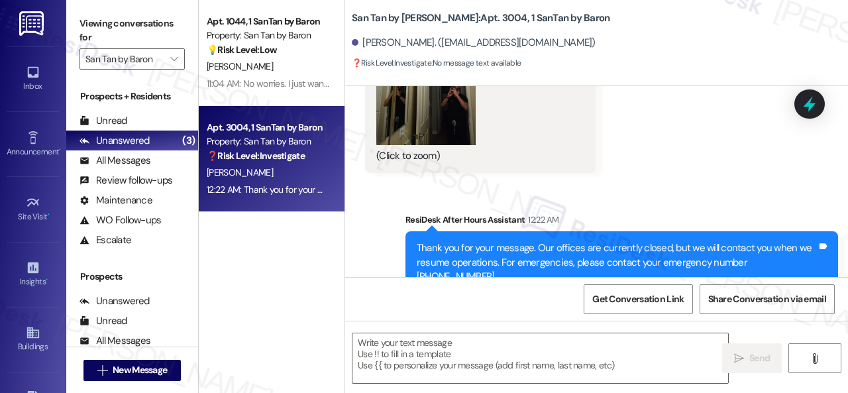
scroll to position [2032, 0]
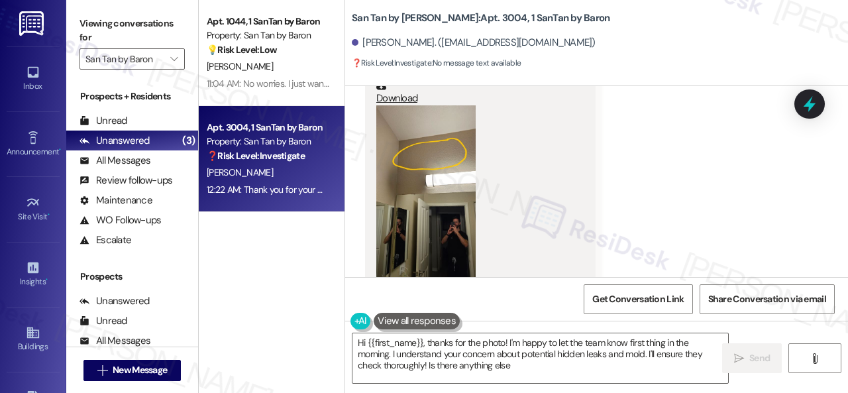
type textarea "Hi {{first_name}}, thanks for the photo! I'm happy to let the team know first t…"
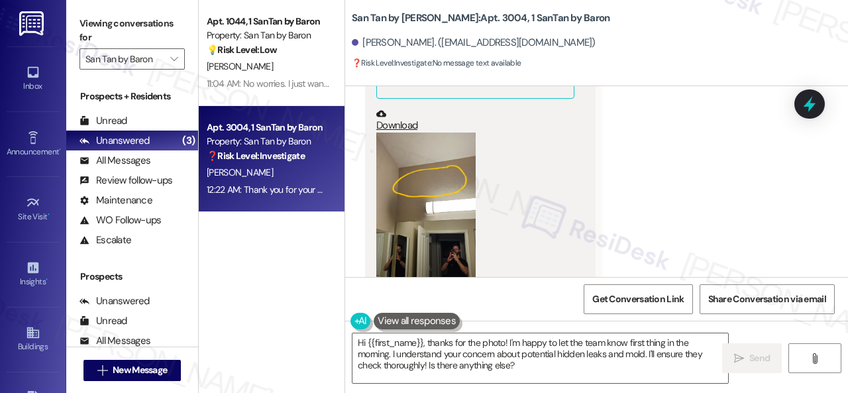
scroll to position [1701, 0]
click at [426, 194] on button "Zoom image" at bounding box center [426, 221] width 99 height 177
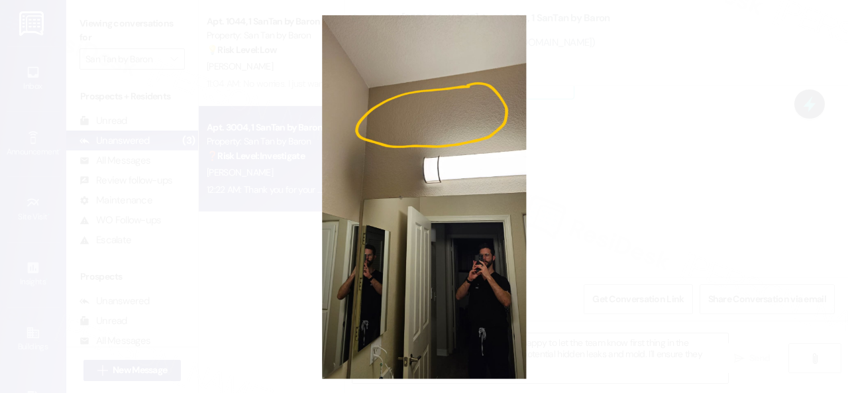
click at [459, 195] on button "Unzoom image" at bounding box center [424, 196] width 848 height 393
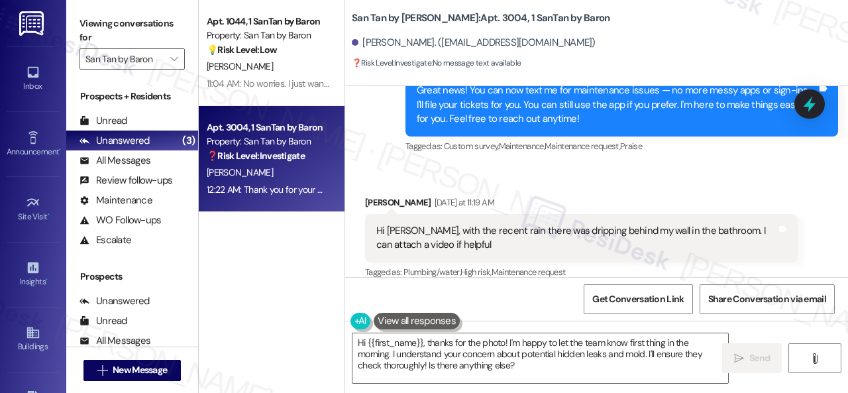
scroll to position [309, 0]
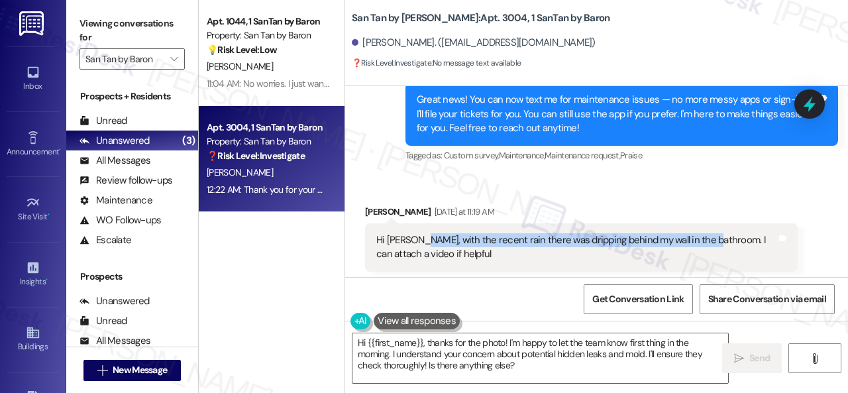
drag, startPoint x: 420, startPoint y: 239, endPoint x: 707, endPoint y: 240, distance: 286.4
click at [707, 240] on div "Hi [PERSON_NAME], with the recent rain there was dripping behind my wall in the…" at bounding box center [577, 247] width 400 height 29
copy div "ith the recent rain there was dripping behind my wall in the bathroom."
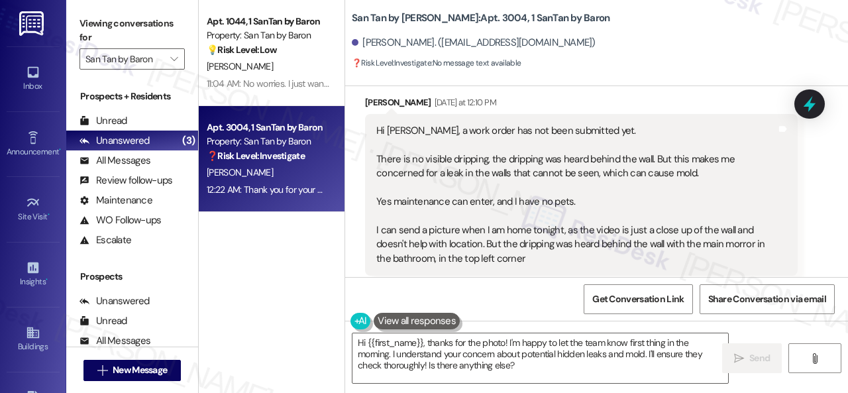
scroll to position [707, 0]
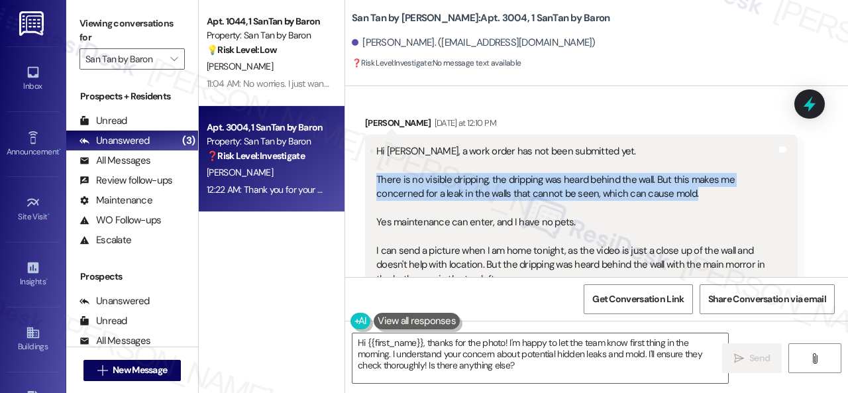
drag, startPoint x: 375, startPoint y: 181, endPoint x: 692, endPoint y: 196, distance: 317.9
click at [692, 196] on div "Hi [PERSON_NAME], a work order has not been submitted yet. There is no visible …" at bounding box center [576, 216] width 403 height 142
copy div "There is no visible dripping, the dripping was heard behind the wall. But this …"
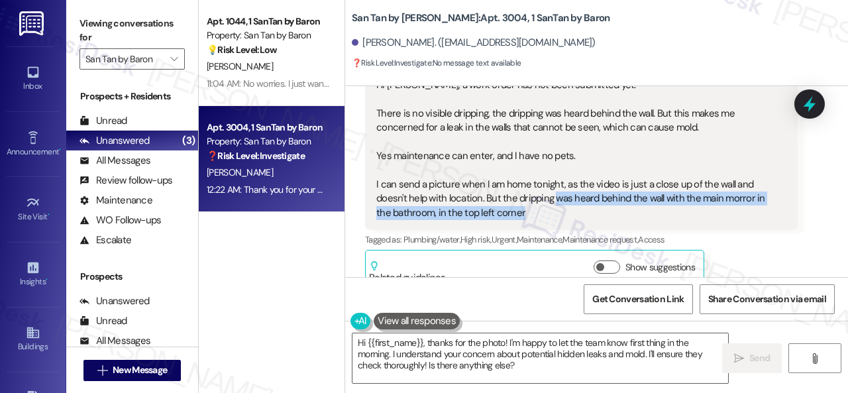
drag, startPoint x: 554, startPoint y: 201, endPoint x: 528, endPoint y: 213, distance: 29.1
click at [528, 213] on div "Hi [PERSON_NAME], a work order has not been submitted yet. There is no visible …" at bounding box center [577, 149] width 400 height 142
copy div "was heard behind the wall with the main morror in the bathroom, in the top left…"
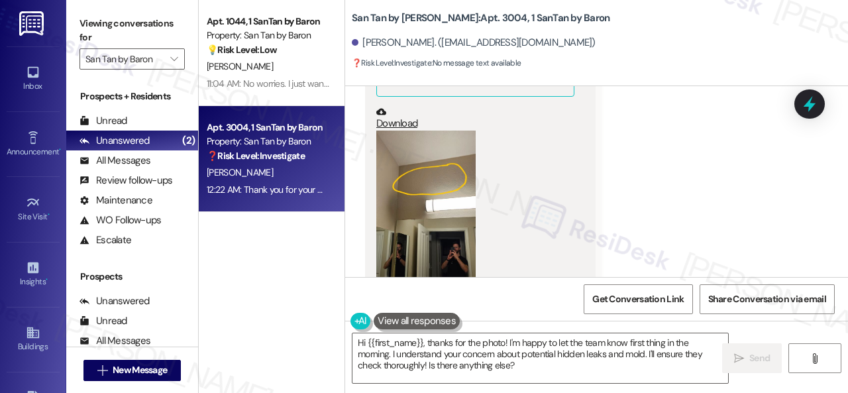
scroll to position [1767, 0]
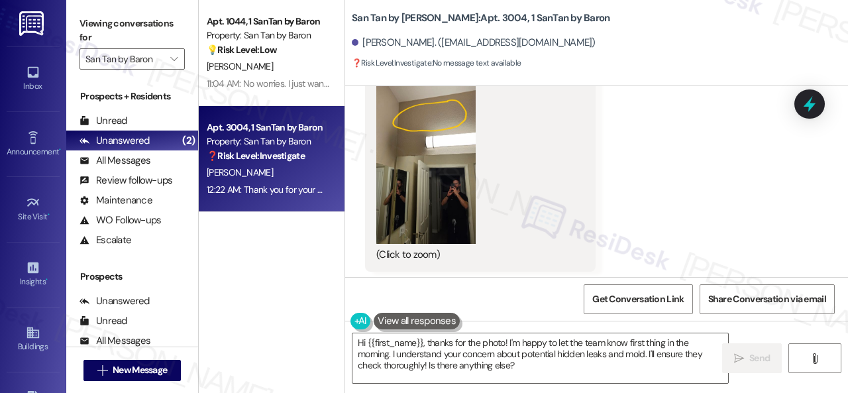
click at [425, 165] on button "Zoom image" at bounding box center [426, 155] width 99 height 177
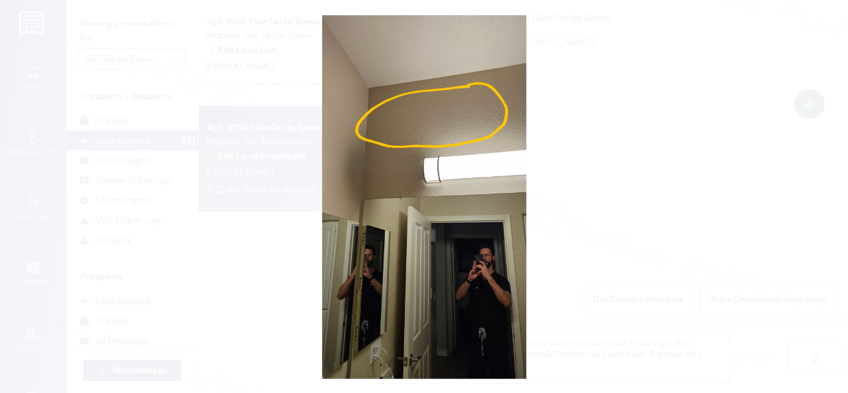
click at [505, 221] on button "Unzoom image" at bounding box center [424, 196] width 848 height 393
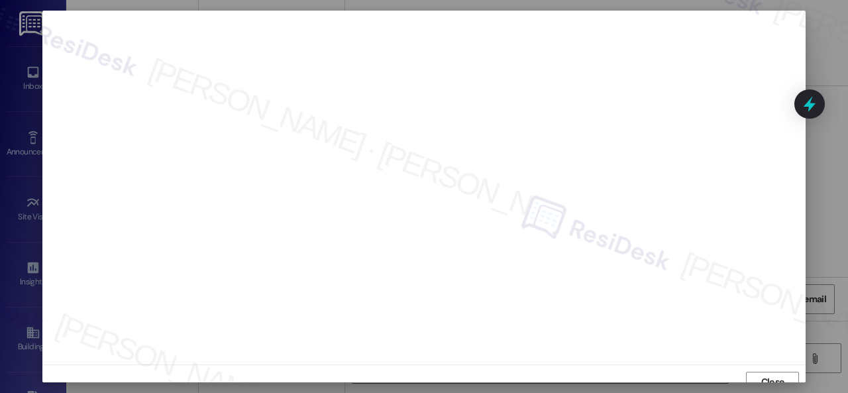
scroll to position [10, 0]
click at [766, 377] on span "Close" at bounding box center [773, 372] width 23 height 14
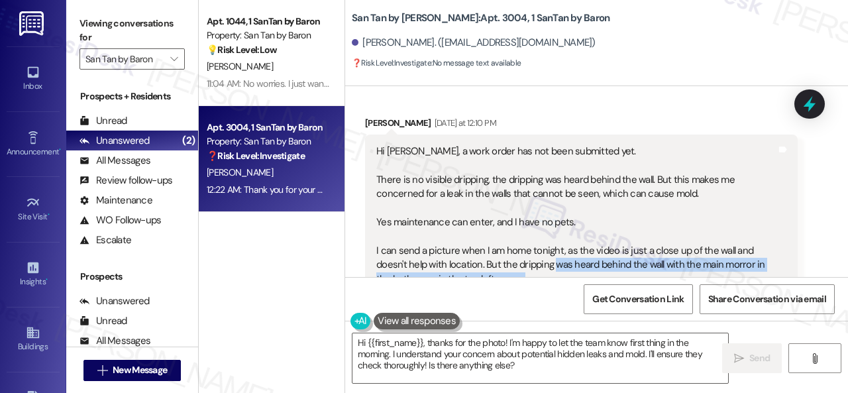
click at [696, 197] on div "Hi [PERSON_NAME], a work order has not been submitted yet. There is no visible …" at bounding box center [577, 216] width 400 height 142
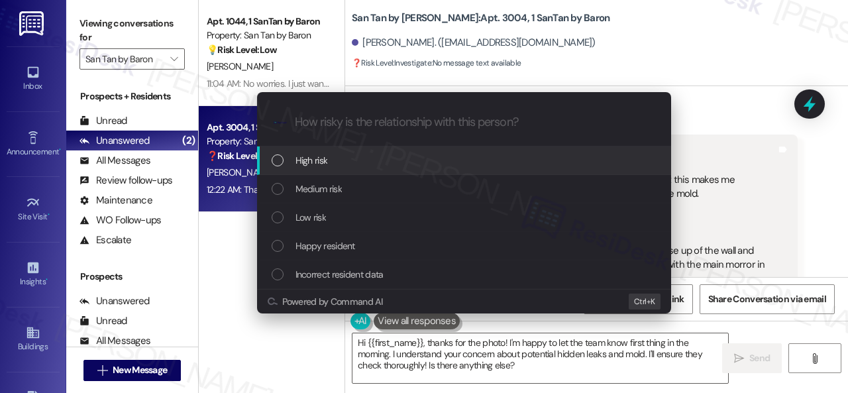
click at [304, 160] on span "High risk" at bounding box center [312, 160] width 32 height 15
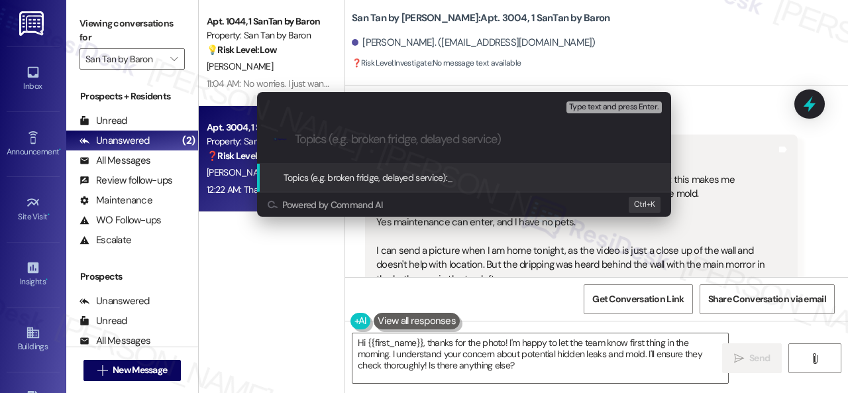
paste input "New work order/s submitted - Water dripping inside the wall"
type input "New work order/s submitted - Water dripping inside the wall"
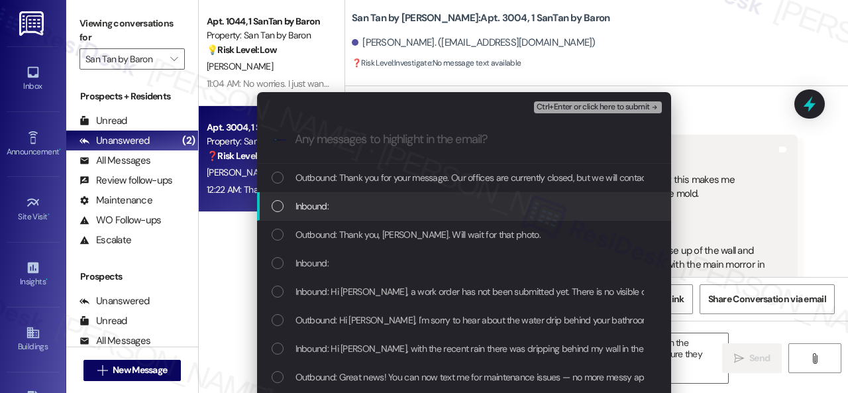
click at [317, 206] on span "Inbound:" at bounding box center [312, 206] width 33 height 15
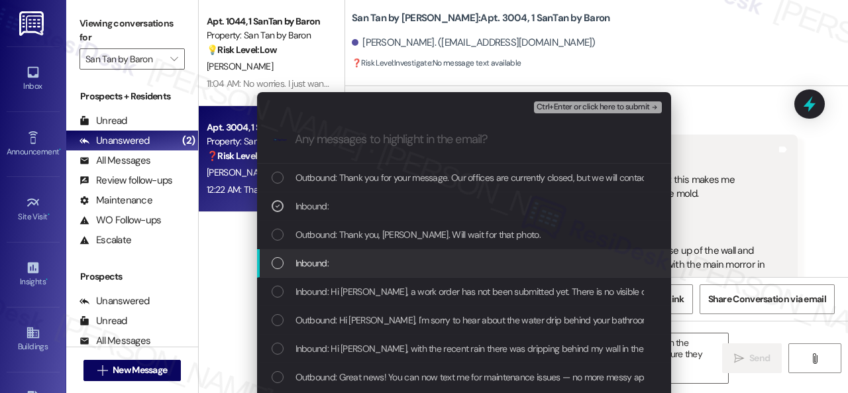
click at [326, 264] on span "Inbound:" at bounding box center [312, 263] width 33 height 15
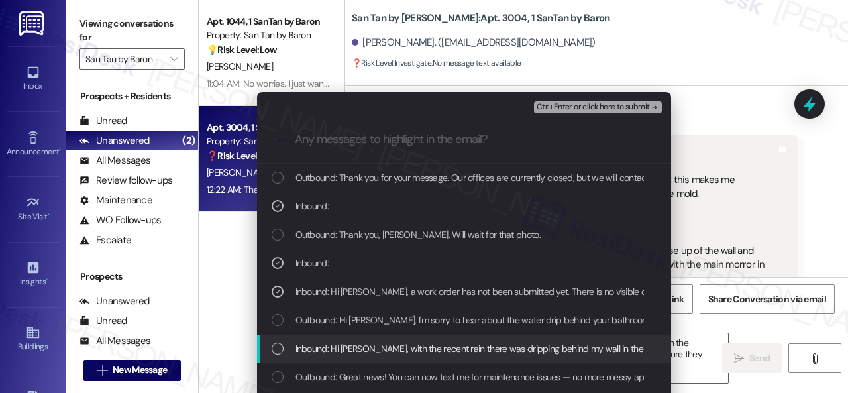
click at [343, 344] on span "Inbound: Hi [PERSON_NAME], with the recent rain there was dripping behind my wa…" at bounding box center [547, 348] width 502 height 15
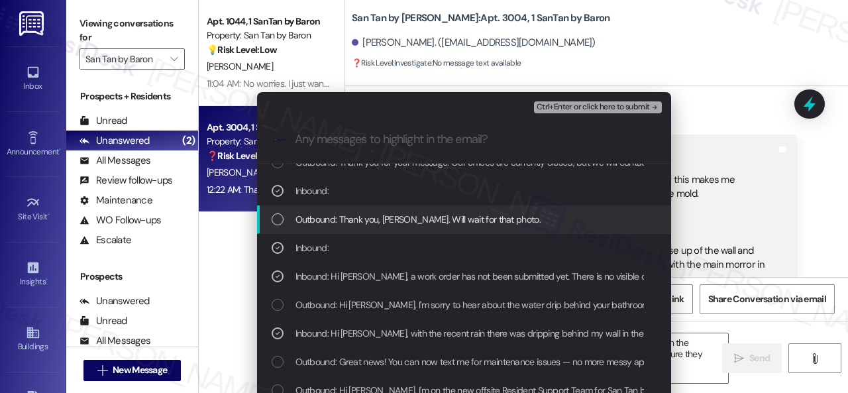
scroll to position [0, 0]
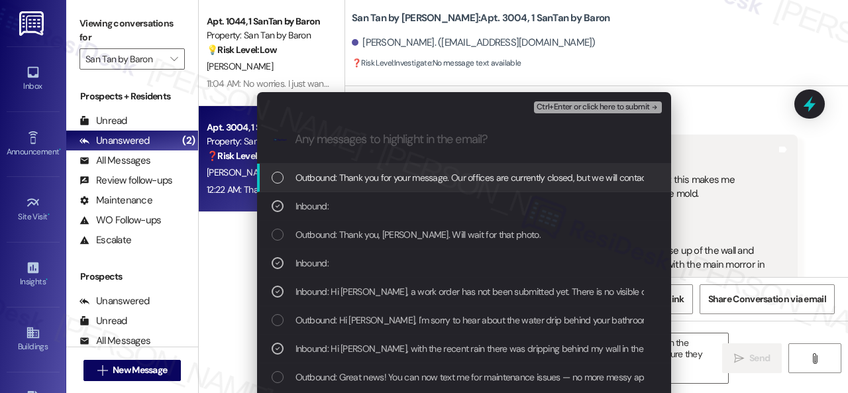
click at [565, 105] on span "Ctrl+Enter or click here to submit" at bounding box center [593, 107] width 113 height 9
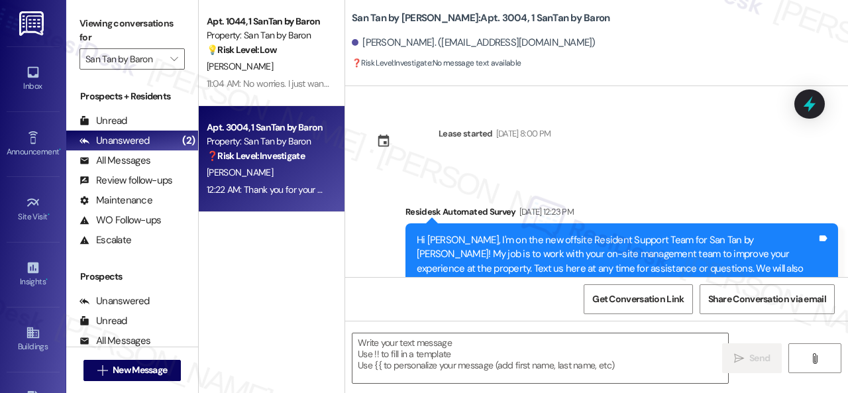
scroll to position [2052, 0]
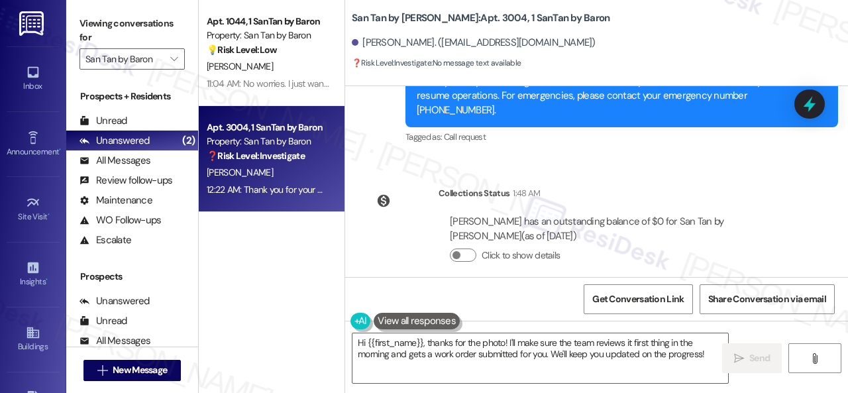
click at [646, 137] on div "Sent via SMS ResiDesk After Hours Assistant 12:22 AM Thank you for your message…" at bounding box center [622, 96] width 453 height 121
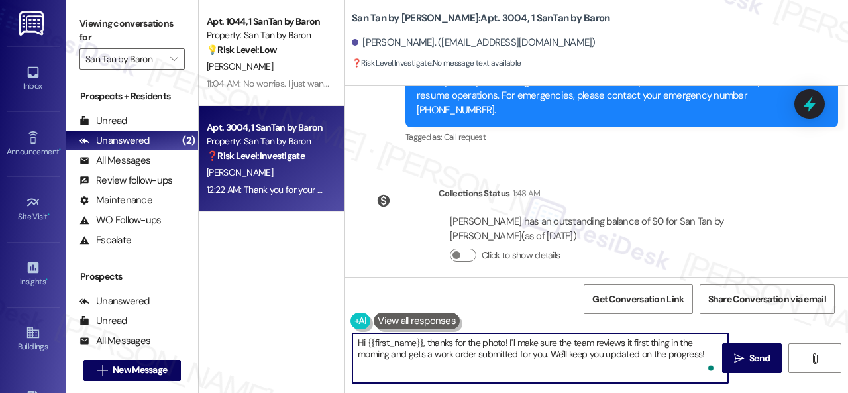
drag, startPoint x: 711, startPoint y: 355, endPoint x: 295, endPoint y: 333, distance: 416.2
click at [295, 333] on div "Apt. 1044, 1 SanTan by Baron Property: San Tan by Baron 💡 Risk Level: Low The r…" at bounding box center [524, 196] width 650 height 393
paste textarea "Thank you. I've submitted a work order on your behalf and notified the site tea…"
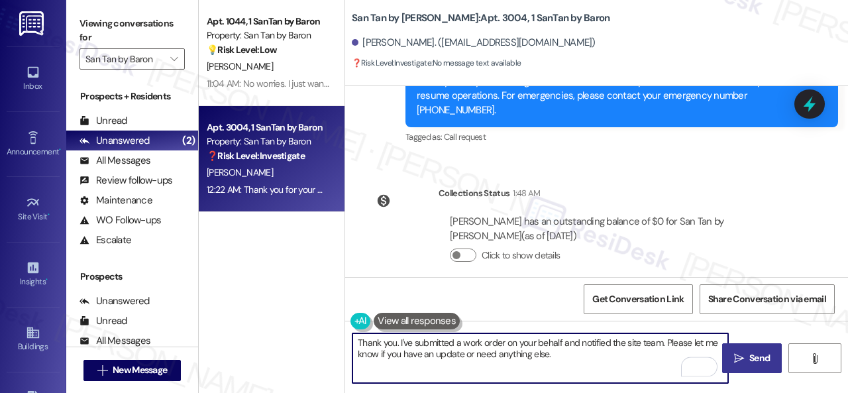
type textarea "Thank you. I've submitted a work order on your behalf and notified the site tea…"
click at [756, 360] on span "Send" at bounding box center [760, 358] width 21 height 14
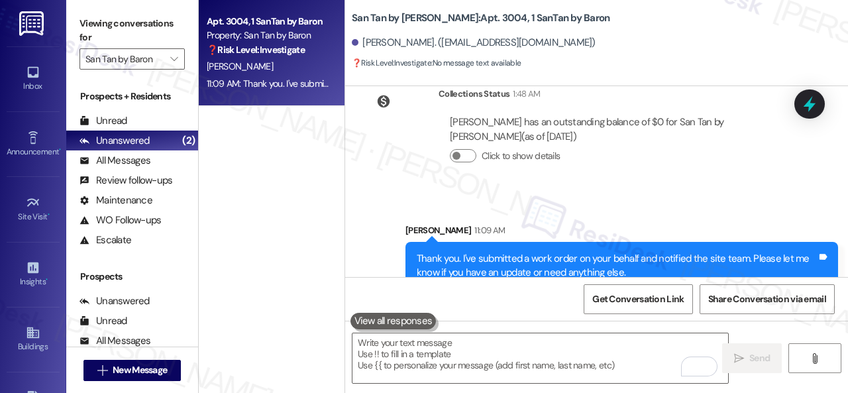
scroll to position [2159, 0]
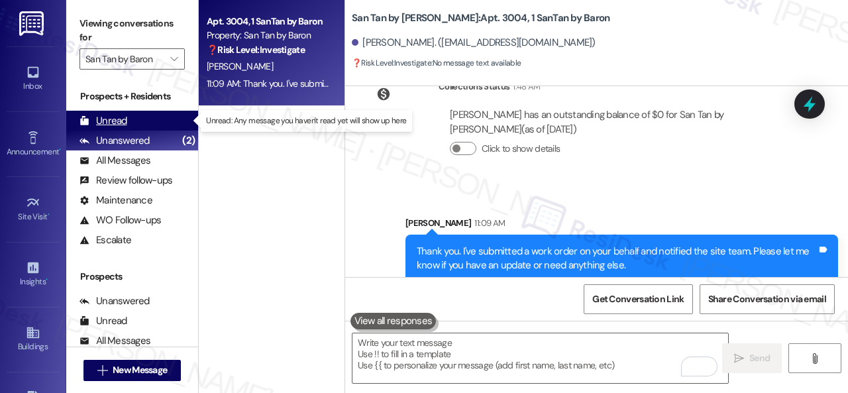
click at [121, 117] on div "Unread" at bounding box center [104, 121] width 48 height 14
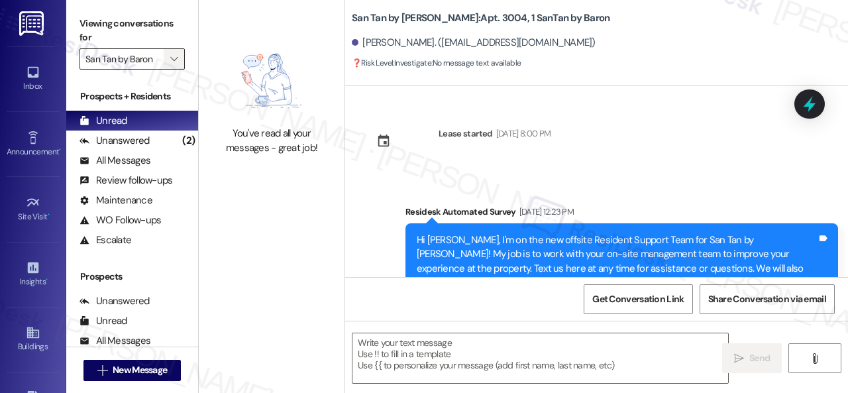
scroll to position [2356, 0]
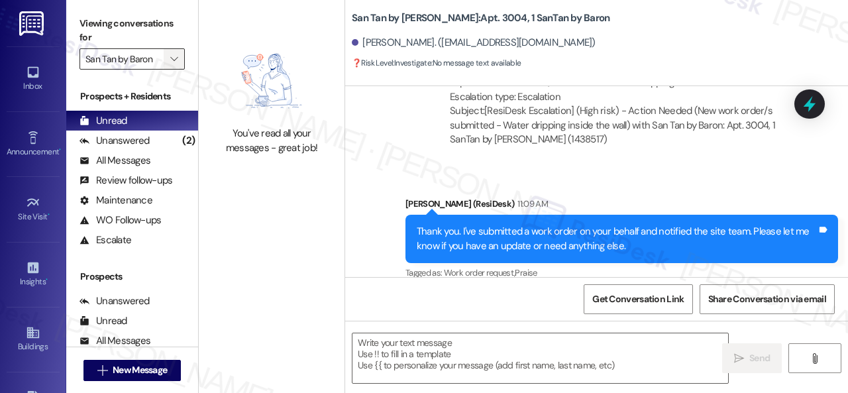
click at [176, 59] on icon "" at bounding box center [173, 59] width 7 height 11
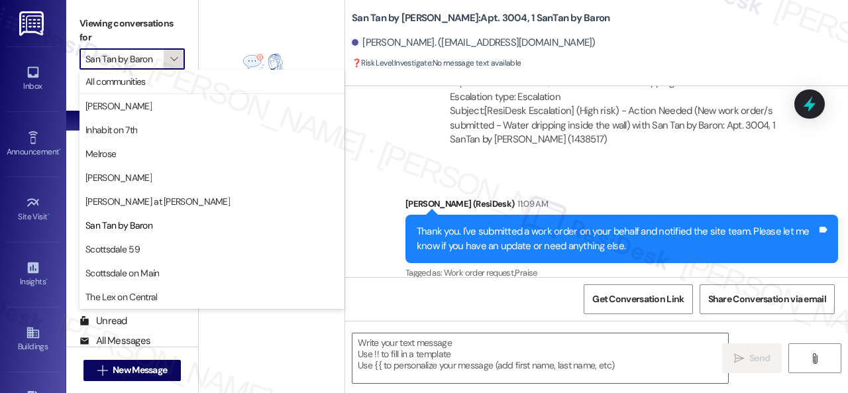
type textarea "Fetching suggested responses. Please feel free to read through the conversation…"
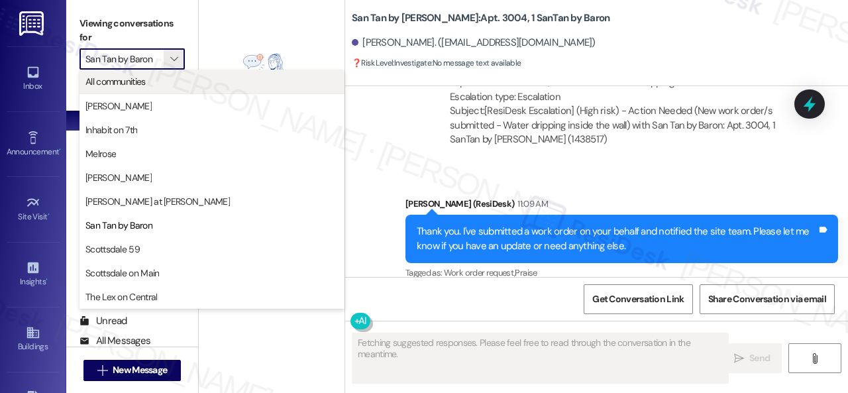
click at [127, 81] on span "All communities" at bounding box center [116, 81] width 60 height 13
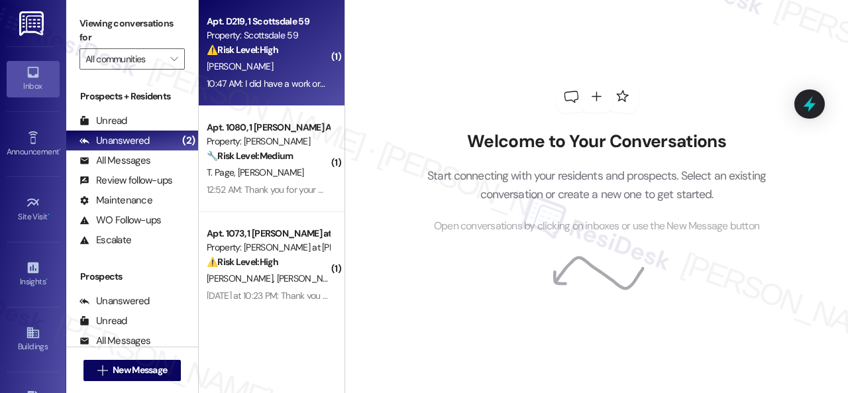
click at [268, 71] on div "[PERSON_NAME]" at bounding box center [267, 66] width 125 height 17
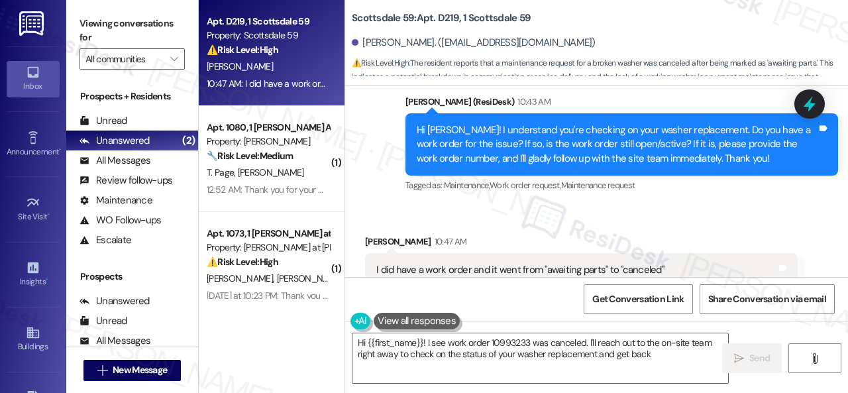
scroll to position [650, 0]
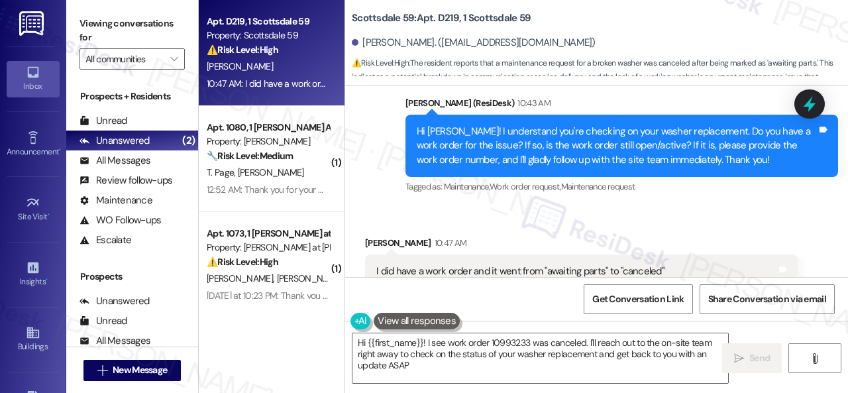
type textarea "Hi {{first_name}}! I see work order 10993233 was canceled. I'll reach out to th…"
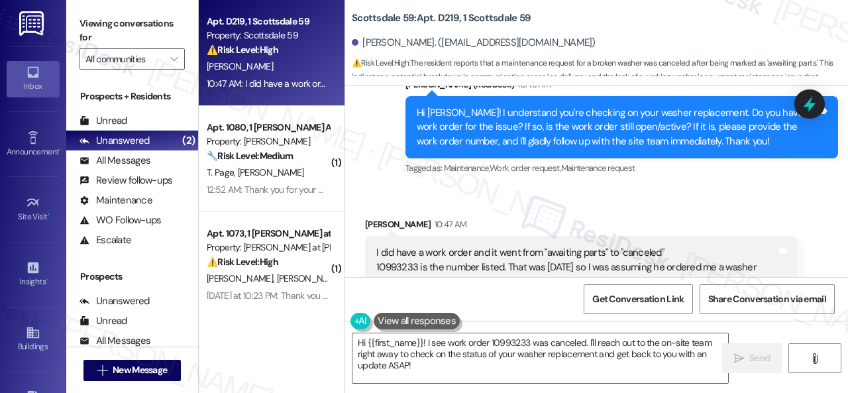
scroll to position [716, 0]
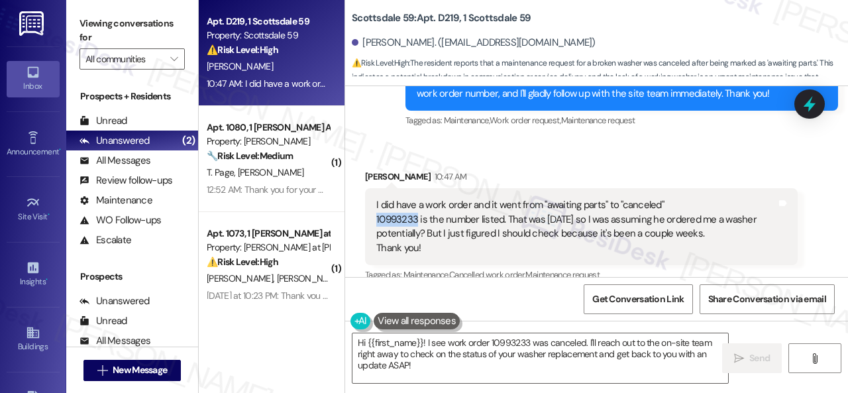
drag, startPoint x: 418, startPoint y: 206, endPoint x: 377, endPoint y: 204, distance: 40.5
click at [377, 204] on div "I did have a work order and it went from "awaiting parts" to "canceled" 1099323…" at bounding box center [577, 226] width 400 height 57
copy div "10993233"
click at [512, 141] on div "Received via SMS [PERSON_NAME] 10:47 AM I did have a work order and it went fro…" at bounding box center [596, 315] width 503 height 351
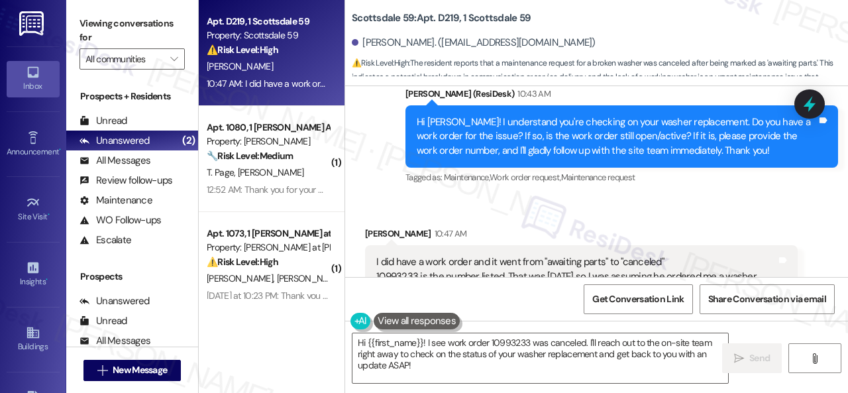
scroll to position [583, 0]
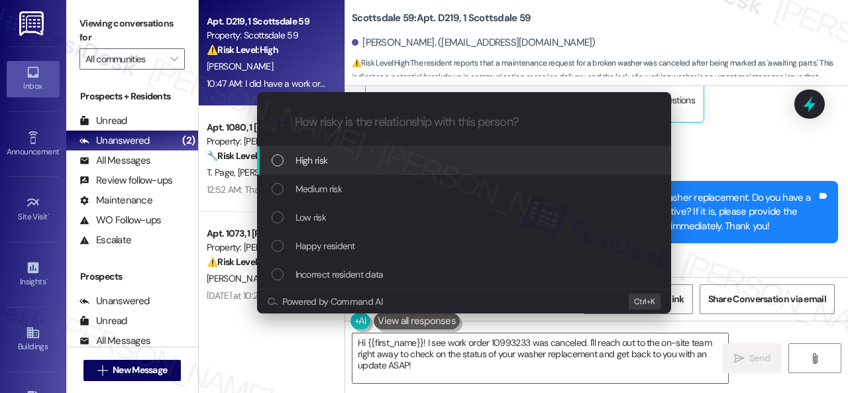
click at [302, 161] on span "High risk" at bounding box center [312, 160] width 32 height 15
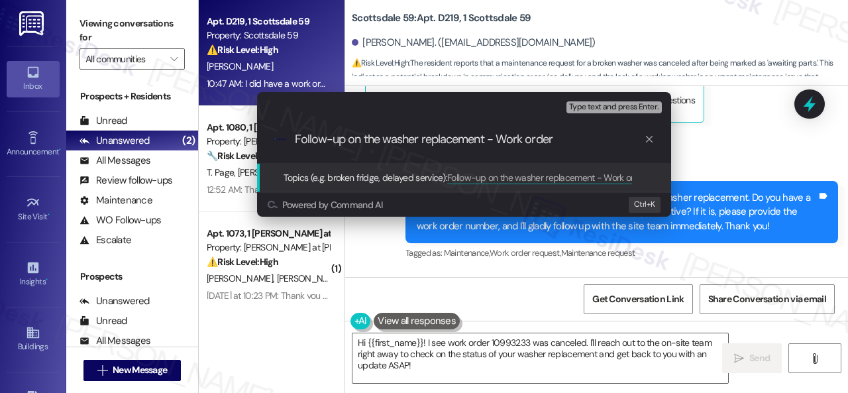
paste input "10993233"
type input "Follow-up on the washer replacement - Work order 10993233"
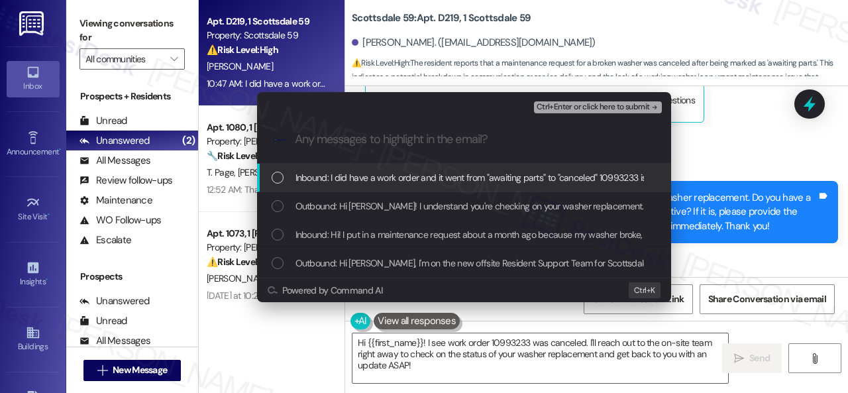
click at [355, 180] on span "Inbound: I did have a work order and it went from "awaiting parts" to "canceled…" at bounding box center [796, 177] width 1001 height 15
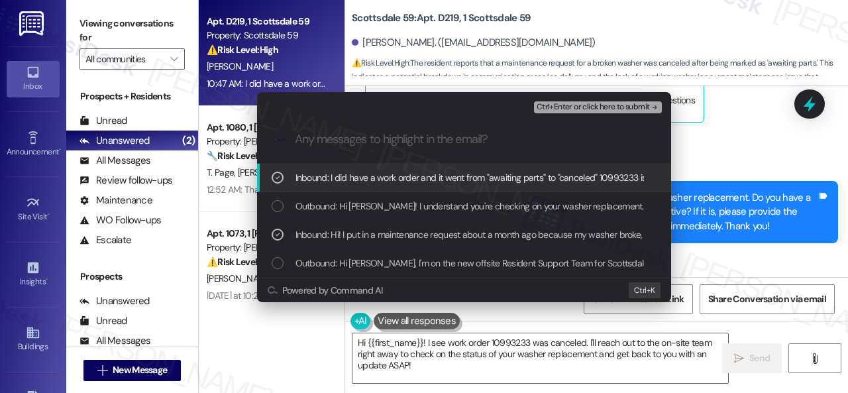
click at [559, 108] on span "Ctrl+Enter or click here to submit" at bounding box center [593, 107] width 113 height 9
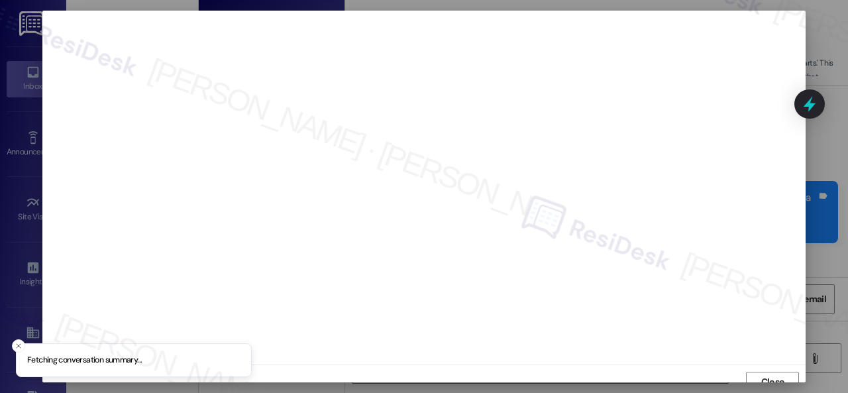
scroll to position [10, 0]
click at [757, 367] on button "Close" at bounding box center [772, 372] width 53 height 21
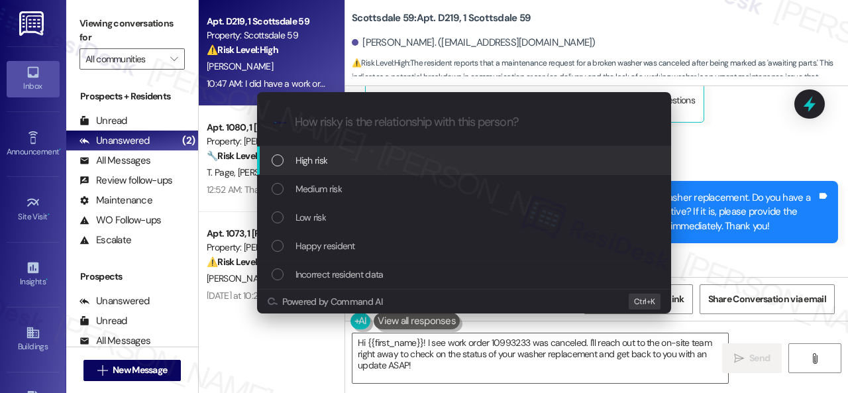
click at [306, 161] on span "High risk" at bounding box center [312, 160] width 32 height 15
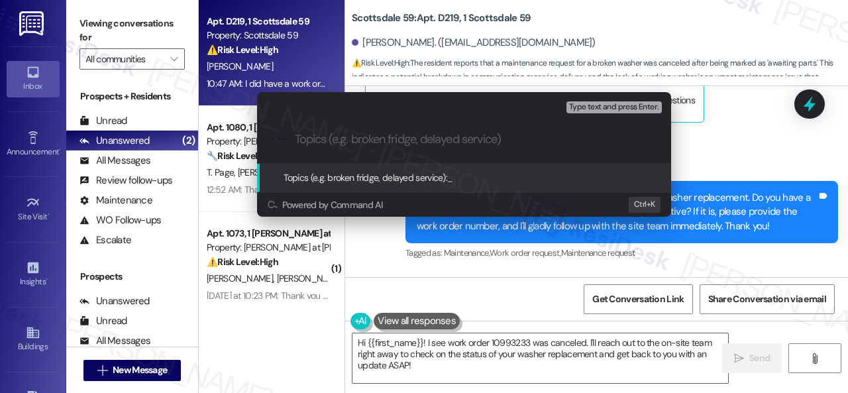
paste input "Follow-up on the washer replacement - Work order 10993233"
type input "Follow-up on the washer replacement - Work order 10993233"
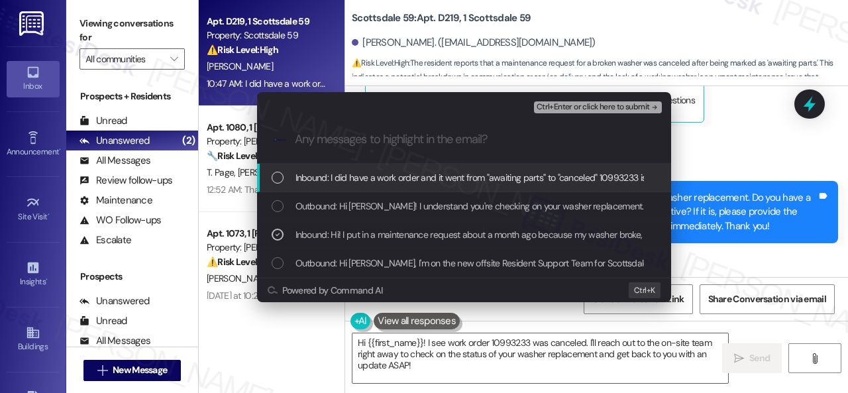
click at [355, 178] on span "Inbound: I did have a work order and it went from "awaiting parts" to "canceled…" at bounding box center [796, 177] width 1001 height 15
click at [566, 109] on span "Ctrl+Enter or click here to submit" at bounding box center [593, 107] width 113 height 9
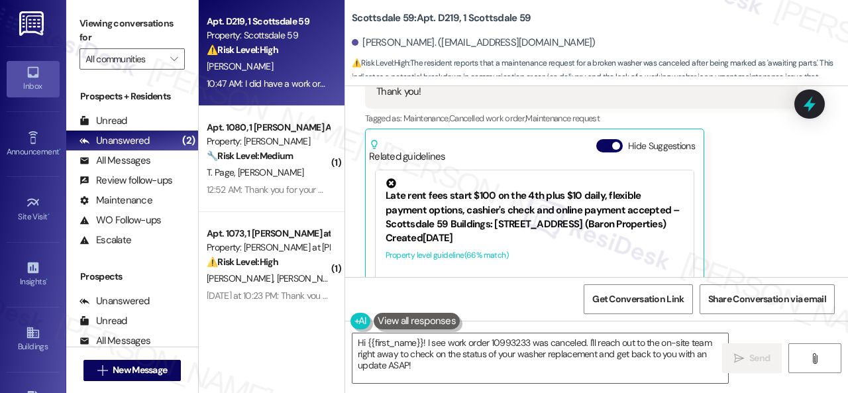
scroll to position [916, 0]
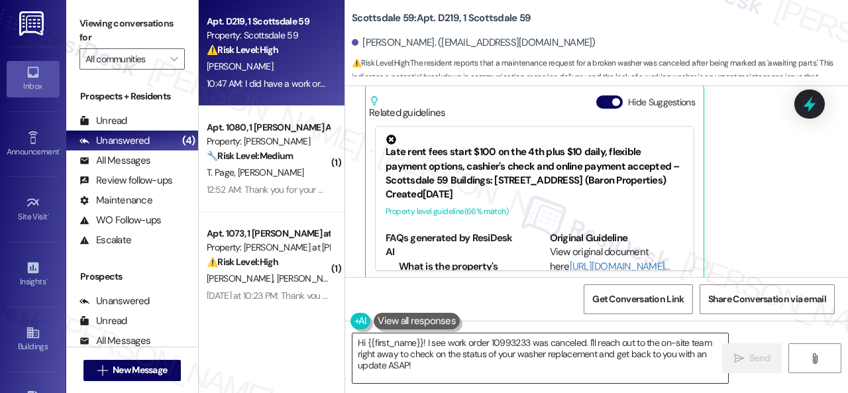
click at [648, 367] on textarea "Hi {{first_name}}! I see work order 10993233 was canceled. I'll reach out to th…" at bounding box center [541, 358] width 376 height 50
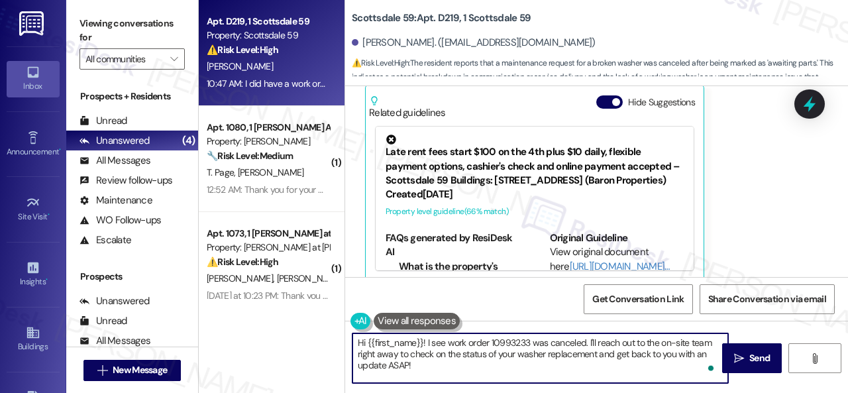
drag, startPoint x: 431, startPoint y: 363, endPoint x: 318, endPoint y: 331, distance: 117.1
click at [318, 331] on div "Apt. D219, 1 Scottsdale 59 Property: Scottsdale 59 ⚠️ Risk Level: High The resi…" at bounding box center [524, 196] width 650 height 393
paste textarea "Thank you. I've made a follow-up with the site team regarding your work order. …"
type textarea "Thank you. I've made a follow-up with the site team regarding your work order. …"
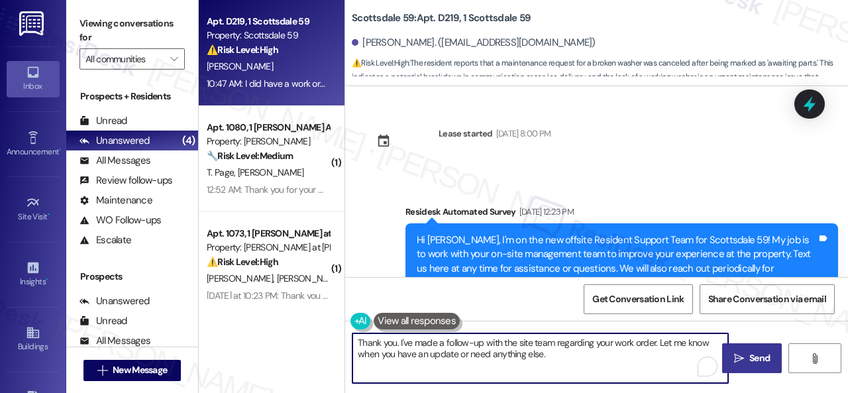
type textarea "Thank you. I've made a follow-up with the site team regarding your work order. …"
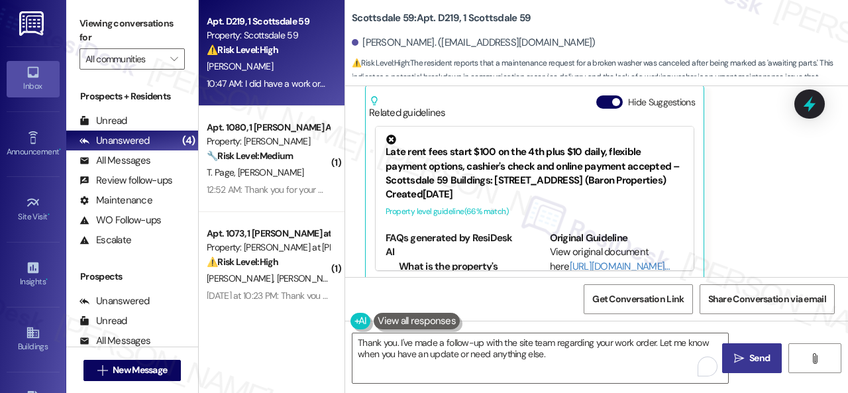
click at [754, 365] on span "Send" at bounding box center [760, 358] width 21 height 14
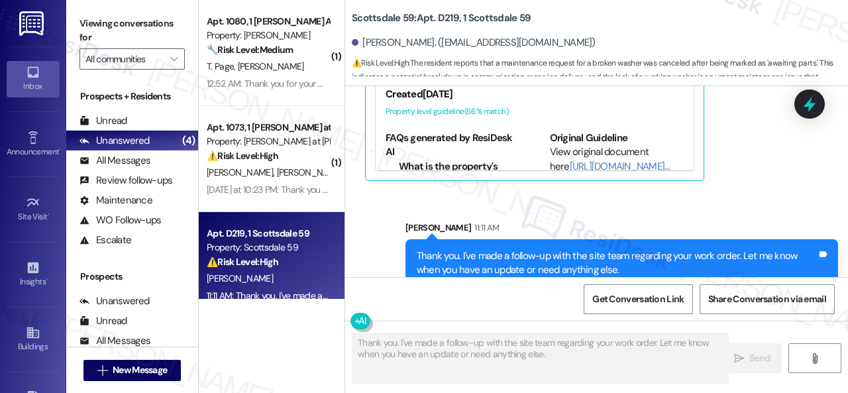
scroll to position [1022, 0]
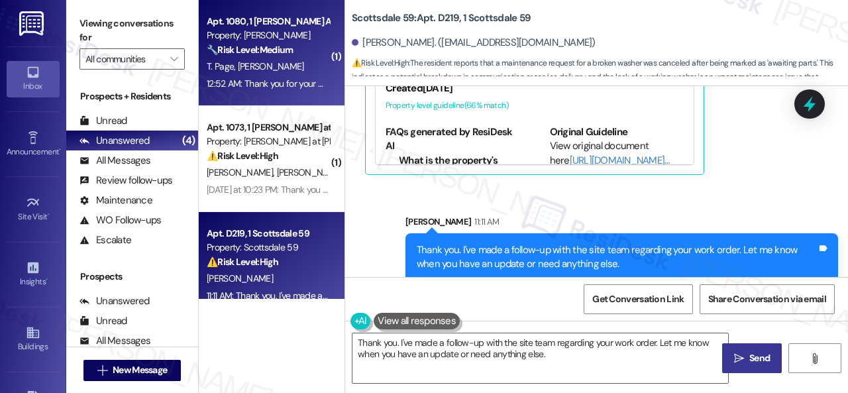
click at [302, 74] on div "T. Page J. Gurr" at bounding box center [267, 66] width 125 height 17
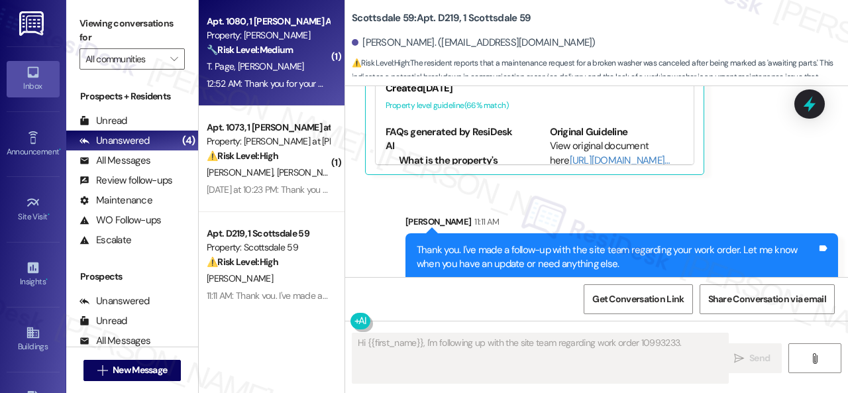
type textarea "Hi {{first_name}}, I'm following up with the site team regarding work order 109…"
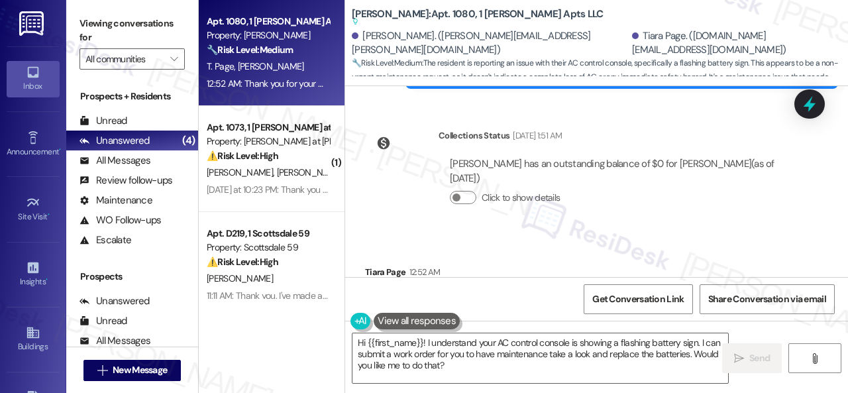
scroll to position [5607, 0]
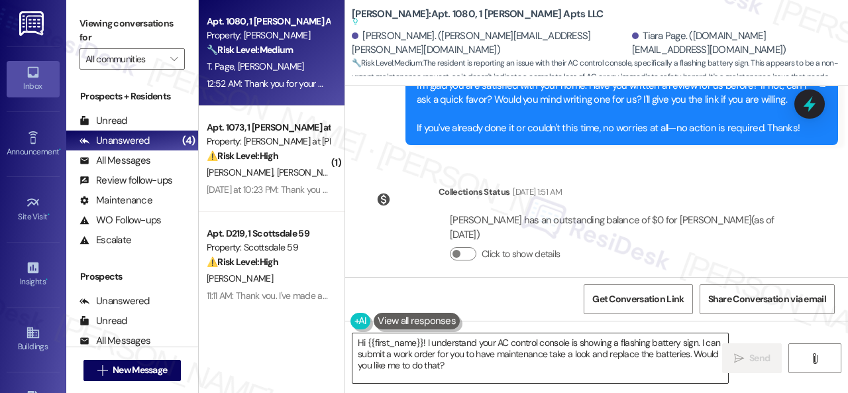
drag, startPoint x: 675, startPoint y: 357, endPoint x: 693, endPoint y: 343, distance: 23.1
click at [675, 357] on textarea "Hi {{first_name}}! I understand your AC control console is showing a flashing b…" at bounding box center [541, 358] width 376 height 50
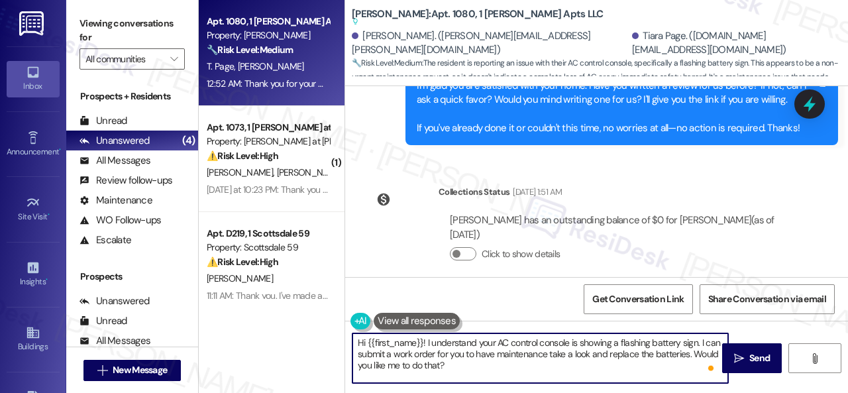
drag, startPoint x: 701, startPoint y: 341, endPoint x: 695, endPoint y: 371, distance: 29.8
click at [695, 371] on textarea "Hi {{first_name}}! I understand your AC control console is showing a flashing b…" at bounding box center [541, 358] width 376 height 50
paste textarea "s there already a work order for the issue? If so, may I have the work order nu…"
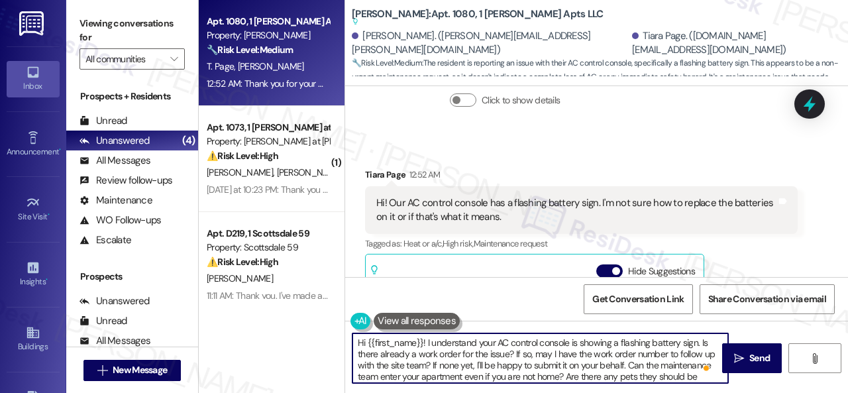
scroll to position [0, 0]
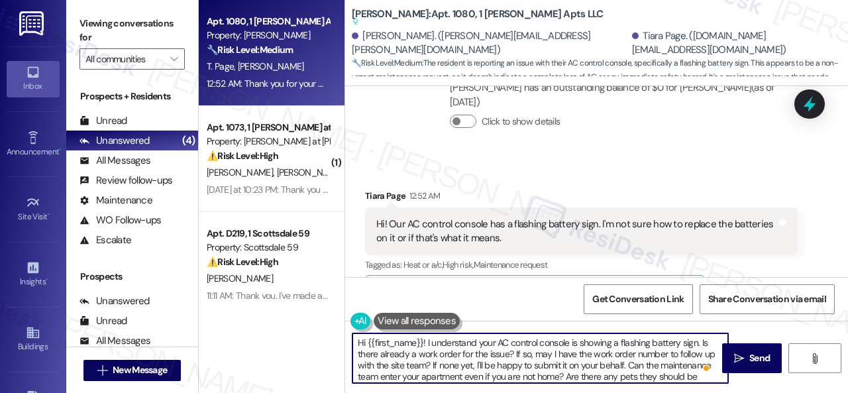
drag, startPoint x: 369, startPoint y: 344, endPoint x: 423, endPoint y: 344, distance: 53.7
click at [423, 344] on textarea "Hi {{first_name}}! I understand your AC control console is showing a flashing b…" at bounding box center [541, 358] width 376 height 50
type textarea "Hi Tiara! I understand your AC control console is showing a flashing battery si…"
click at [750, 351] on span "Send" at bounding box center [760, 358] width 21 height 14
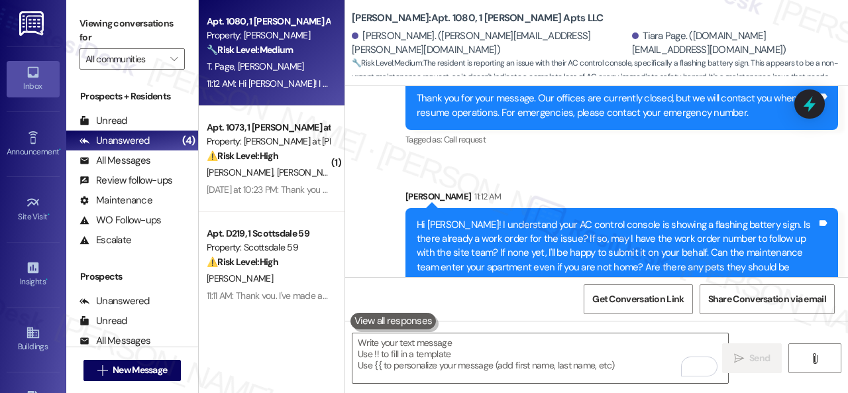
scroll to position [6190, 0]
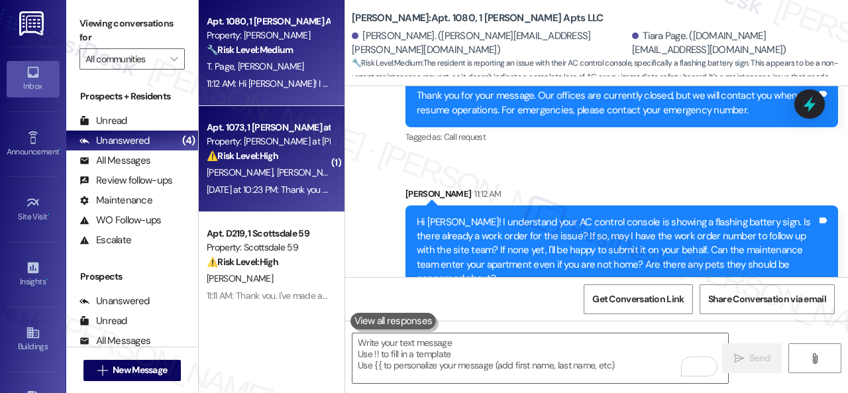
click at [276, 178] on div "E. Holley J. Holley" at bounding box center [267, 172] width 125 height 17
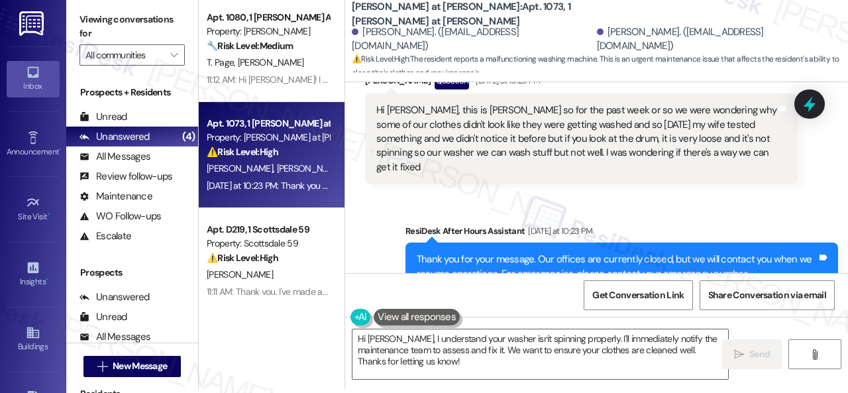
scroll to position [587, 0]
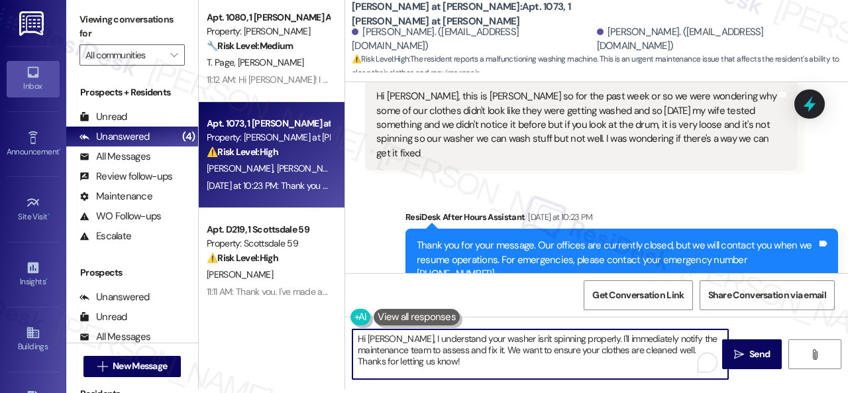
drag, startPoint x: 585, startPoint y: 335, endPoint x: 599, endPoint y: 365, distance: 33.2
click at [599, 365] on textarea "Hi Jeremy, I understand your washer isn't spinning properly. I'll immediately n…" at bounding box center [541, 354] width 376 height 50
paste textarea "s there already a work order for the issue? If so, may I have the work order nu…"
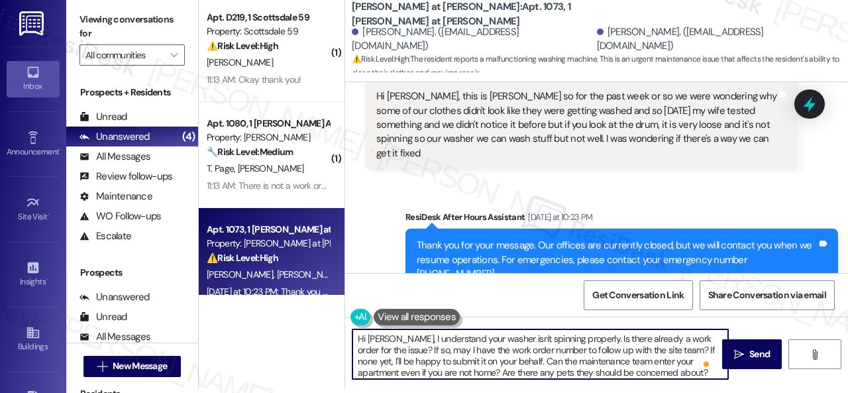
click at [585, 341] on textarea "Hi Jeremy, I understand your washer isn't spinning properly. Is there already a…" at bounding box center [541, 354] width 376 height 50
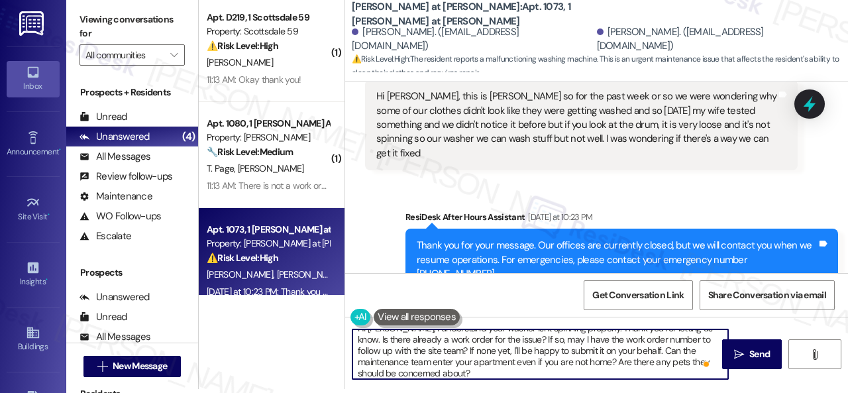
scroll to position [15, 0]
click at [502, 373] on textarea "Hi Jeremy, I understand your washer isn't spinning properly. Thank you for lett…" at bounding box center [541, 354] width 376 height 50
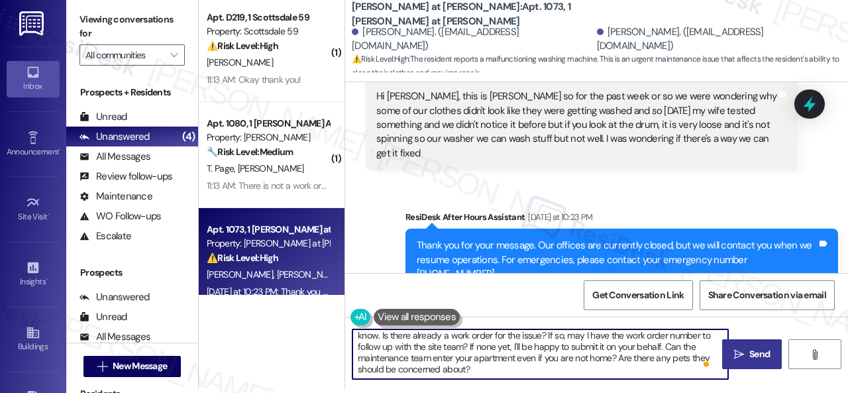
type textarea "Hi Jeremy, I understand your washer isn't spinning properly. Thank you for lett…"
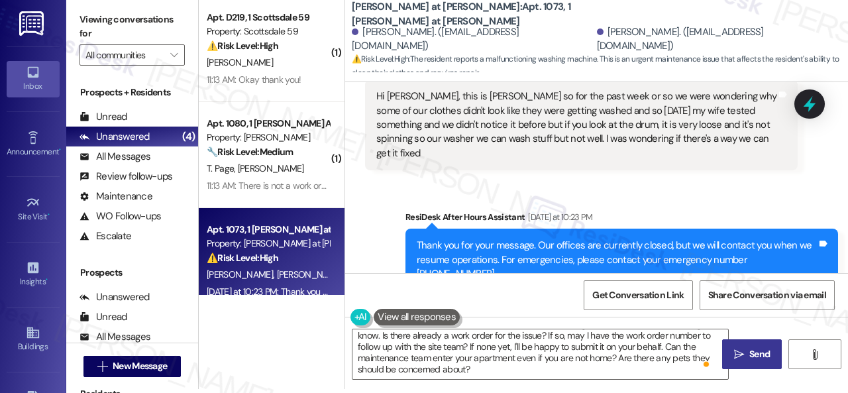
click at [756, 352] on span "Send" at bounding box center [760, 354] width 21 height 14
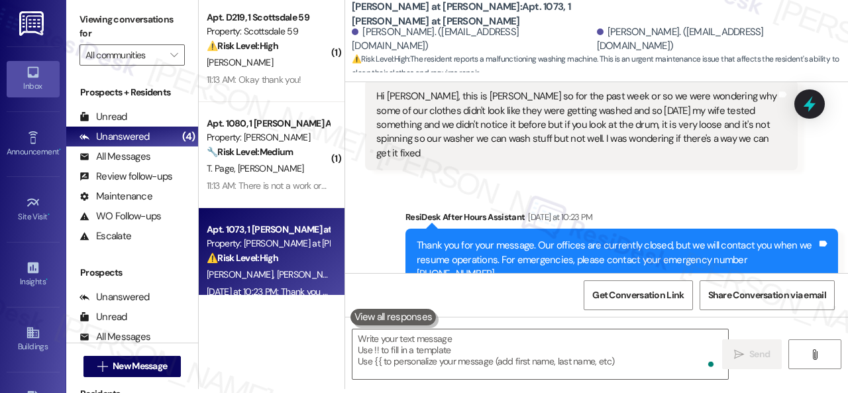
scroll to position [480, 0]
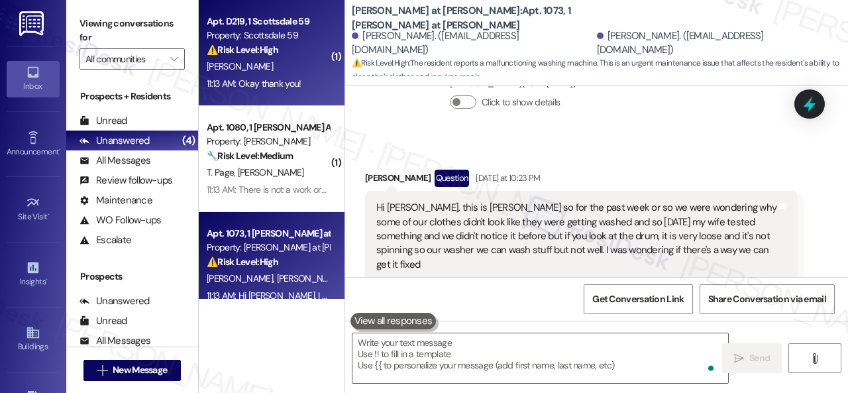
click at [298, 78] on div "11:13 AM: Okay thank you! 11:13 AM: Okay thank you!" at bounding box center [254, 84] width 95 height 12
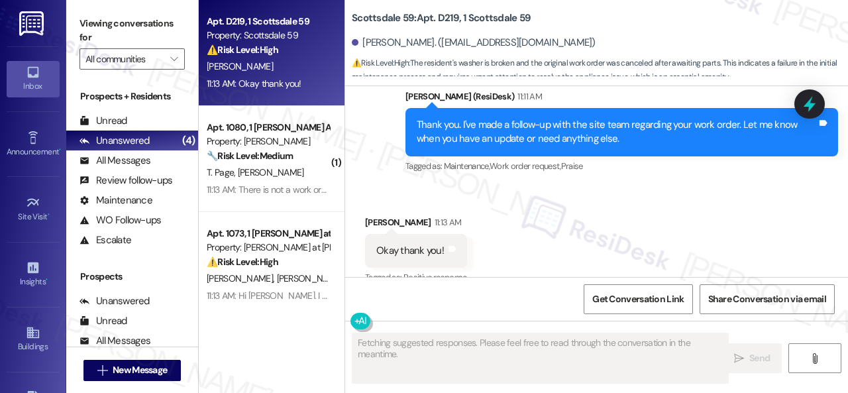
scroll to position [1173, 0]
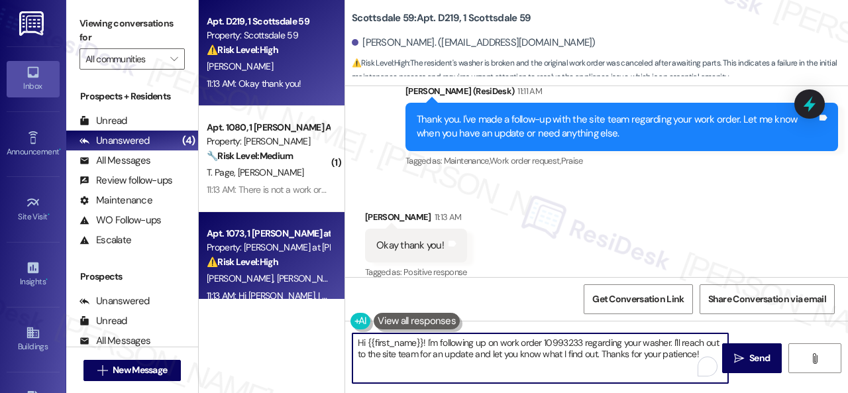
drag, startPoint x: 701, startPoint y: 357, endPoint x: 239, endPoint y: 295, distance: 466.9
click at [254, 310] on div "Apt. D219, 1 Scottsdale 59 Property: Scottsdale 59 ⚠️ Risk Level: High The resi…" at bounding box center [524, 196] width 650 height 393
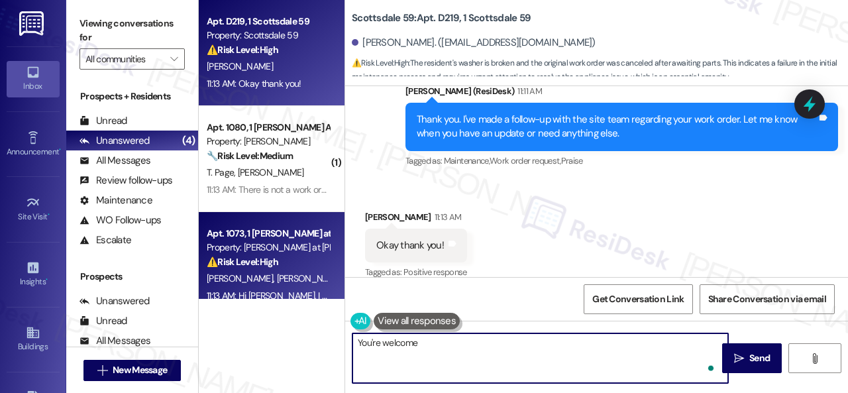
type textarea "You're welcome!"
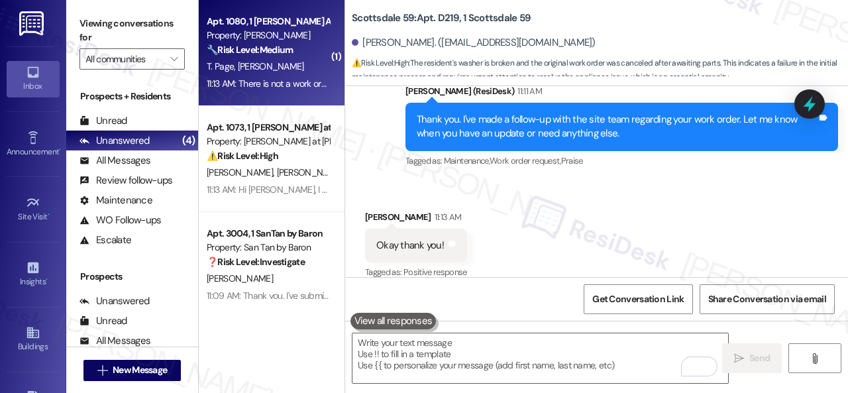
click at [317, 66] on div "T. Page J. Gurr" at bounding box center [267, 66] width 125 height 17
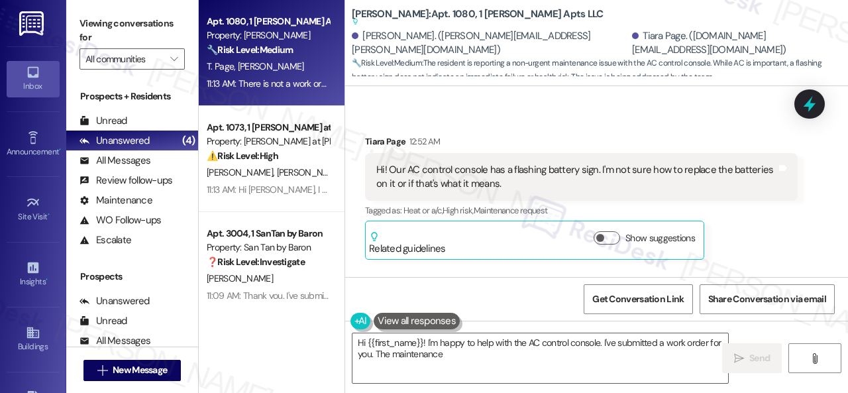
scroll to position [5779, 0]
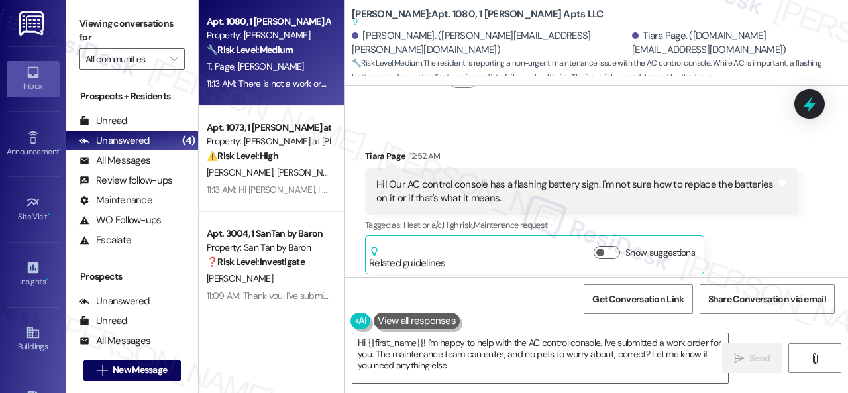
type textarea "Hi {{first_name}}! I'm happy to help with the AC control console. I've submitte…"
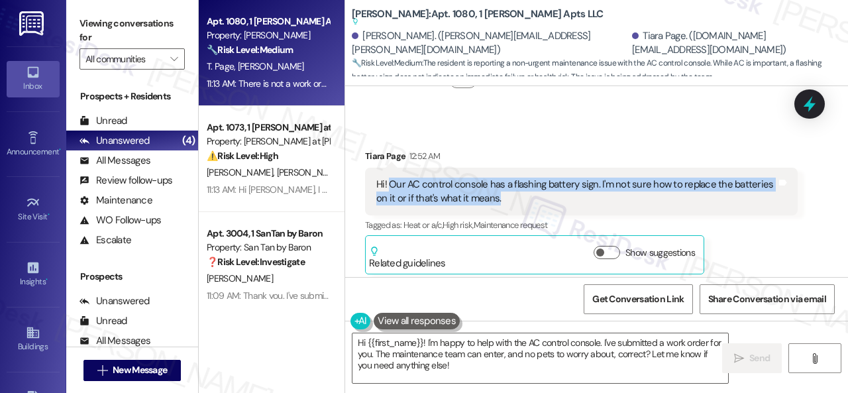
drag, startPoint x: 390, startPoint y: 153, endPoint x: 506, endPoint y: 169, distance: 117.7
click at [506, 178] on div "Hi! Our AC control console has a flashing battery sign. I'm not sure how to rep…" at bounding box center [577, 192] width 400 height 29
copy div "Our AC control console has a flashing battery sign. I'm not sure how to replace…"
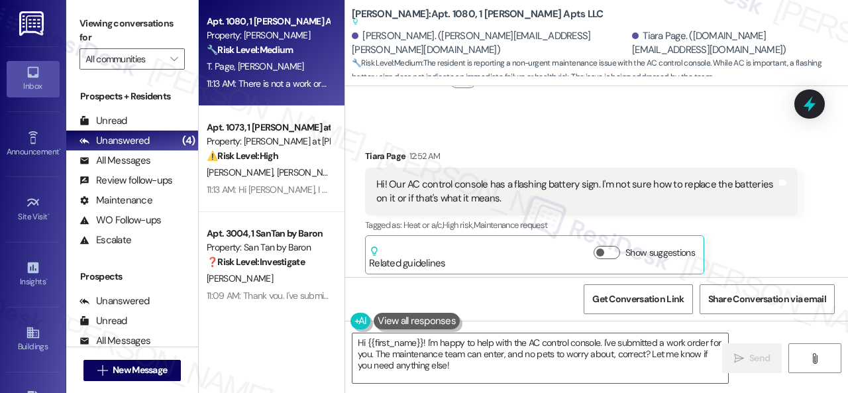
click at [597, 149] on div "Tiara Page 12:52 AM" at bounding box center [581, 158] width 433 height 19
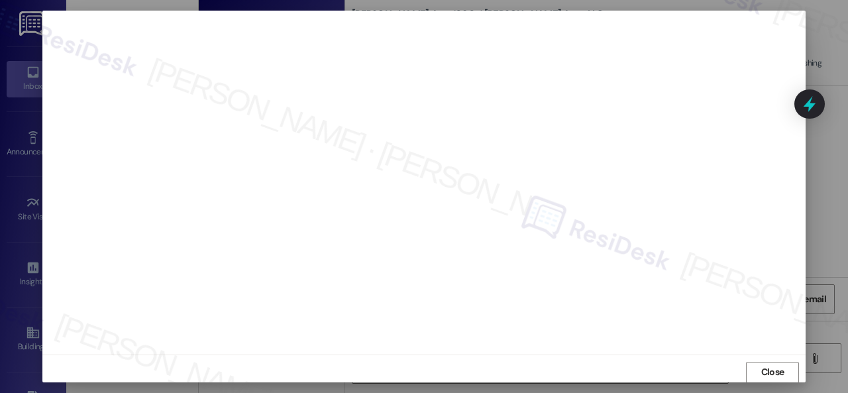
scroll to position [17, 0]
click at [756, 357] on button "Close" at bounding box center [772, 365] width 53 height 21
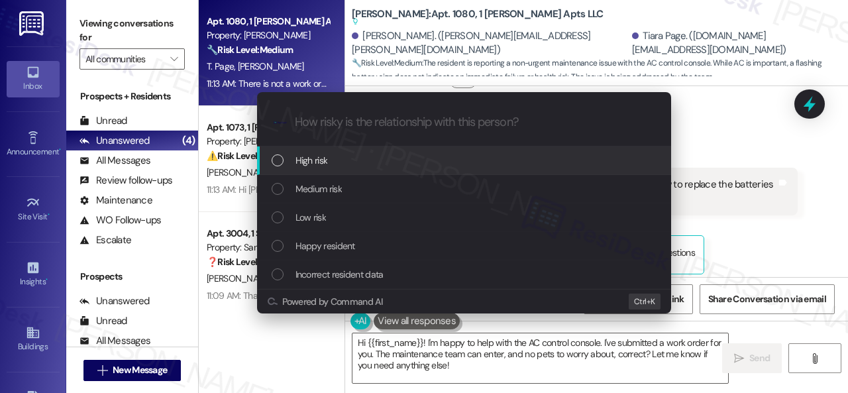
click at [309, 156] on span "High risk" at bounding box center [312, 160] width 32 height 15
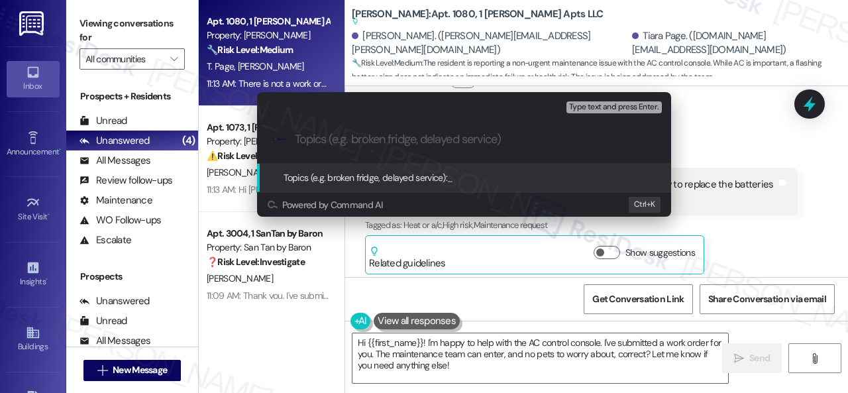
paste input "New work order/s submitted - AC console issue"
type input "New work order/s submitted - AC console issue"
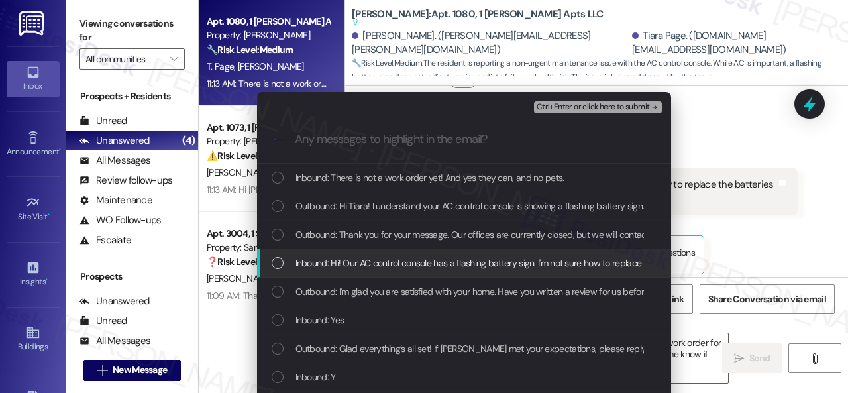
click at [380, 260] on span "Inbound: Hi! Our AC control console has a flashing battery sign. I'm not sure h…" at bounding box center [552, 263] width 513 height 15
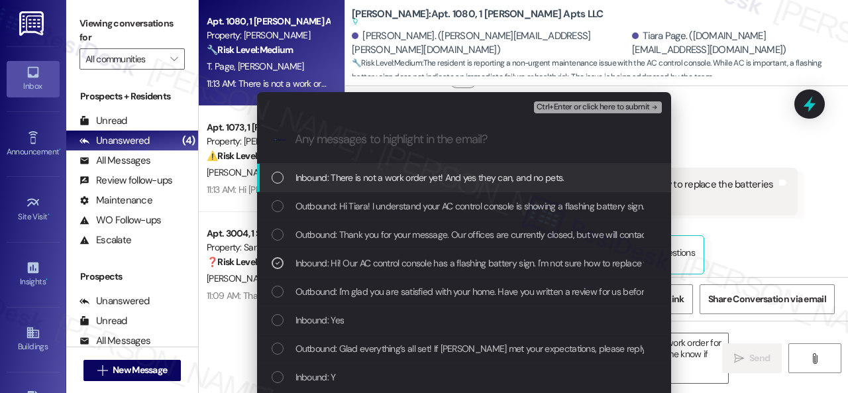
click at [571, 103] on span "Ctrl+Enter or click here to submit" at bounding box center [593, 107] width 113 height 9
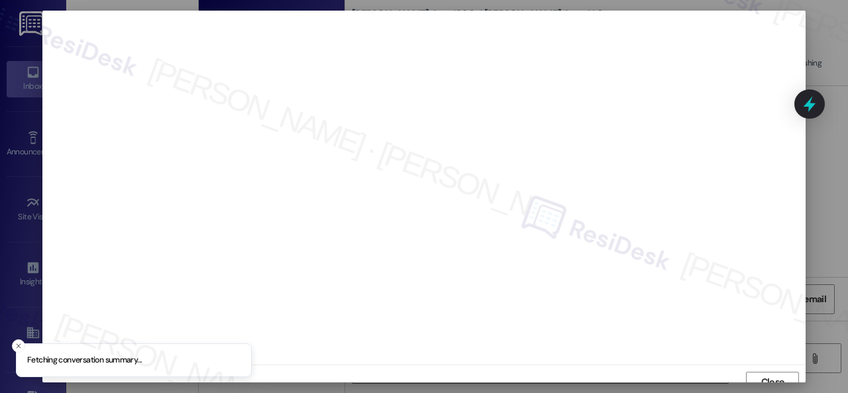
scroll to position [10, 0]
click at [762, 370] on span "Close" at bounding box center [773, 372] width 23 height 14
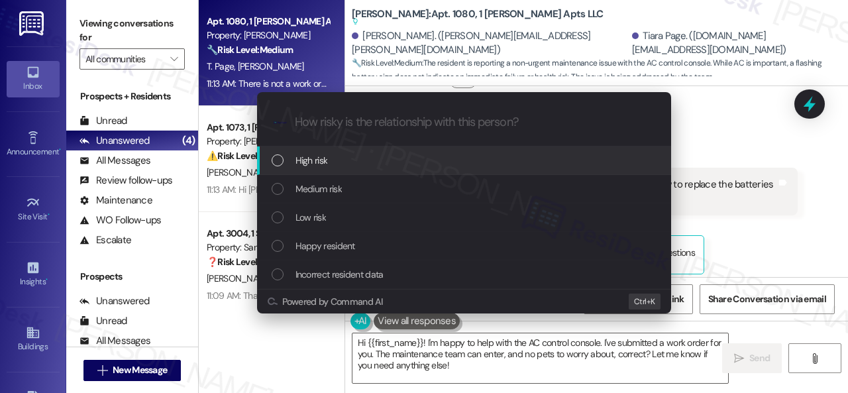
click at [315, 161] on span "High risk" at bounding box center [312, 160] width 32 height 15
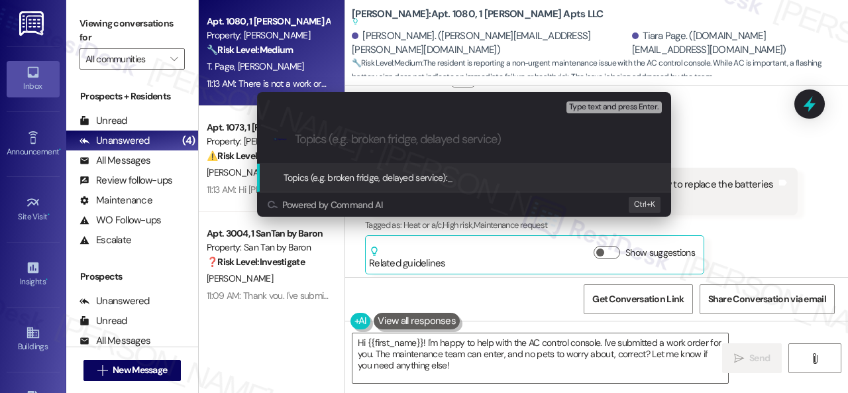
paste input "New work order/s submitted - AC console issue"
type input "New work order/s submitted - AC console issue"
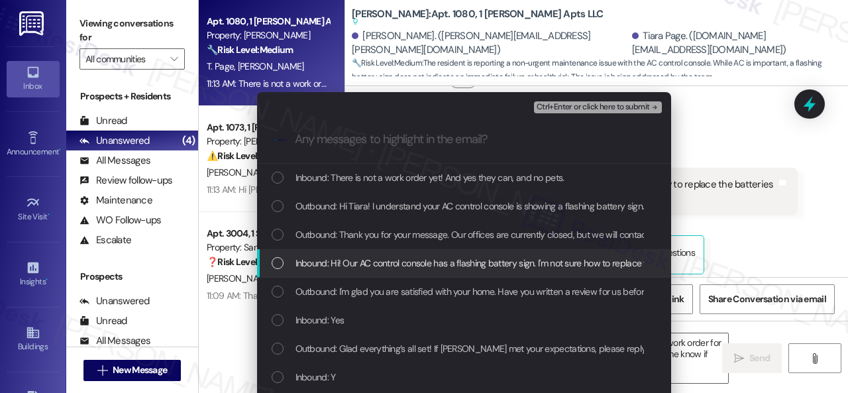
click at [386, 267] on span "Inbound: Hi! Our AC control console has a flashing battery sign. I'm not sure h…" at bounding box center [552, 263] width 513 height 15
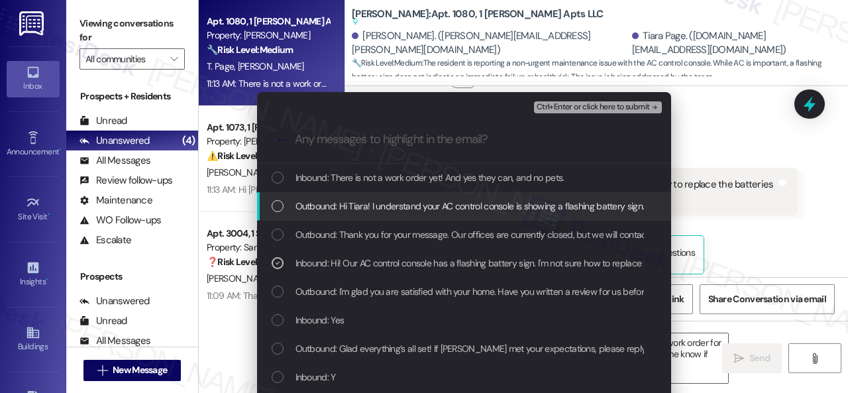
click at [583, 109] on span "Ctrl+Enter or click here to submit" at bounding box center [593, 107] width 113 height 9
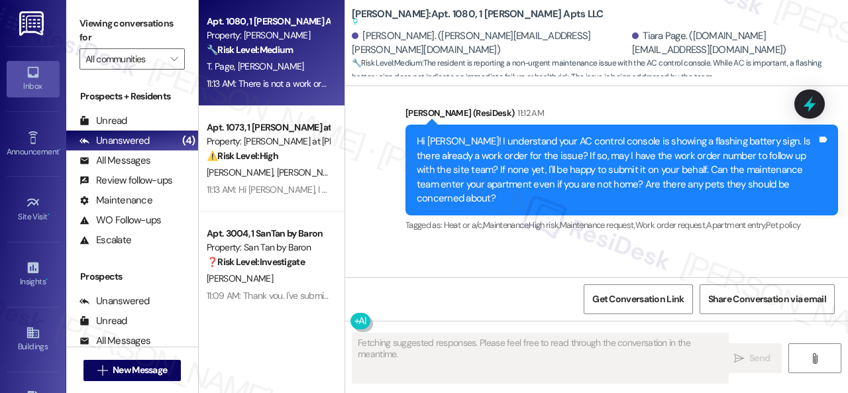
scroll to position [6177, 0]
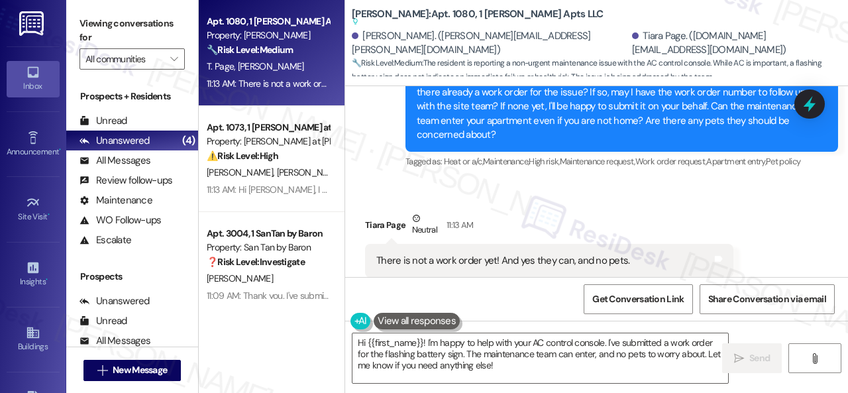
click at [677, 182] on div "Received via SMS Tiara Page Neutral 11:13 AM There is not a work order yet! And…" at bounding box center [596, 245] width 503 height 126
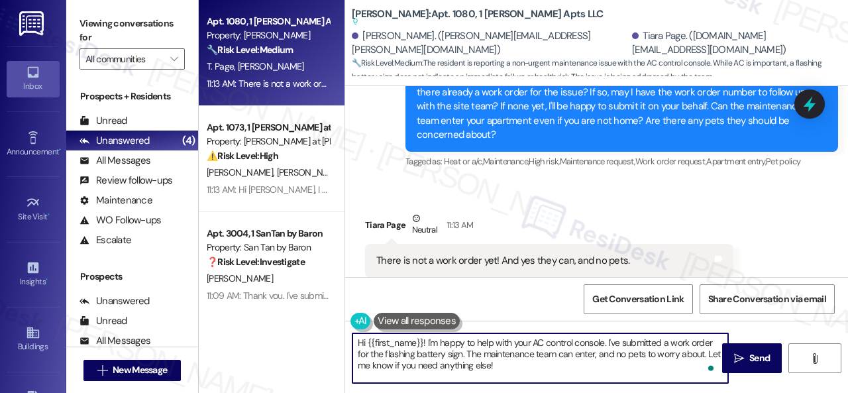
drag, startPoint x: 490, startPoint y: 364, endPoint x: 313, endPoint y: 326, distance: 181.0
click at [313, 326] on div "Apt. 1080, 1 Dana Park Apts LLC Property: Dana Park 🔧 Risk Level: Medium The re…" at bounding box center [524, 196] width 650 height 393
paste textarea "Thank you. I've submitted a work order on your behalf and notified the site tea…"
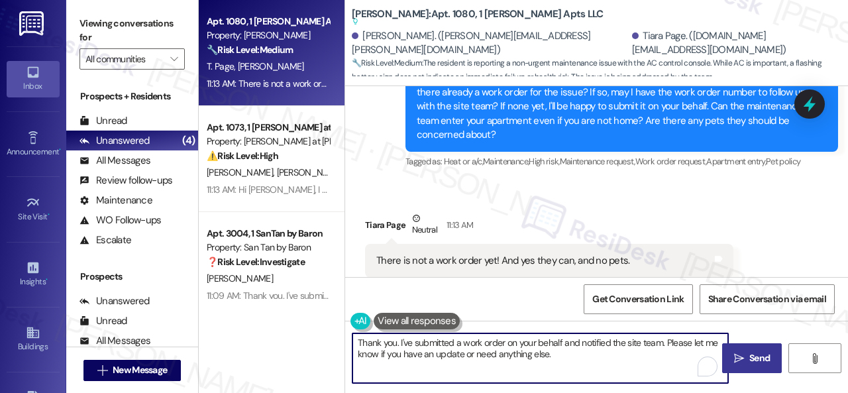
type textarea "Thank you. I've submitted a work order on your behalf and notified the site tea…"
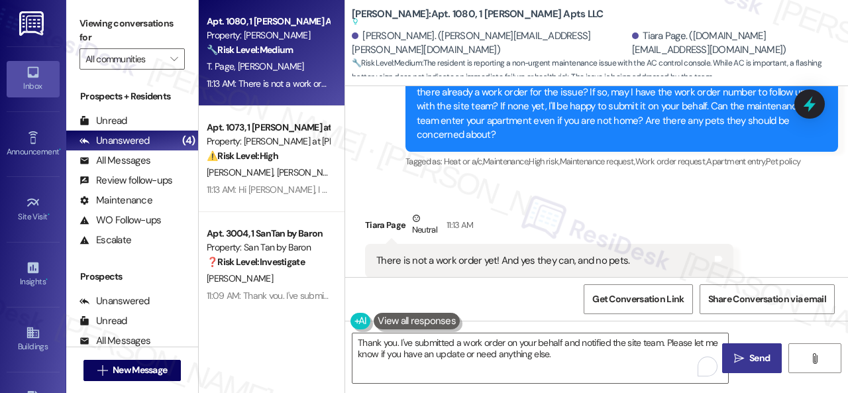
click at [736, 353] on icon "" at bounding box center [739, 358] width 10 height 11
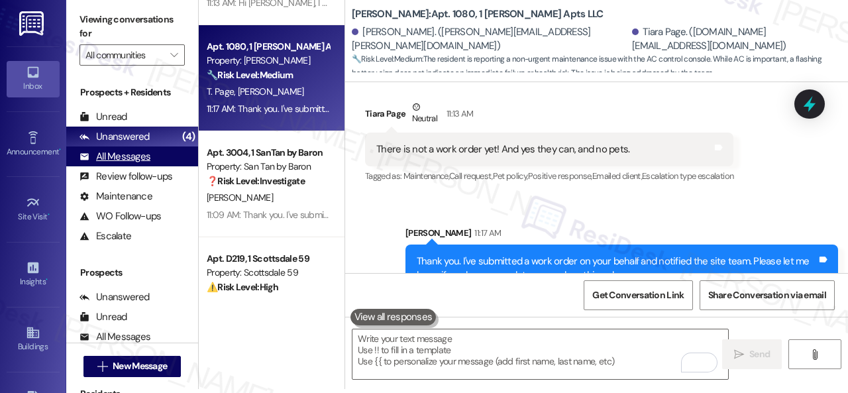
scroll to position [58, 0]
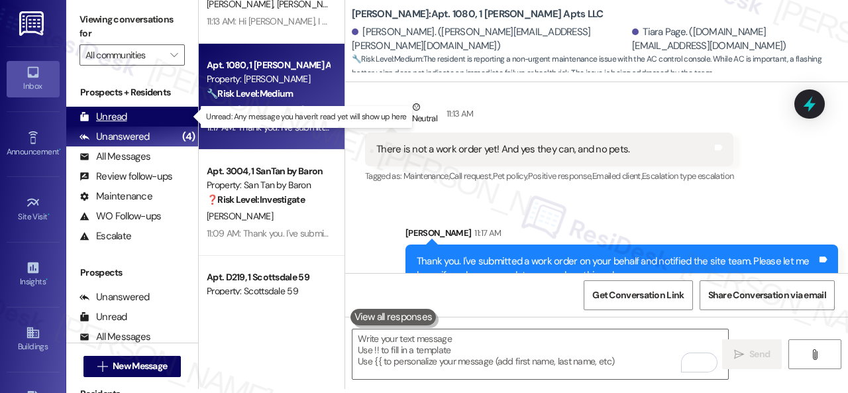
click at [114, 119] on div "Unread" at bounding box center [104, 117] width 48 height 14
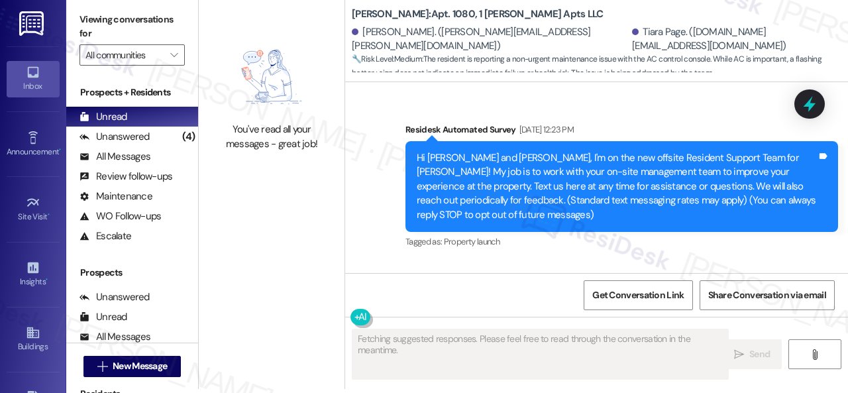
type textarea "Fetching suggested responses. Please feel free to read through the conversation…"
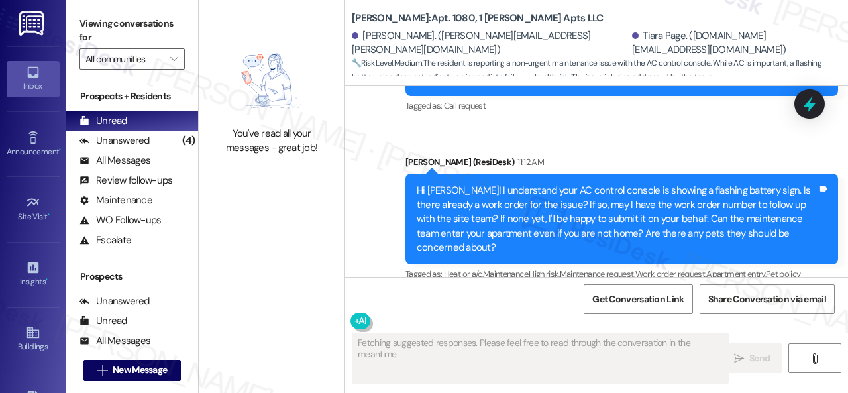
scroll to position [6177, 0]
